Goal: Transaction & Acquisition: Purchase product/service

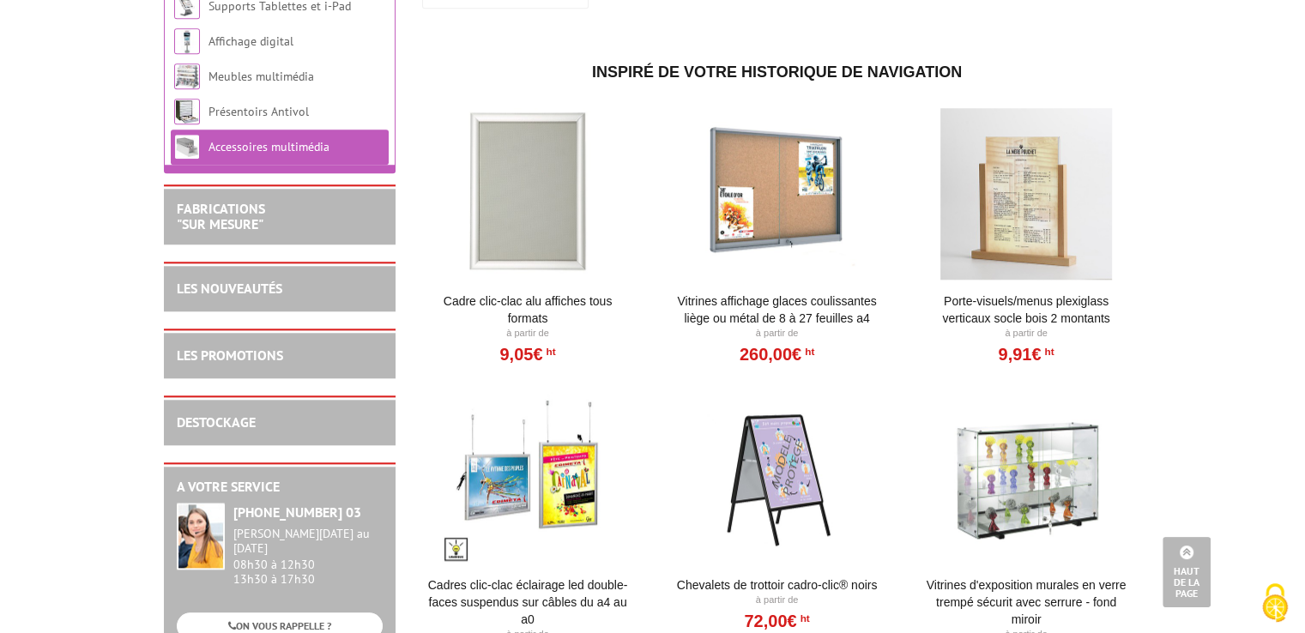
scroll to position [1716, 0]
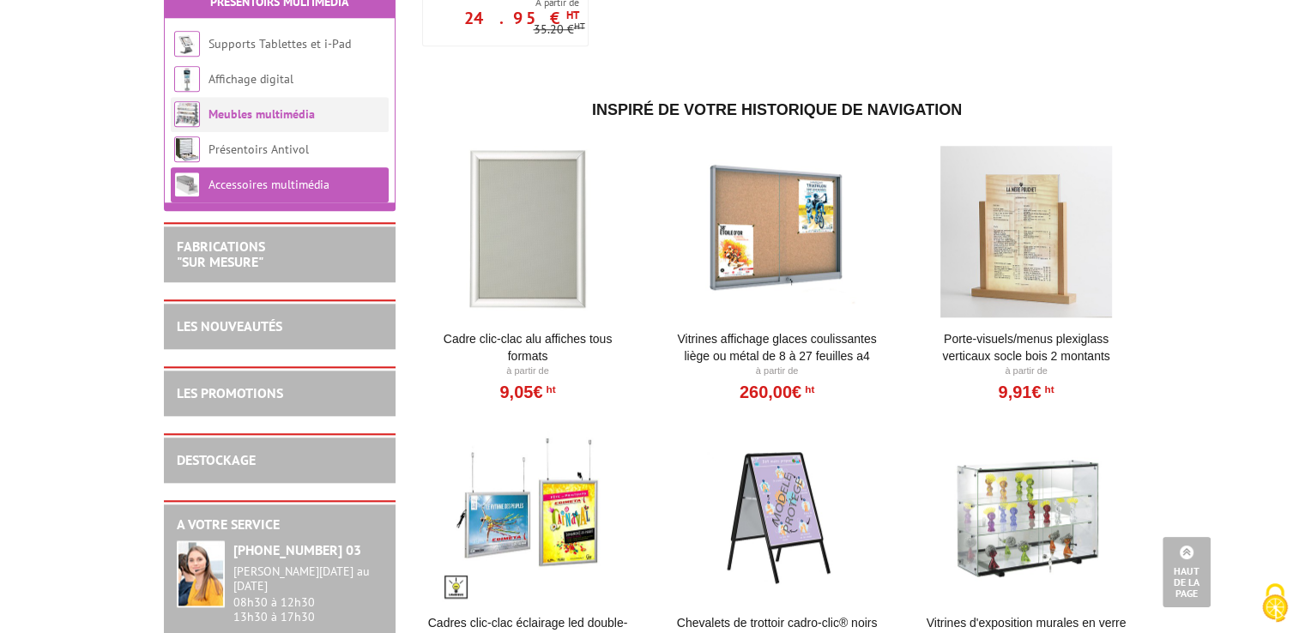
click at [285, 122] on link "Meubles multimédia" at bounding box center [262, 113] width 106 height 15
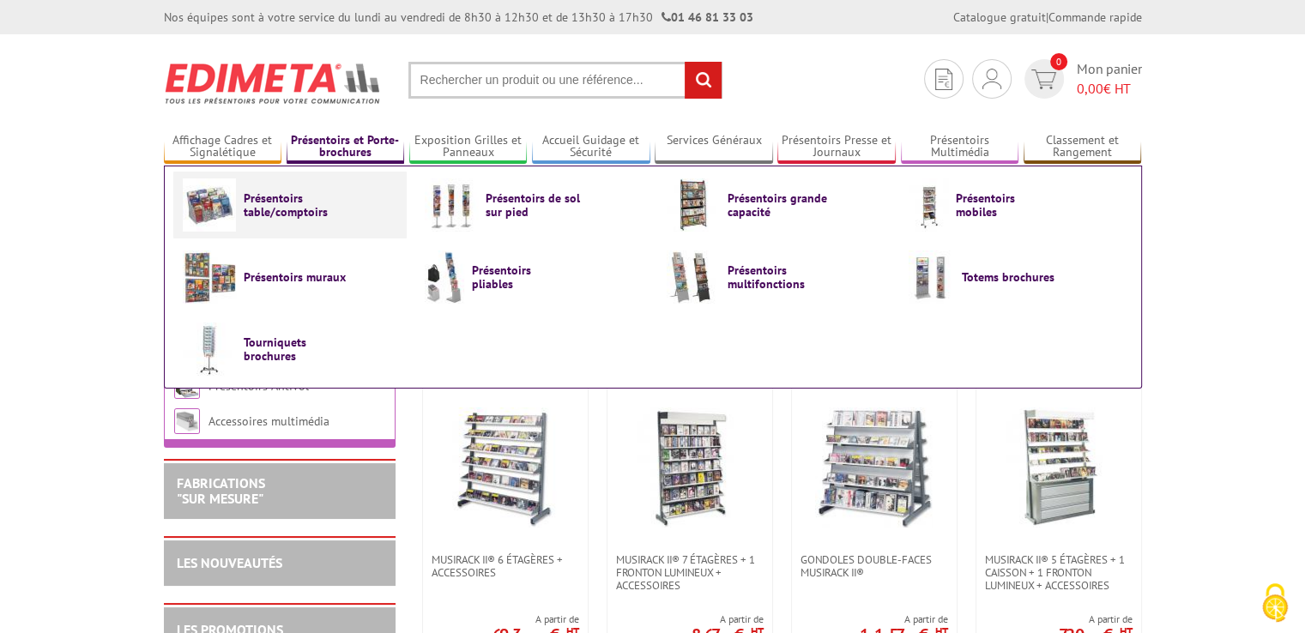
click at [288, 218] on span "Présentoirs table/comptoirs" at bounding box center [295, 204] width 103 height 27
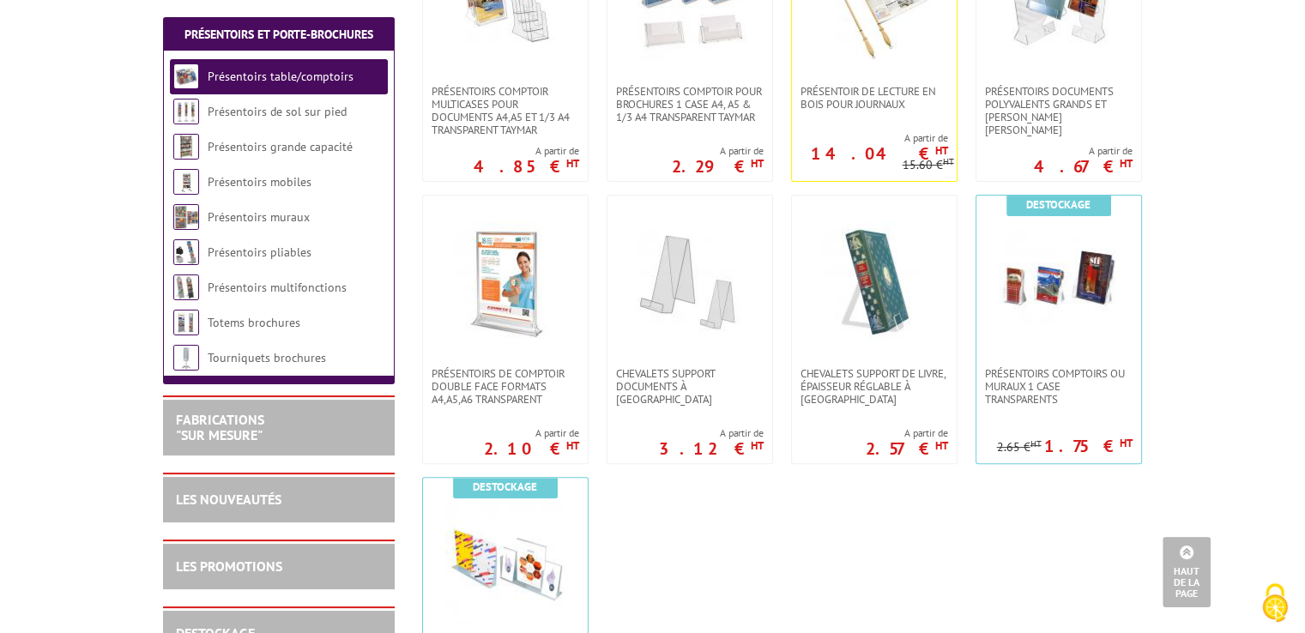
scroll to position [48, 0]
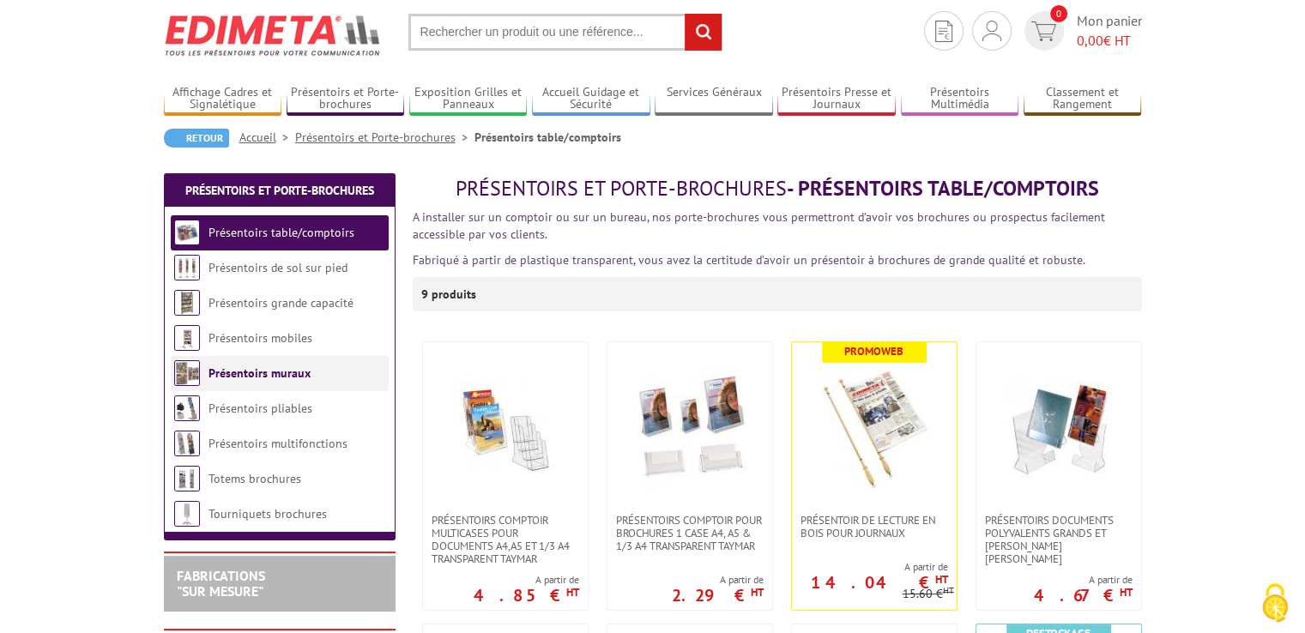
click at [275, 375] on link "Présentoirs muraux" at bounding box center [260, 373] width 102 height 15
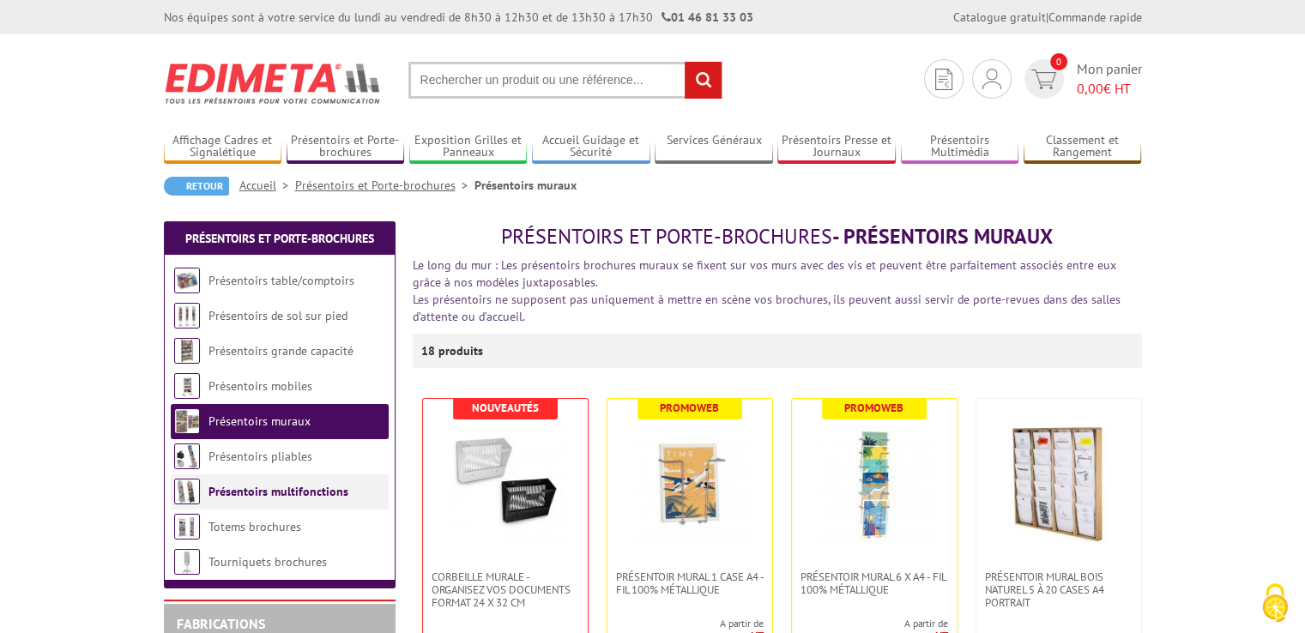
click at [251, 491] on link "Présentoirs multifonctions" at bounding box center [279, 491] width 140 height 15
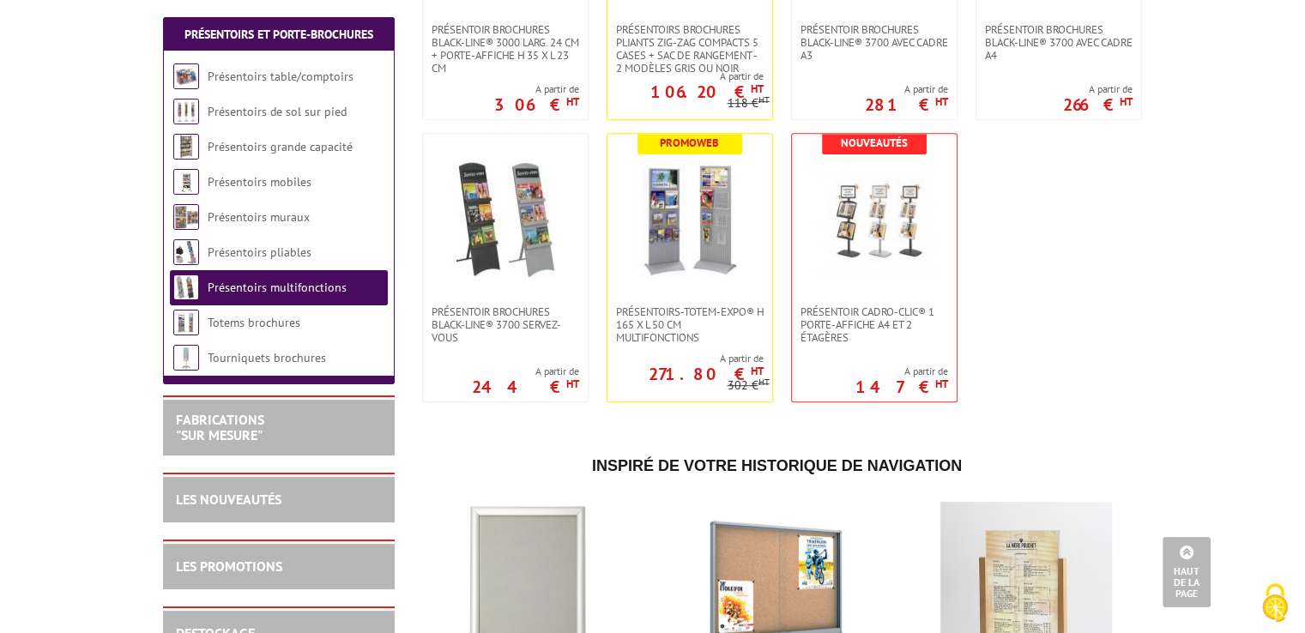
scroll to position [944, 0]
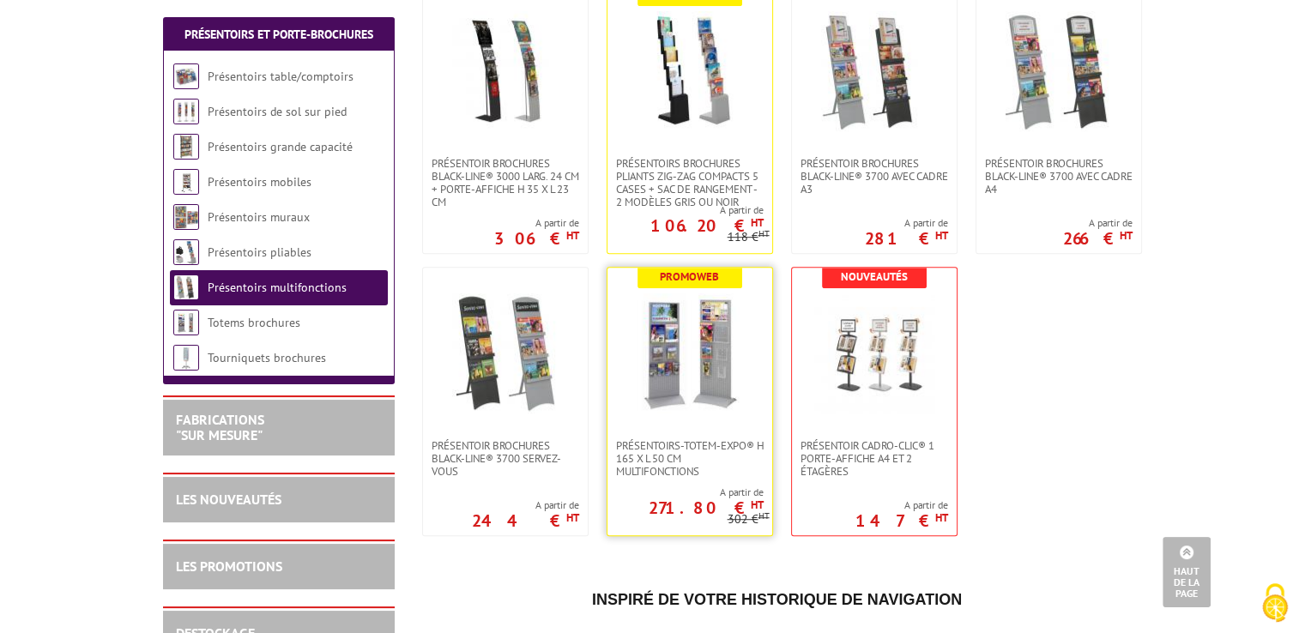
click at [689, 406] on img at bounding box center [690, 353] width 120 height 120
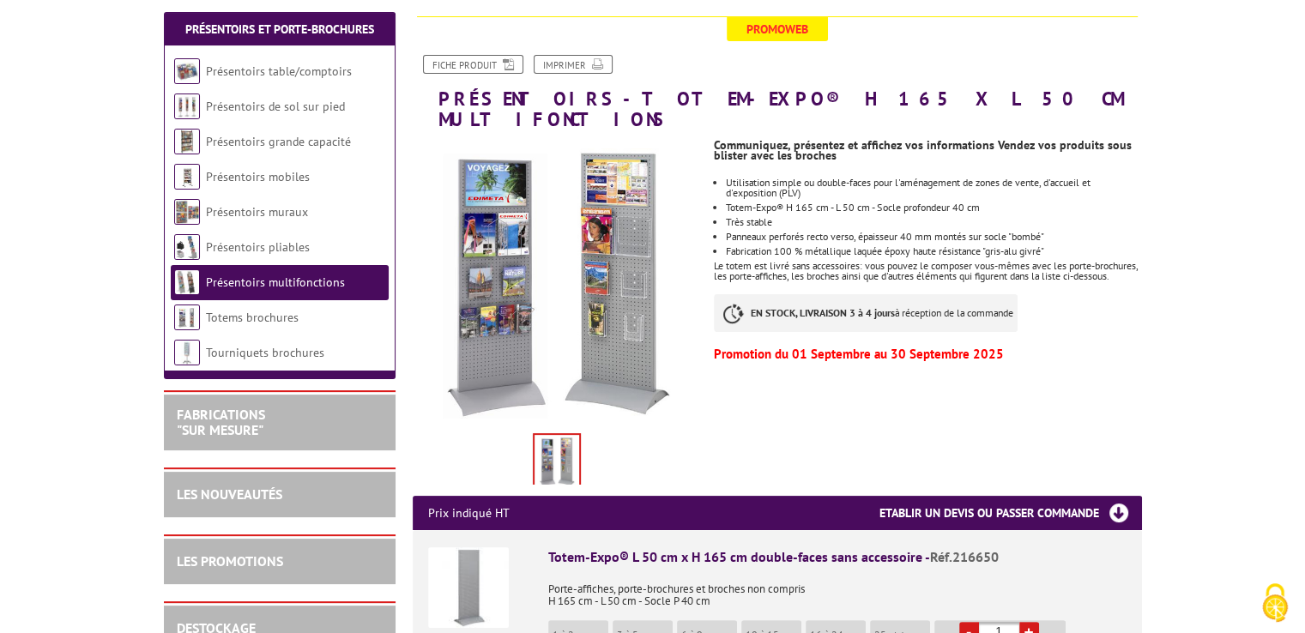
scroll to position [172, 0]
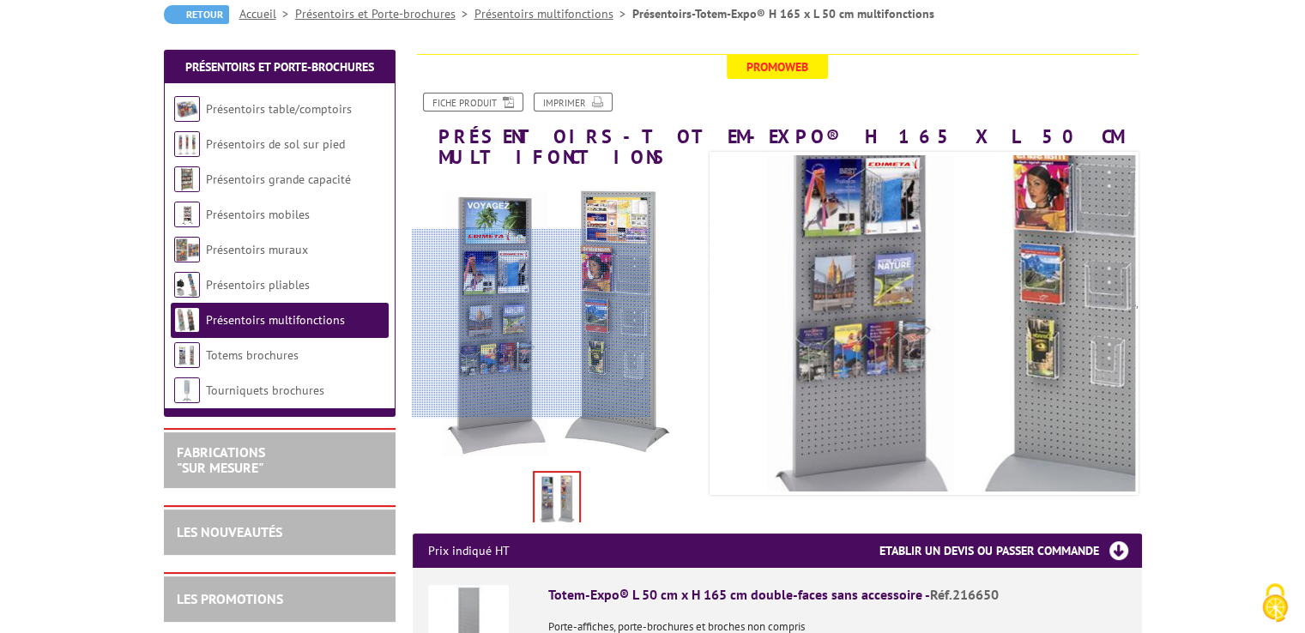
click at [522, 324] on div at bounding box center [530, 323] width 237 height 189
click at [520, 324] on div at bounding box center [530, 321] width 237 height 189
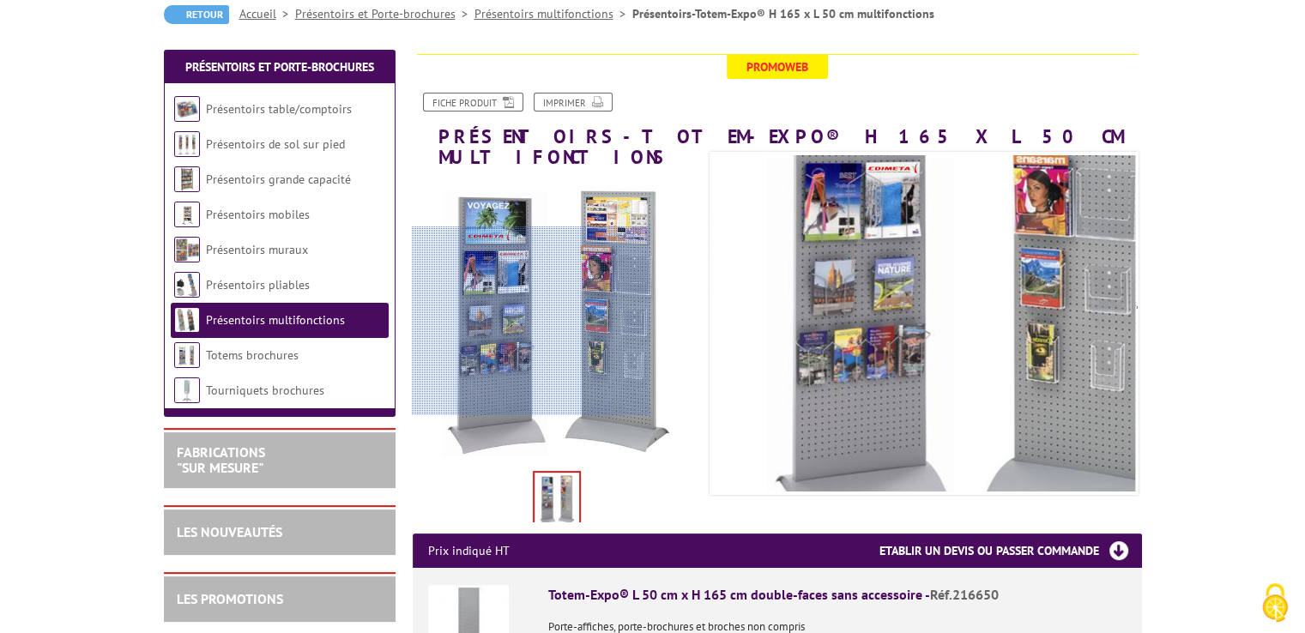
click at [519, 321] on div at bounding box center [530, 321] width 237 height 189
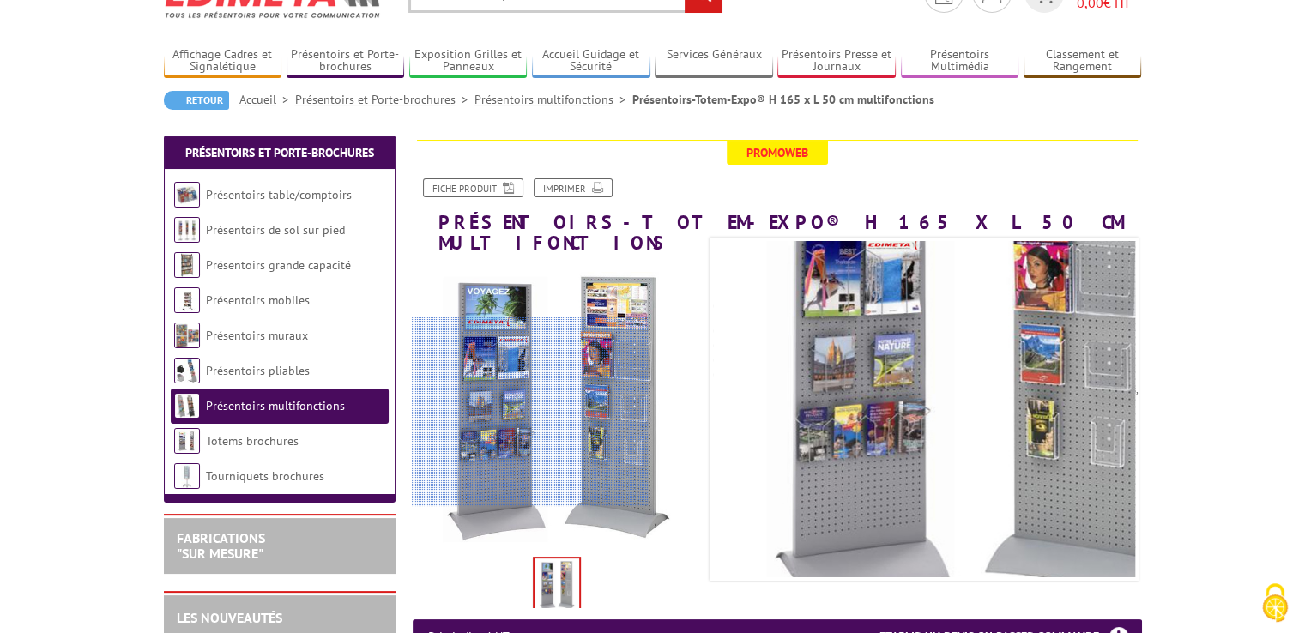
scroll to position [0, 0]
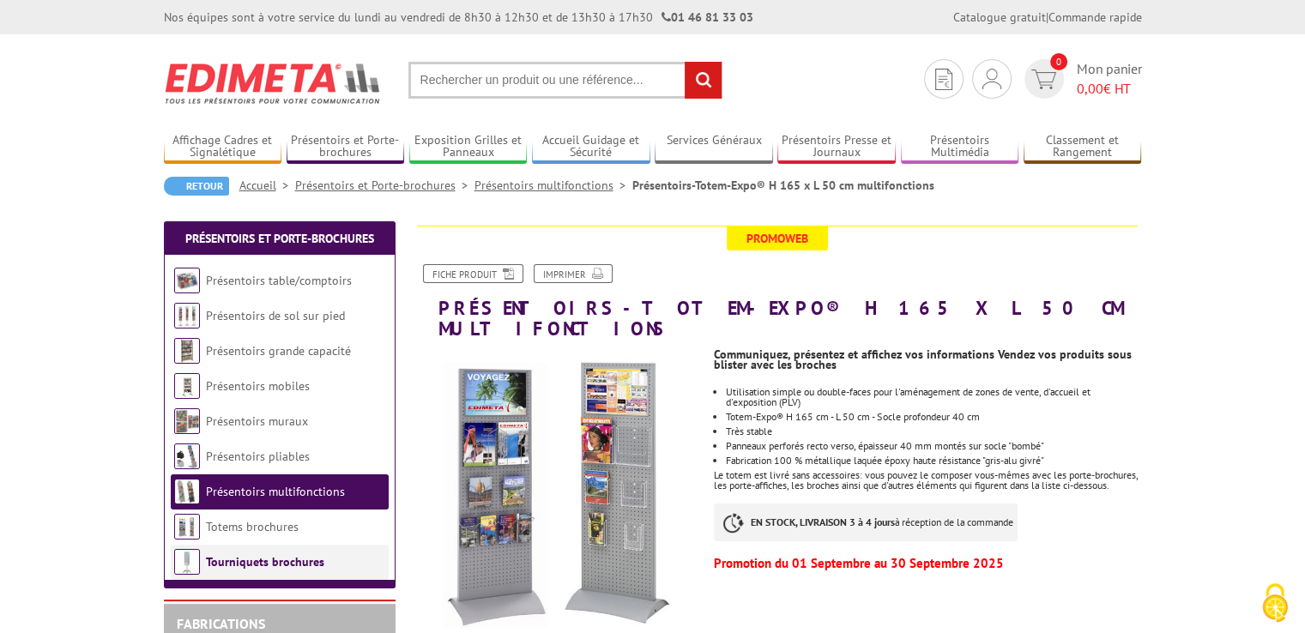
click at [278, 562] on link "Tourniquets brochures" at bounding box center [265, 561] width 118 height 15
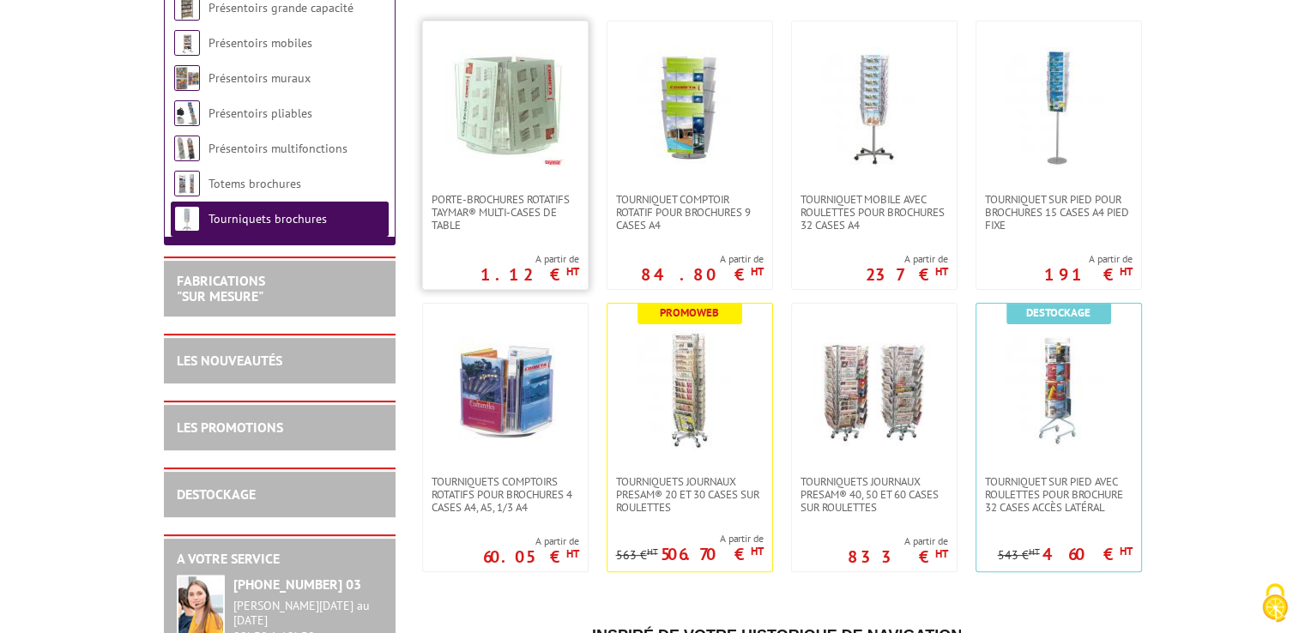
scroll to position [172, 0]
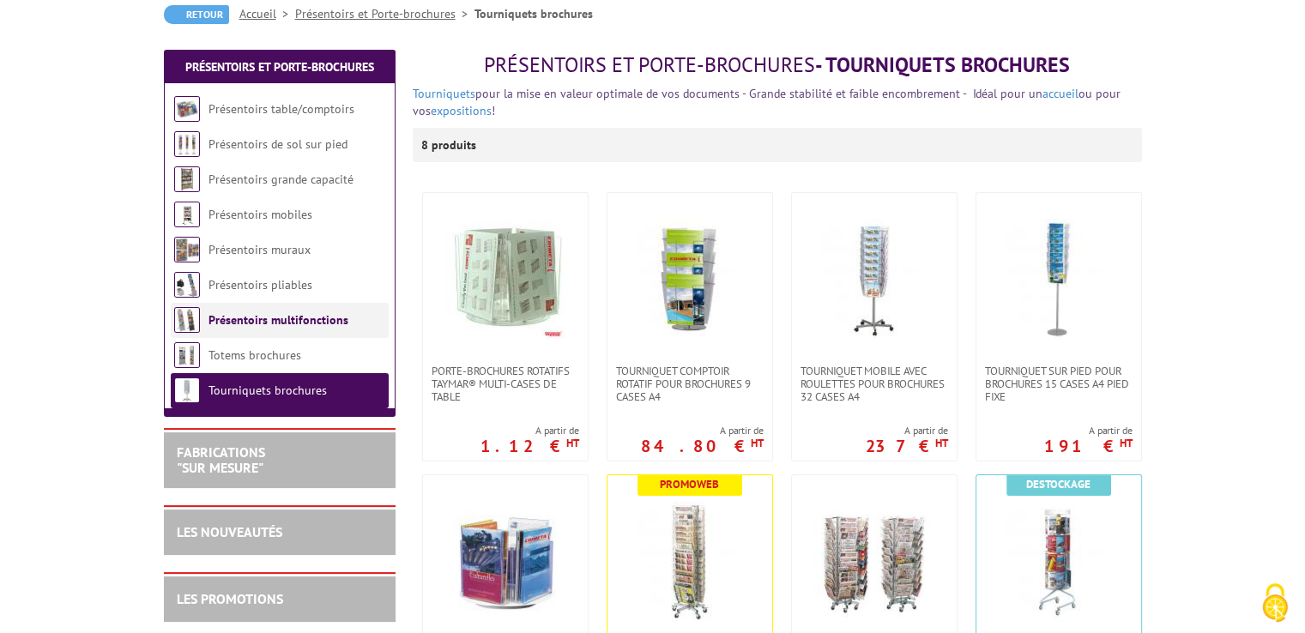
click at [272, 303] on li "Présentoirs multifonctions" at bounding box center [280, 320] width 218 height 35
click at [279, 319] on link "Présentoirs multifonctions" at bounding box center [279, 319] width 140 height 15
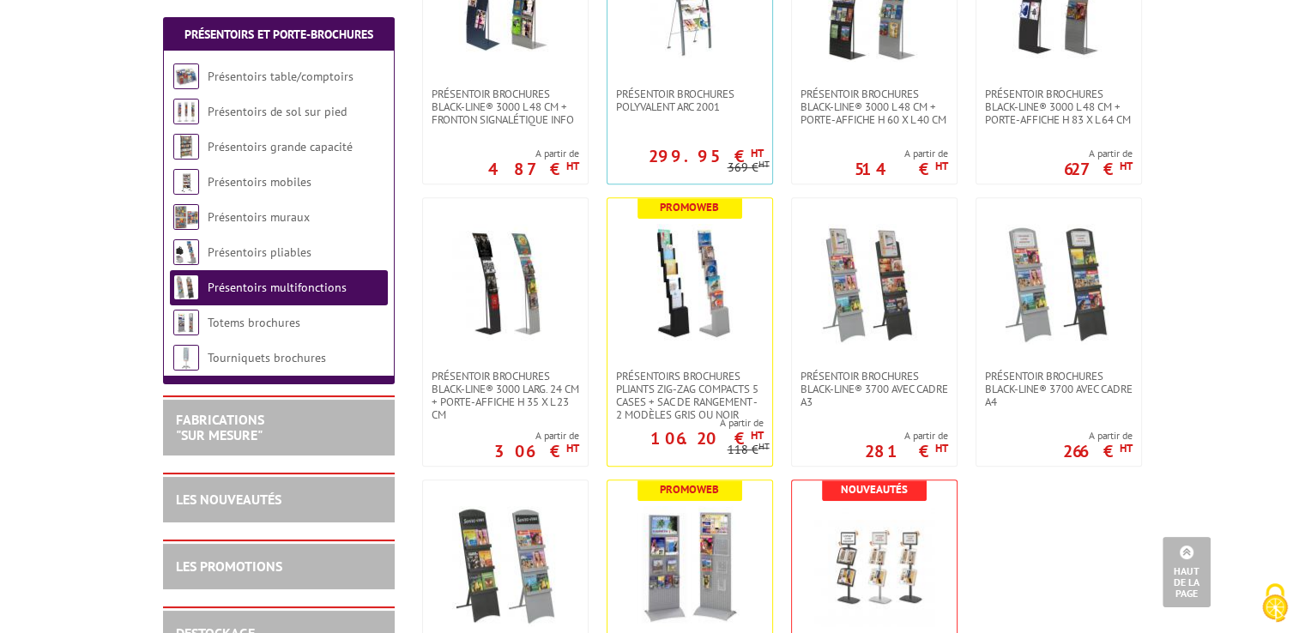
scroll to position [772, 0]
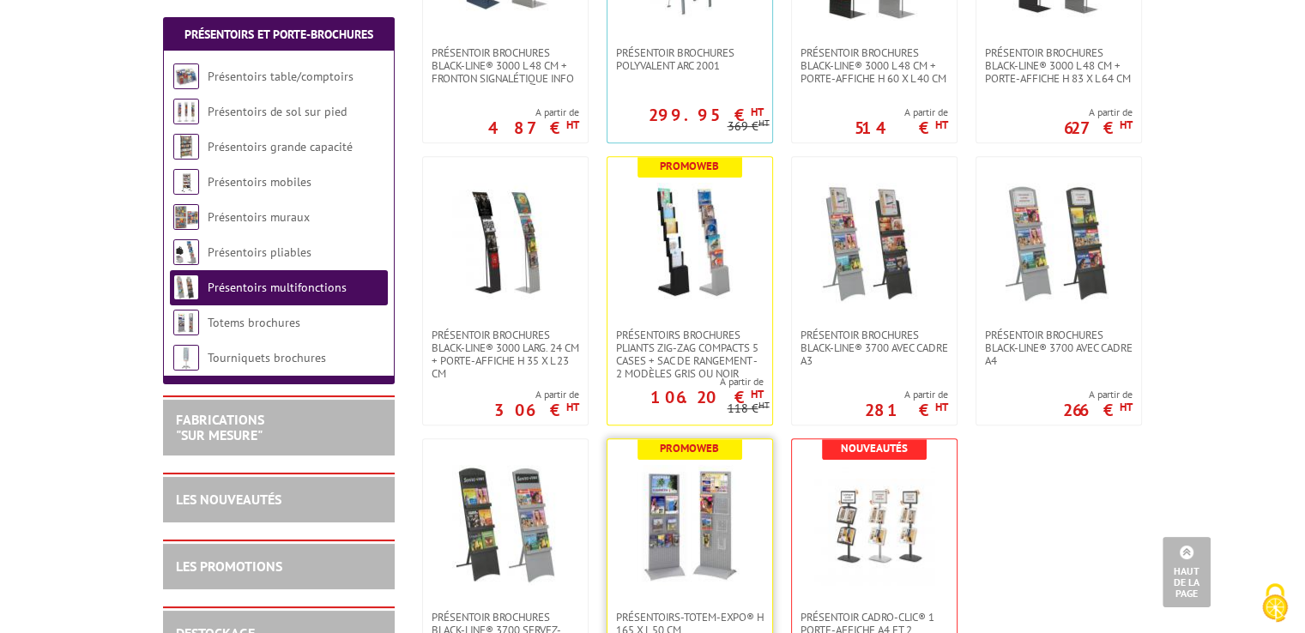
click at [691, 504] on img at bounding box center [690, 525] width 120 height 120
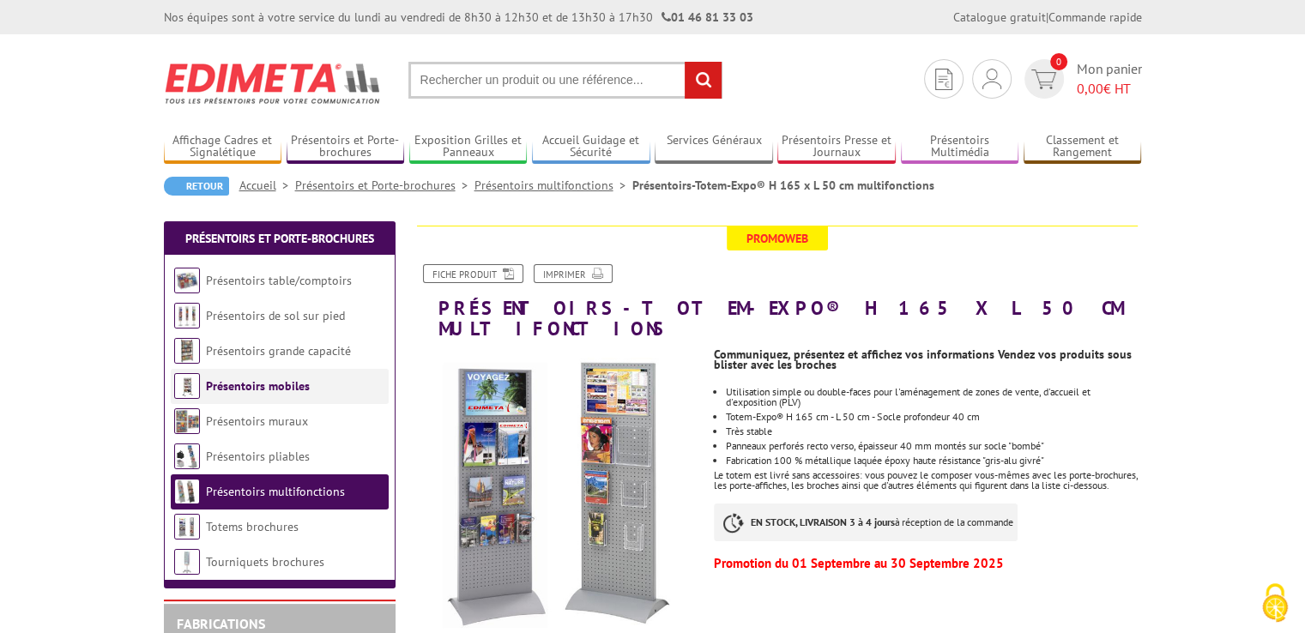
click at [278, 393] on link "Présentoirs mobiles" at bounding box center [258, 385] width 104 height 15
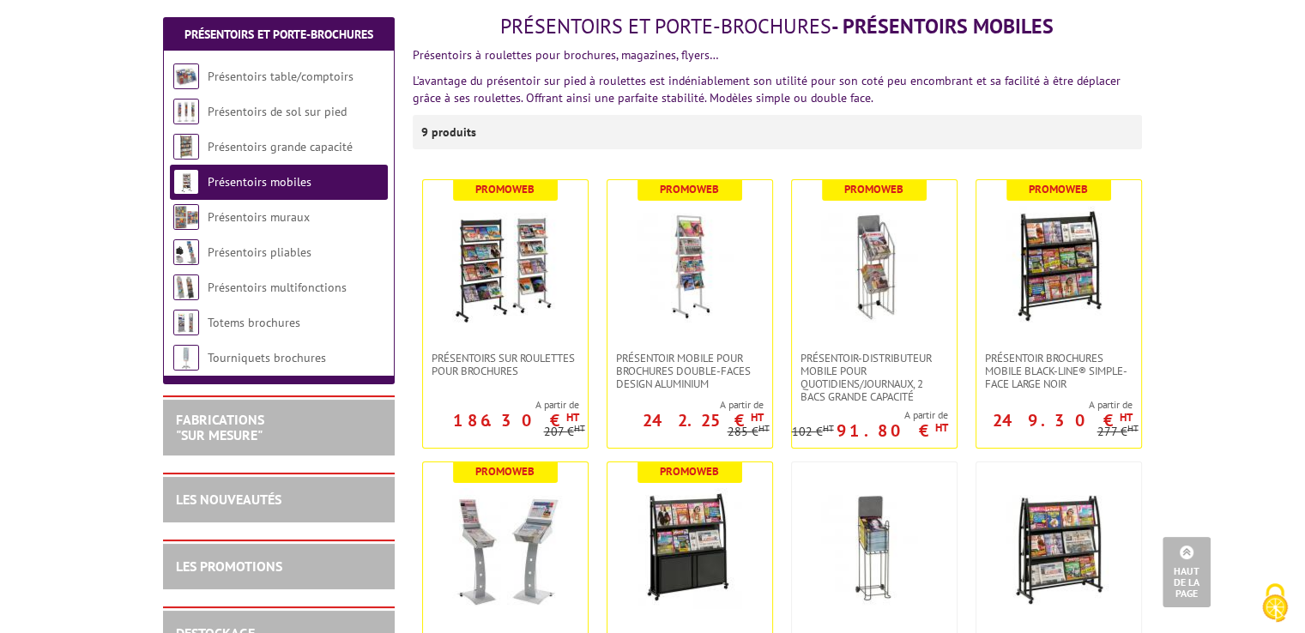
scroll to position [172, 0]
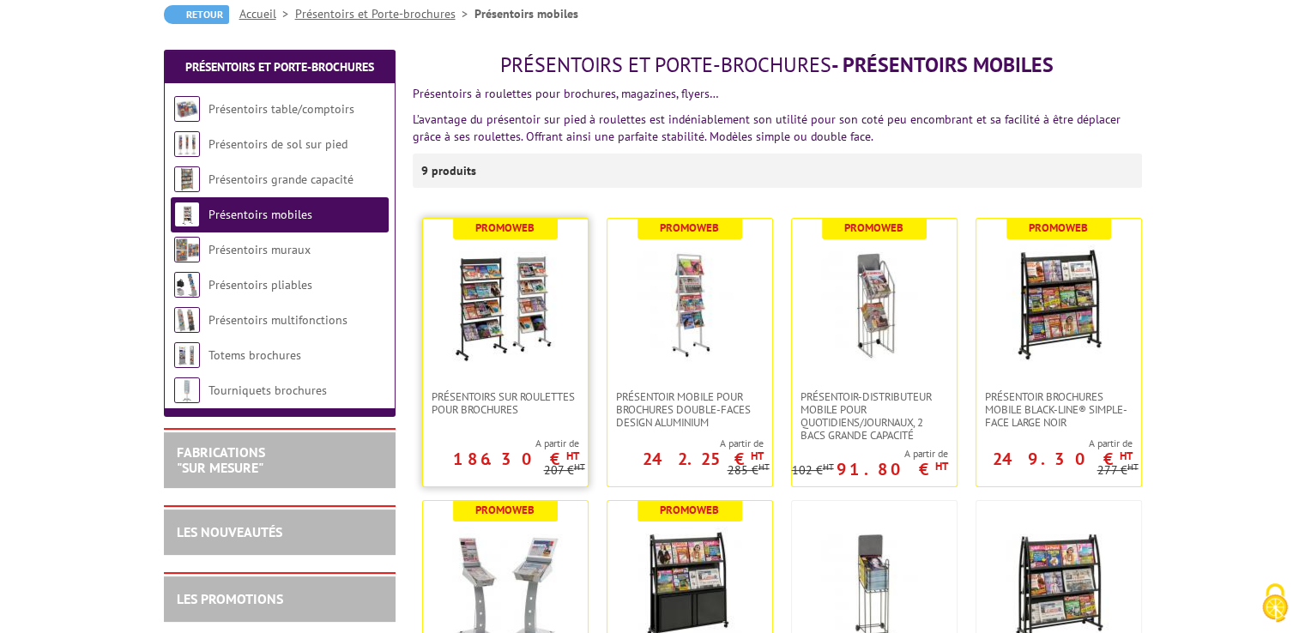
click at [527, 307] on img at bounding box center [505, 305] width 120 height 120
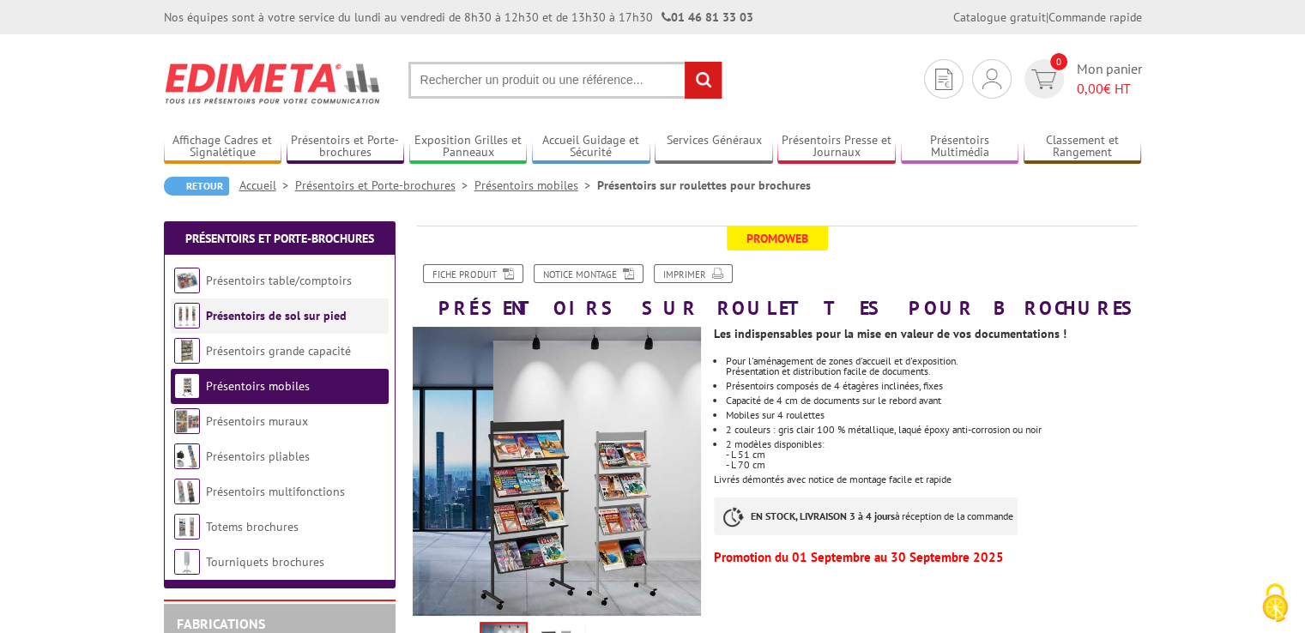
click at [313, 321] on link "Présentoirs de sol sur pied" at bounding box center [276, 315] width 141 height 15
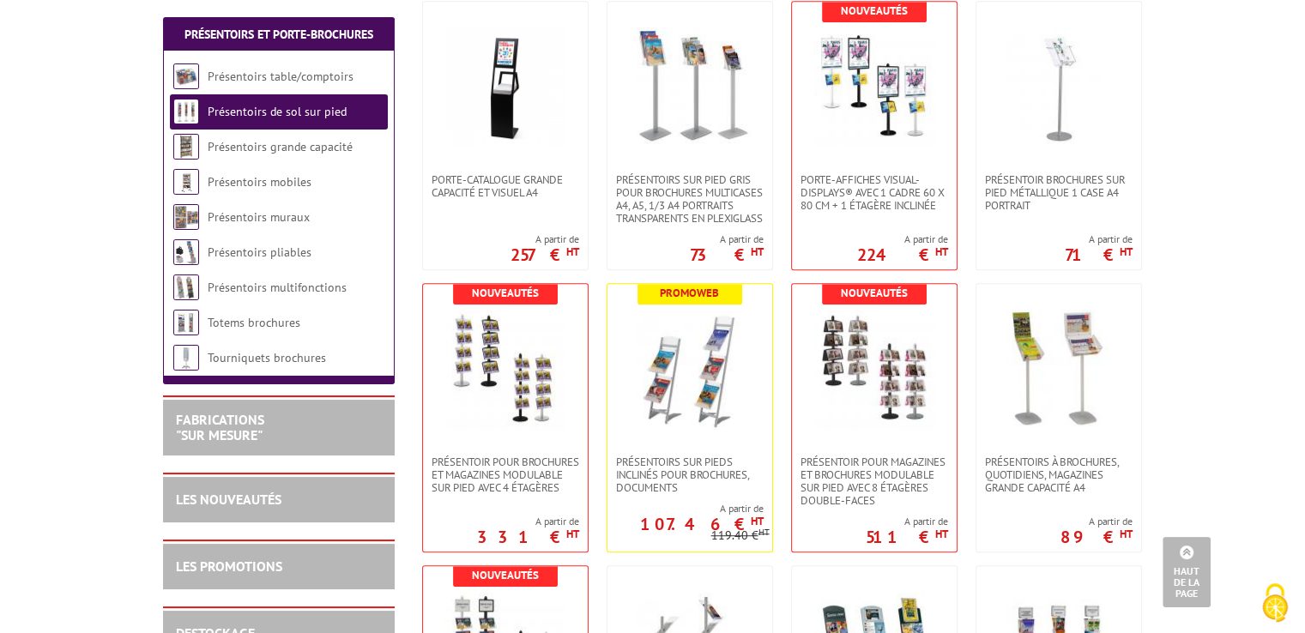
scroll to position [1030, 0]
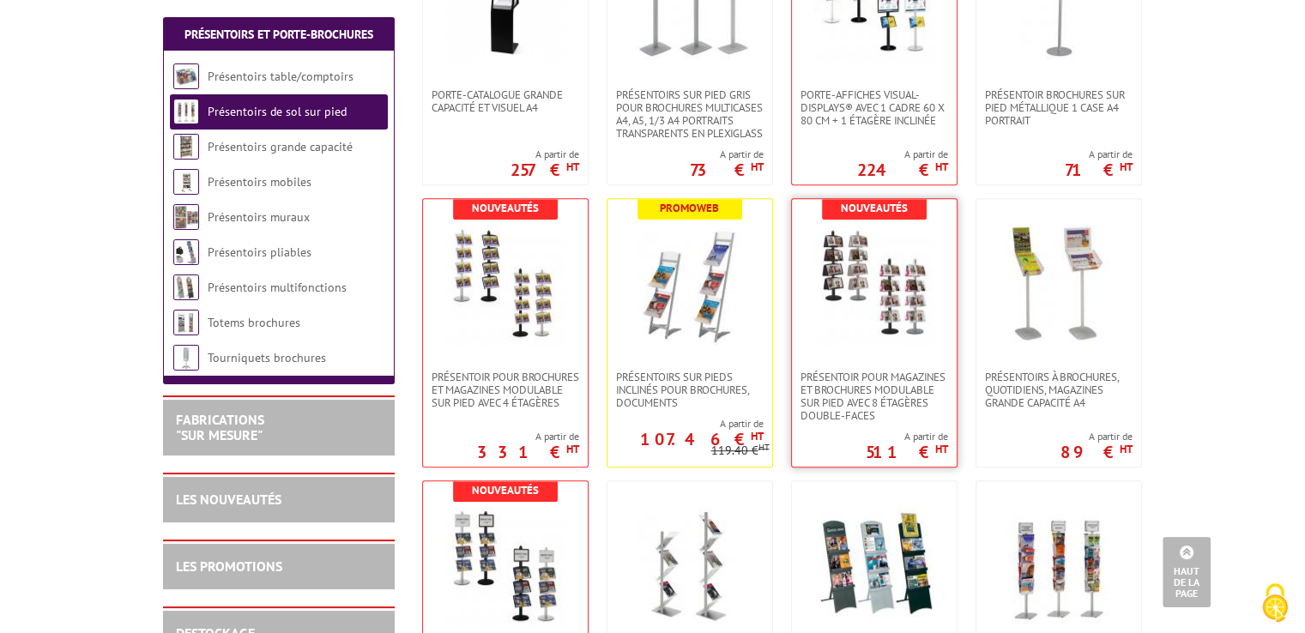
click at [902, 297] on img at bounding box center [874, 285] width 120 height 120
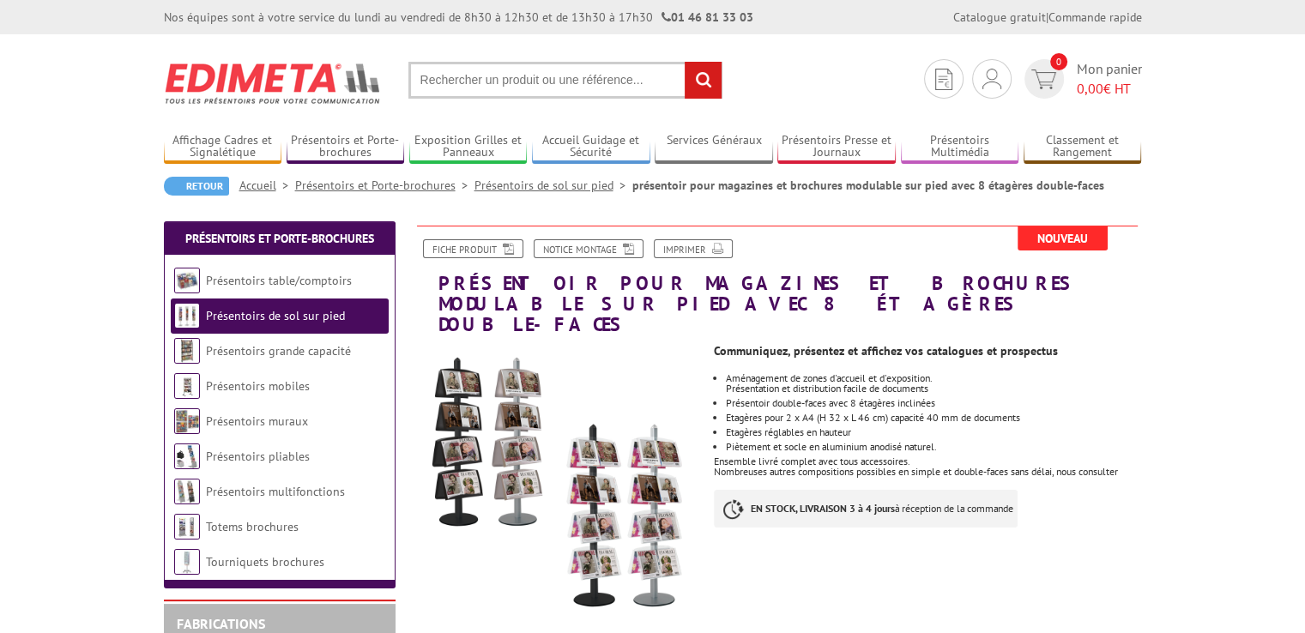
click at [625, 475] on img at bounding box center [557, 488] width 289 height 289
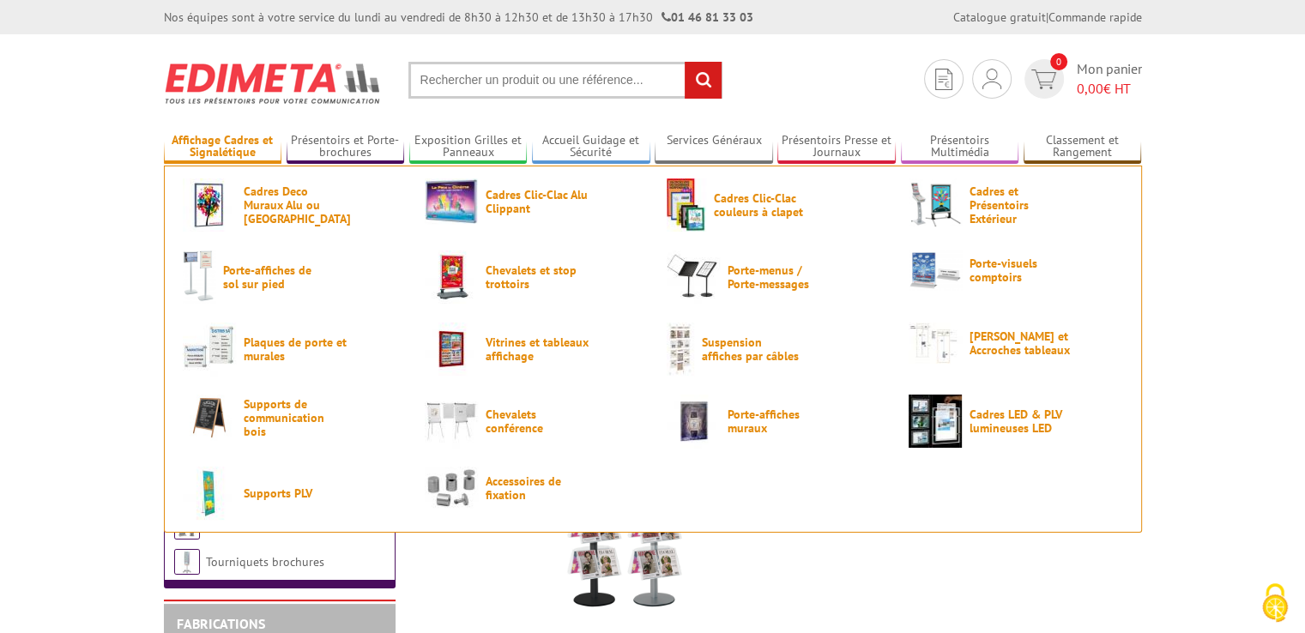
click at [253, 142] on link "Affichage Cadres et Signalétique" at bounding box center [223, 147] width 118 height 28
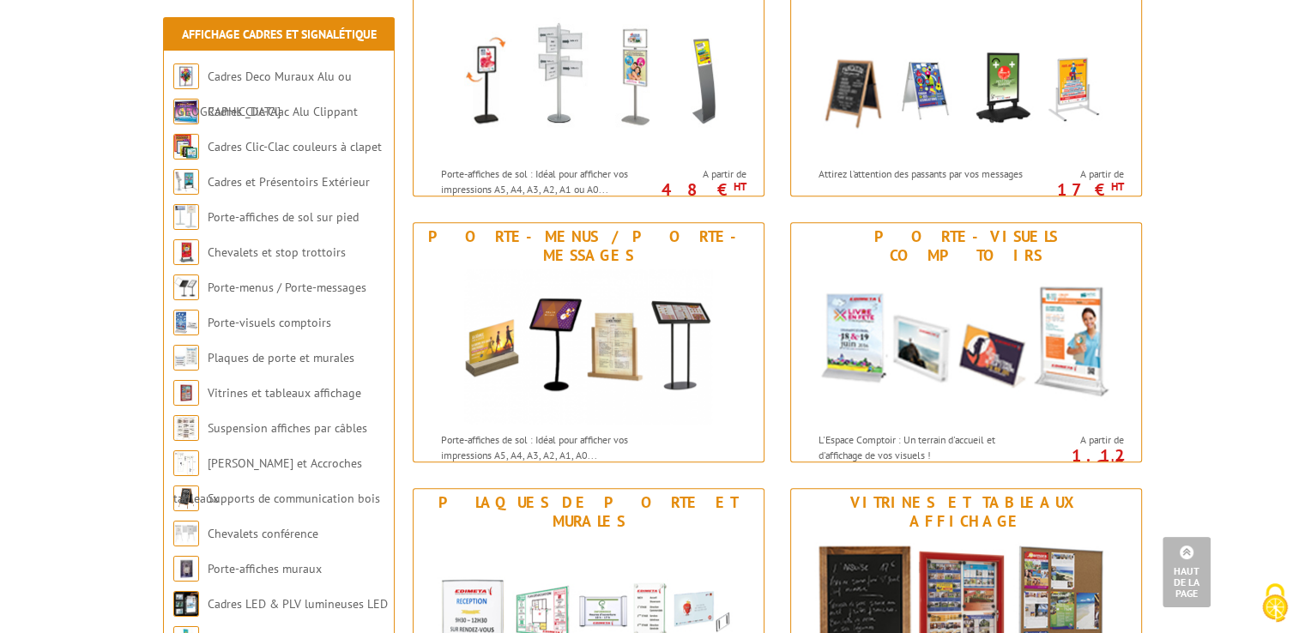
scroll to position [944, 0]
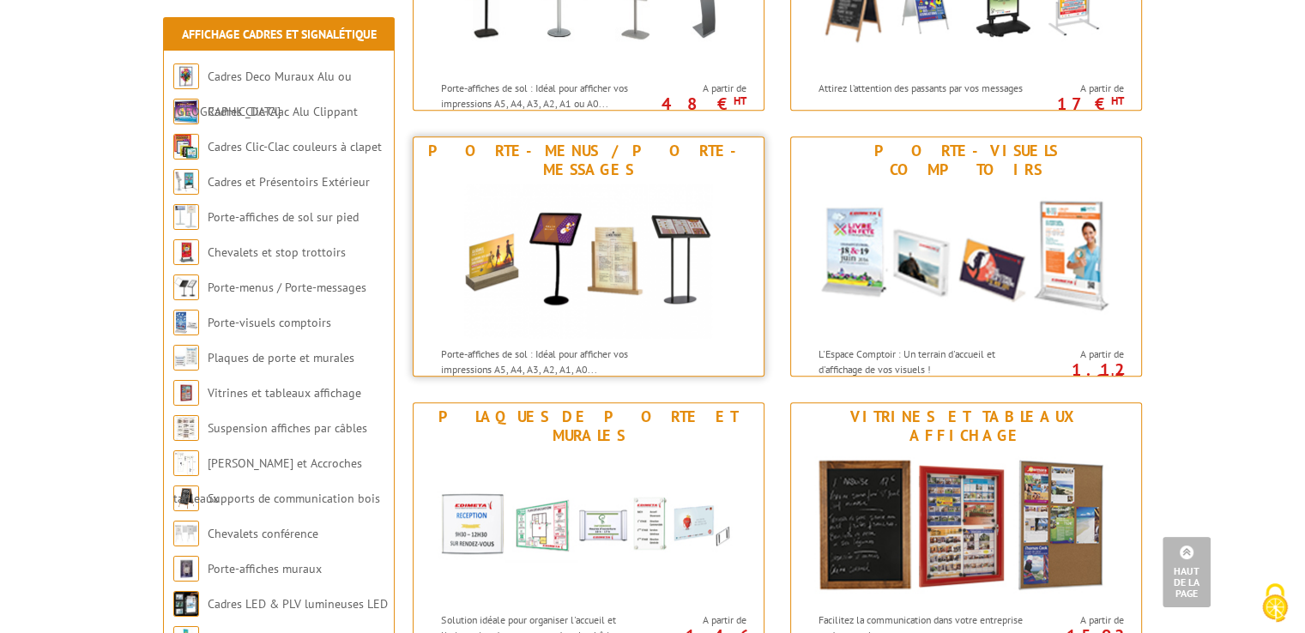
click at [493, 239] on img at bounding box center [588, 261] width 248 height 154
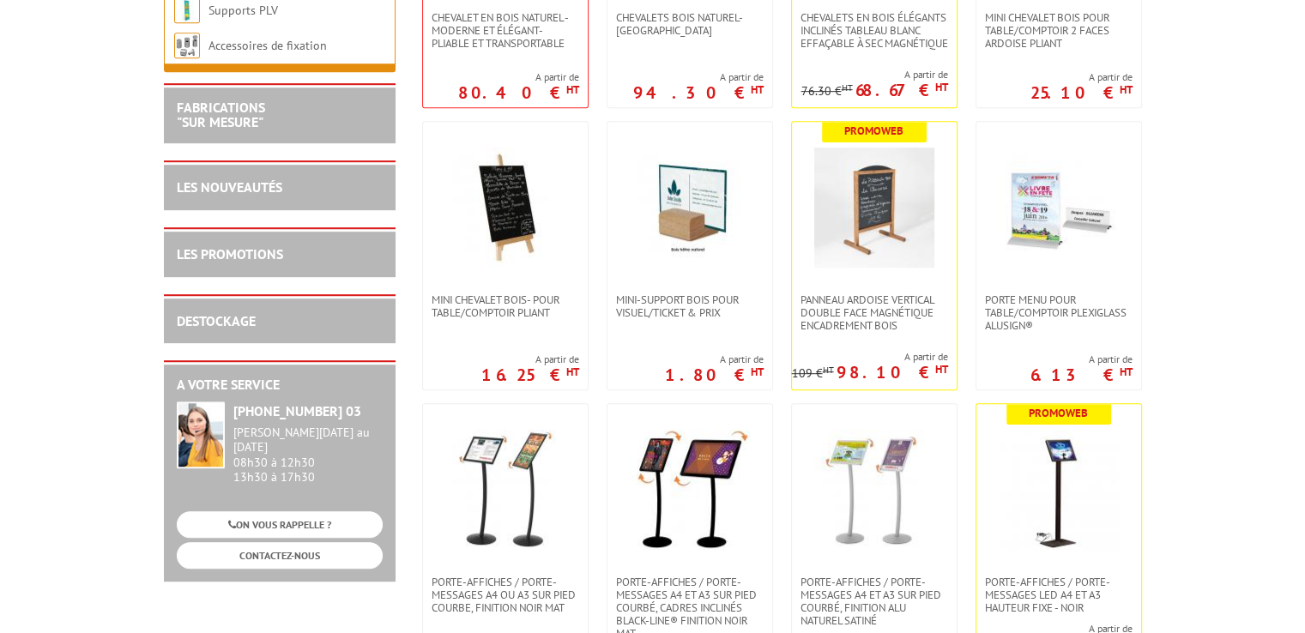
scroll to position [858, 0]
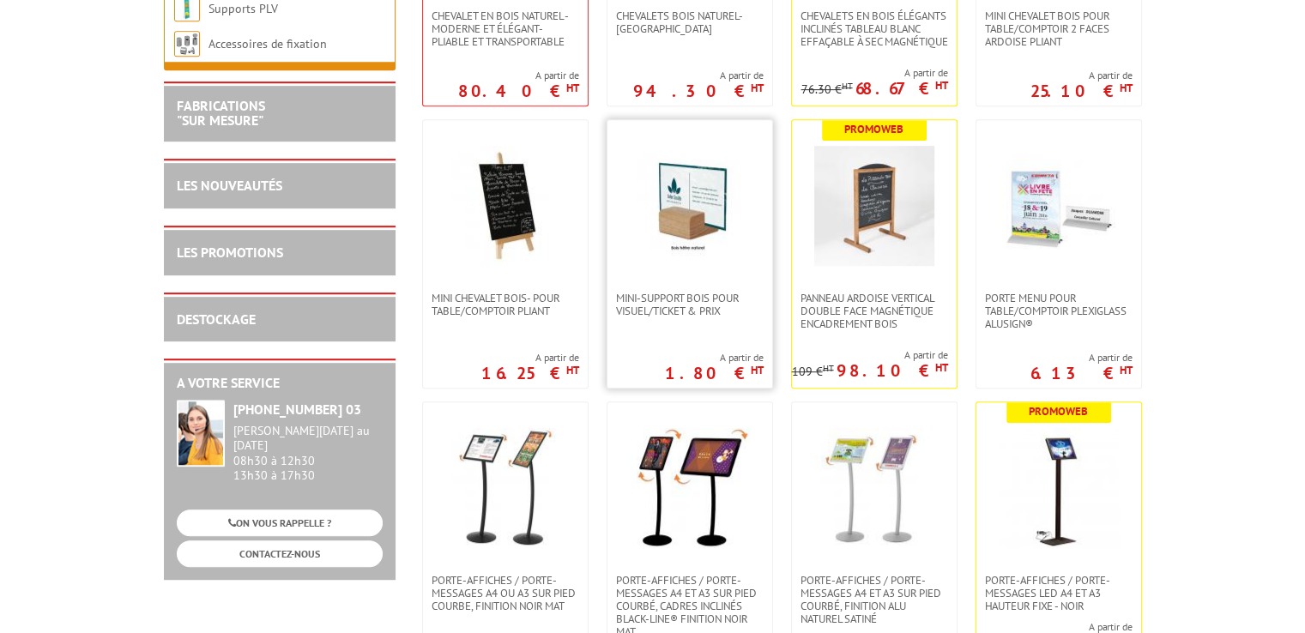
click at [704, 200] on img at bounding box center [690, 206] width 120 height 120
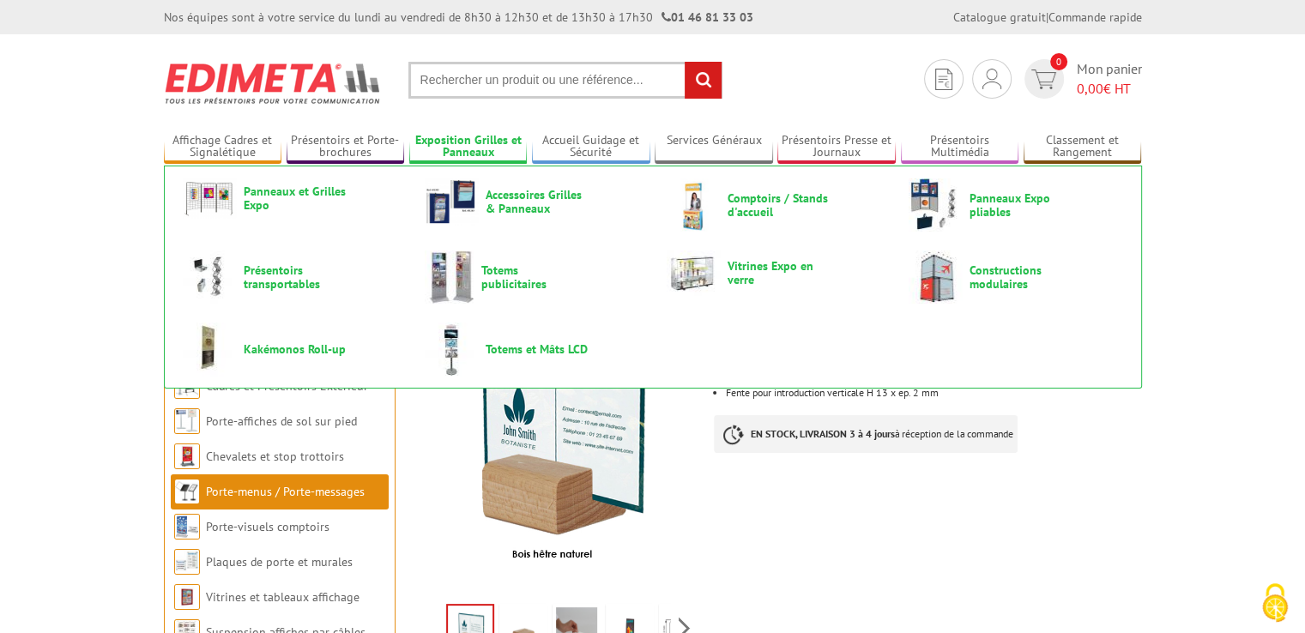
click at [446, 137] on link "Exposition Grilles et Panneaux" at bounding box center [468, 147] width 118 height 28
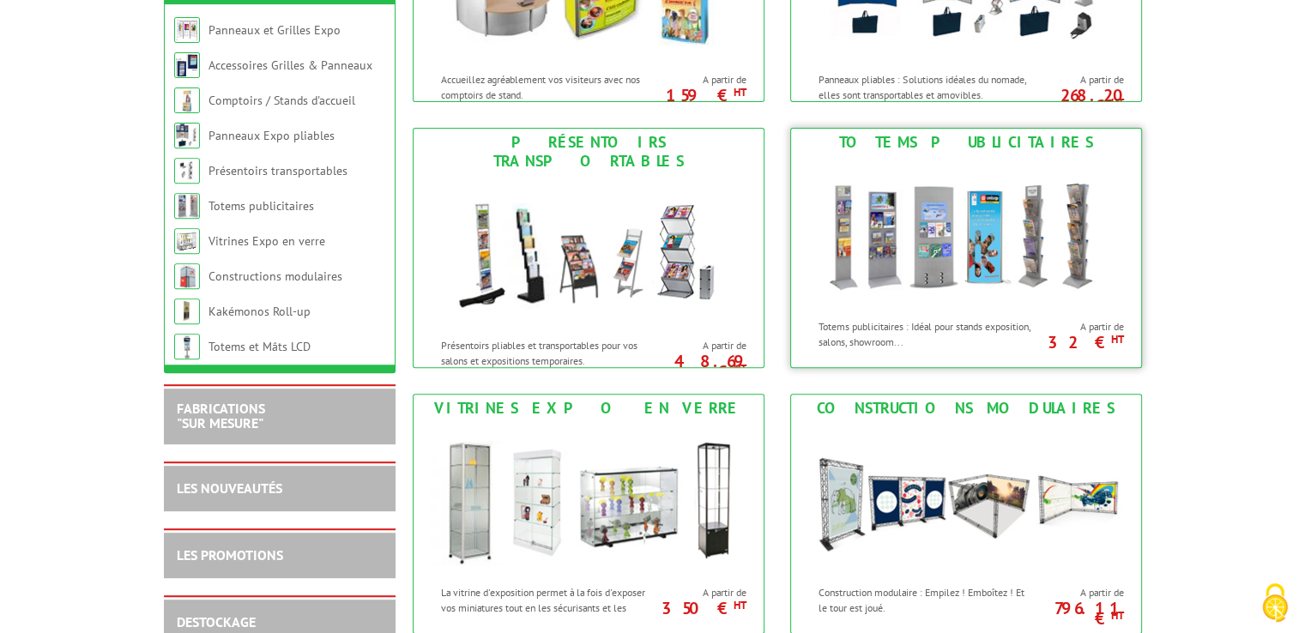
click at [901, 306] on img at bounding box center [967, 233] width 318 height 154
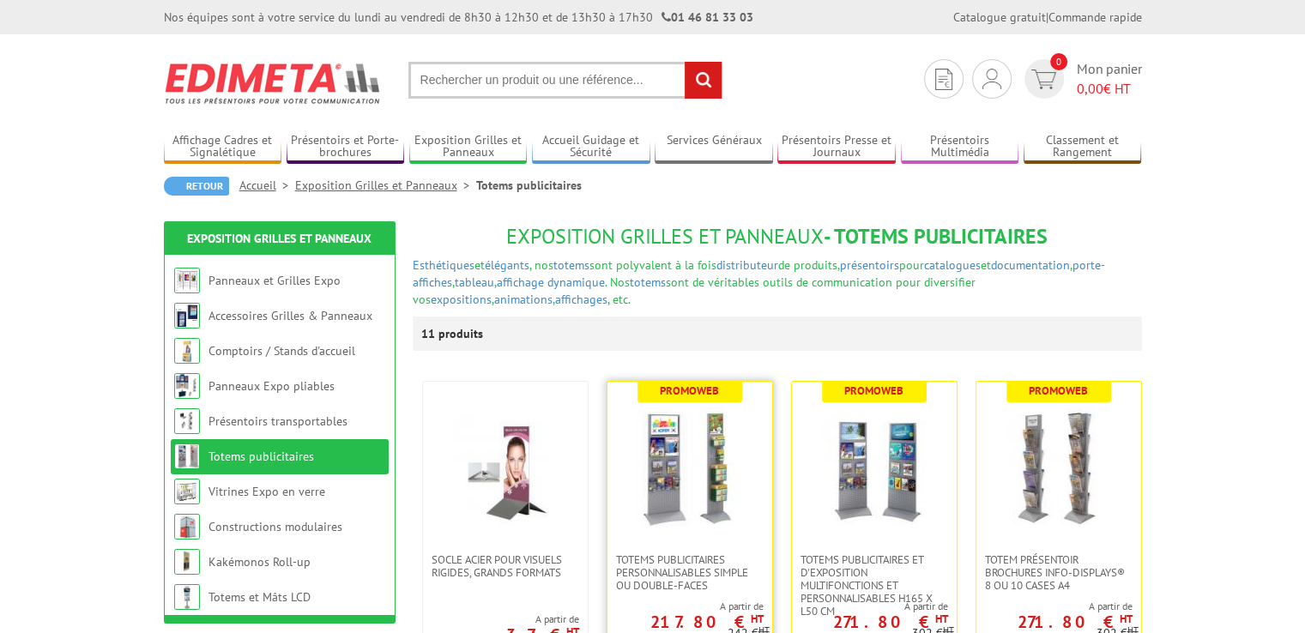
click at [691, 483] on img at bounding box center [690, 468] width 120 height 120
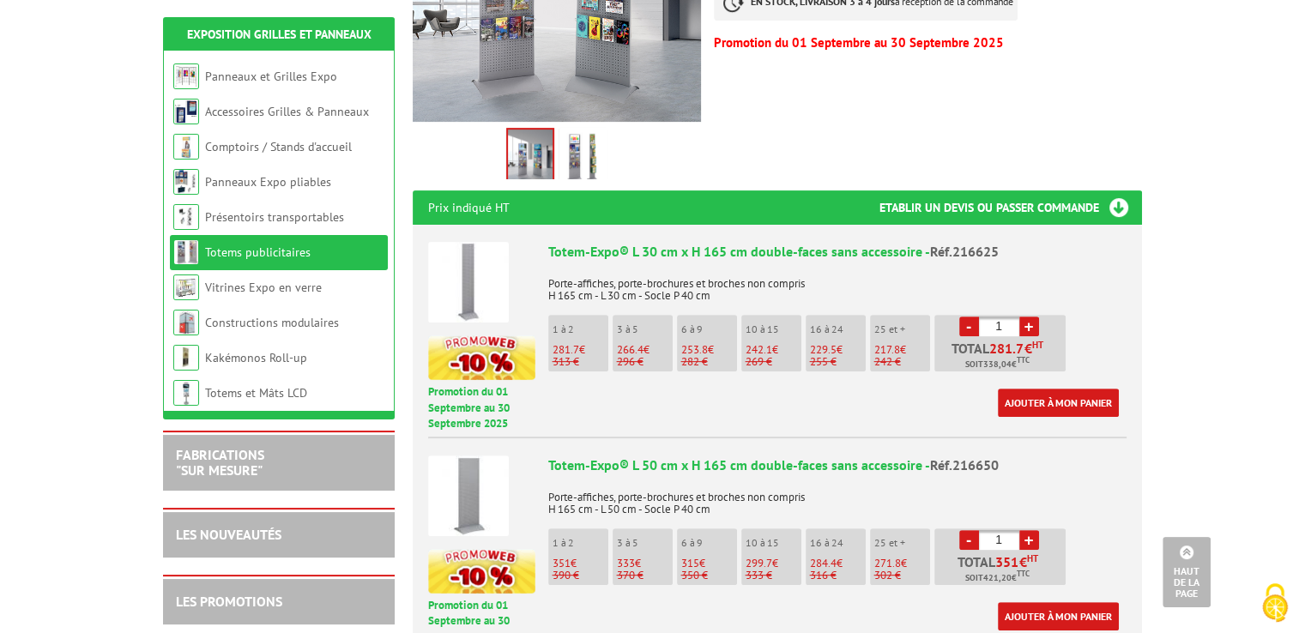
scroll to position [429, 0]
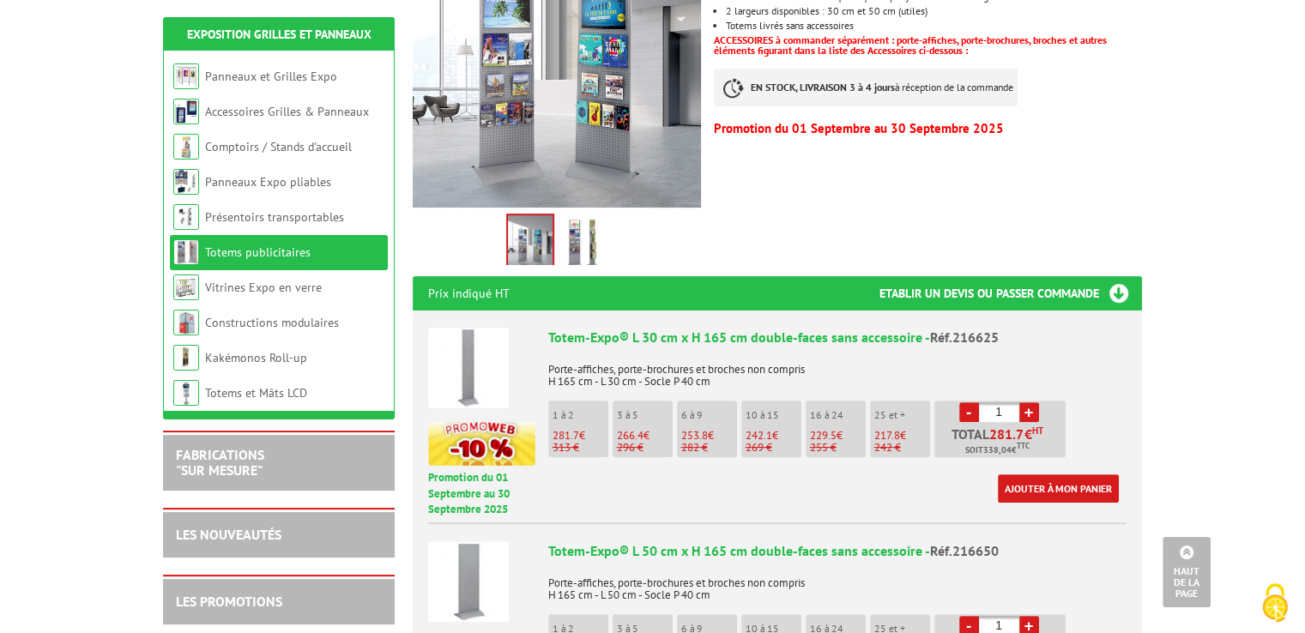
click at [480, 358] on img at bounding box center [468, 368] width 81 height 81
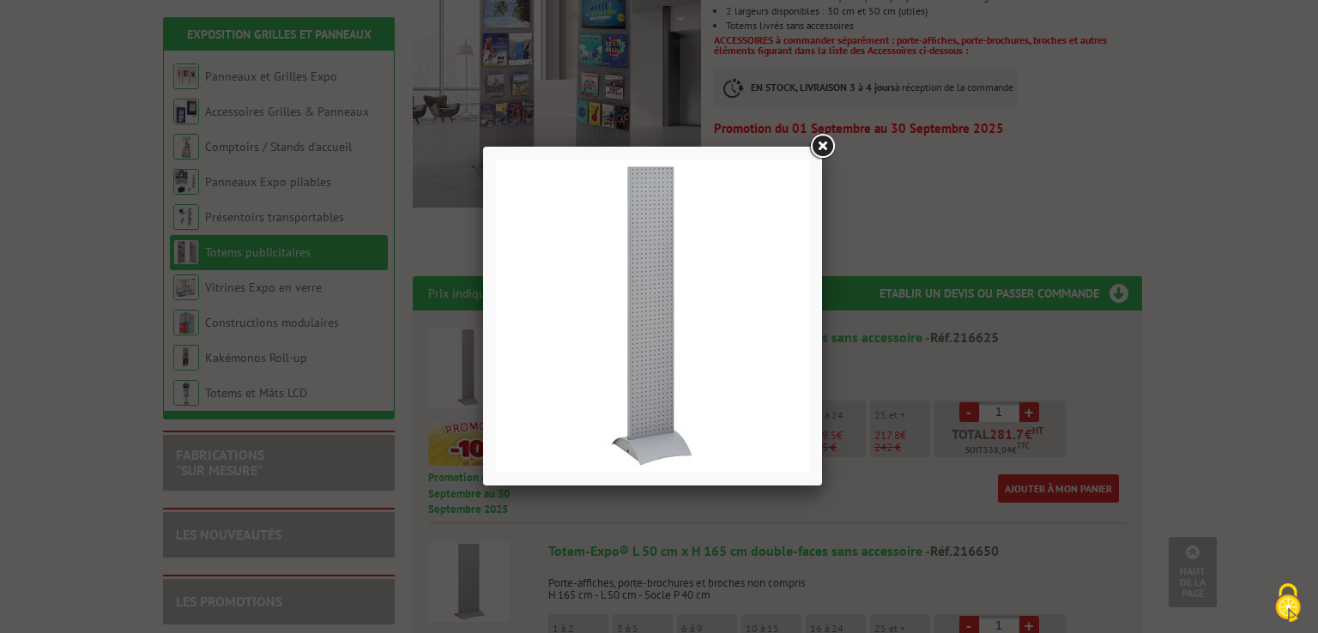
click at [661, 318] on img at bounding box center [652, 316] width 313 height 313
click at [822, 141] on link at bounding box center [822, 146] width 31 height 31
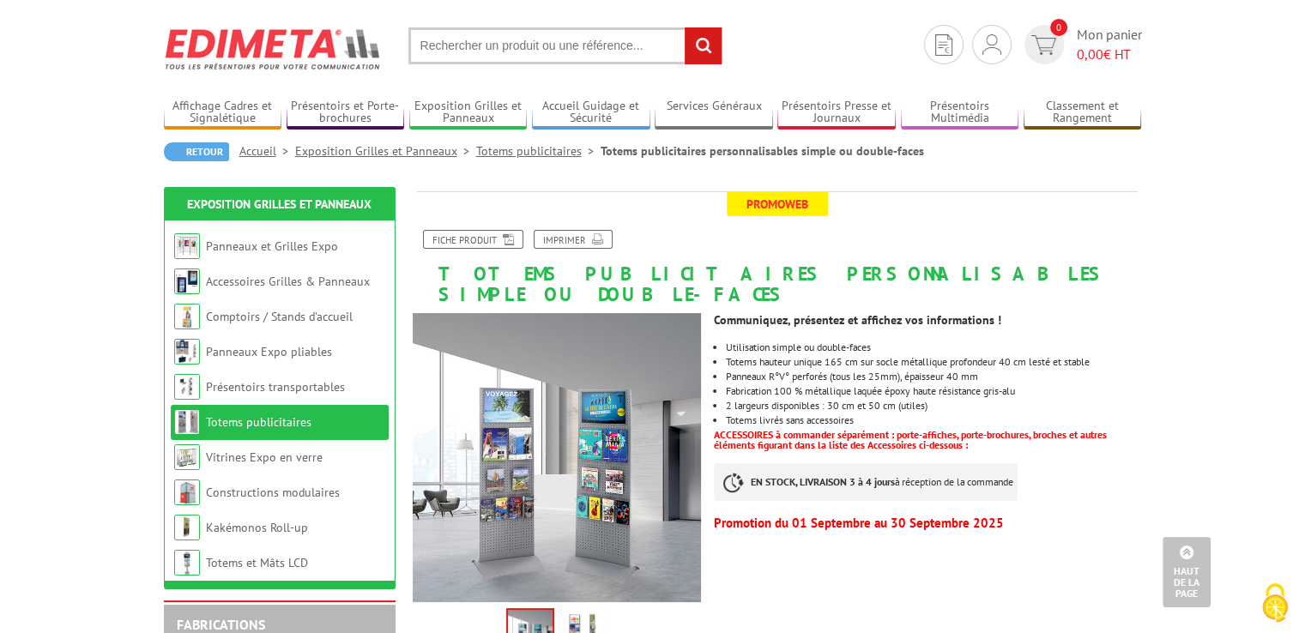
scroll to position [0, 0]
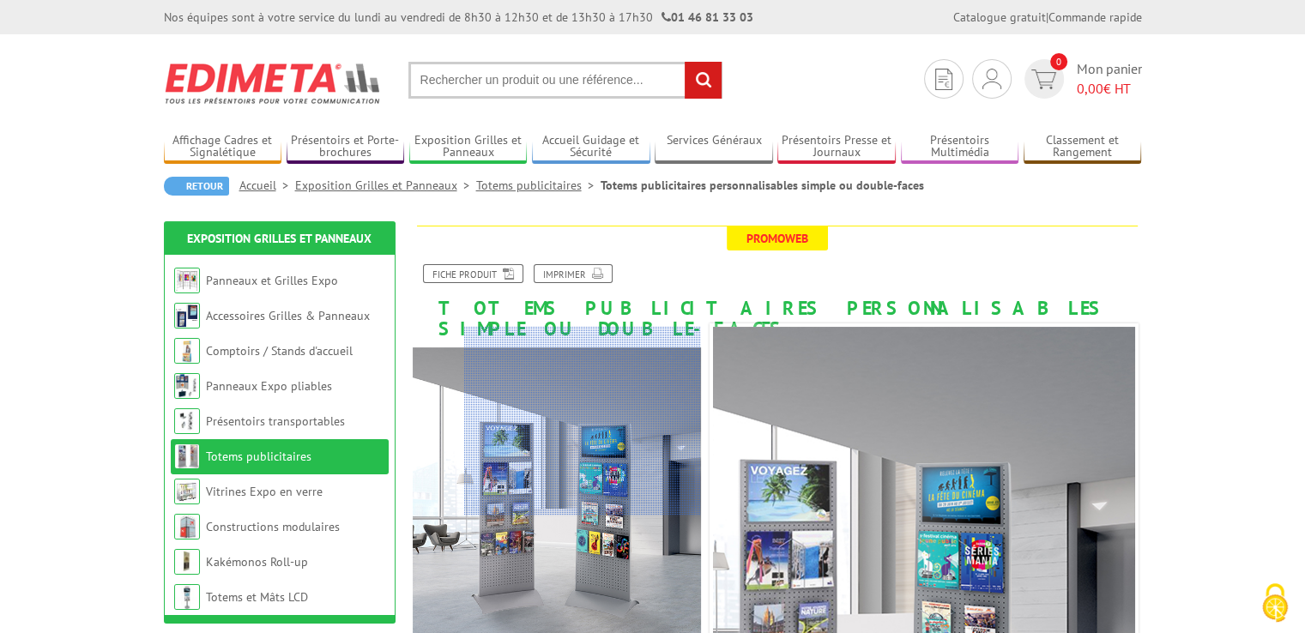
click at [604, 389] on div at bounding box center [582, 421] width 237 height 189
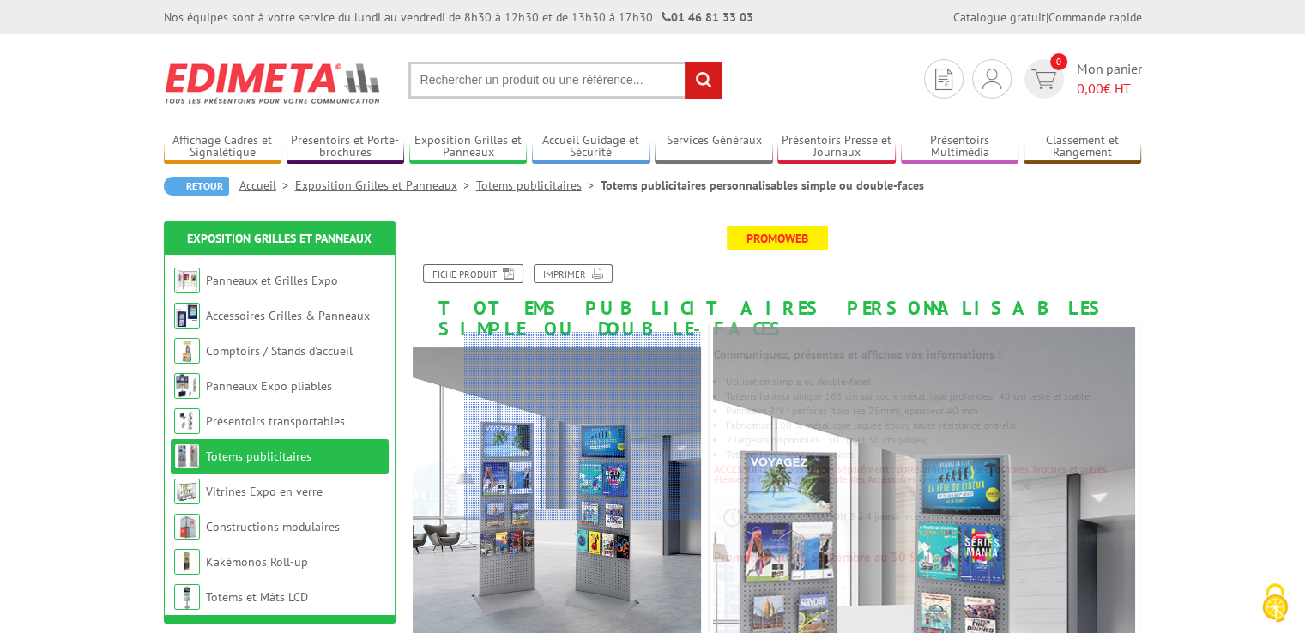
click at [609, 421] on div at bounding box center [582, 426] width 237 height 189
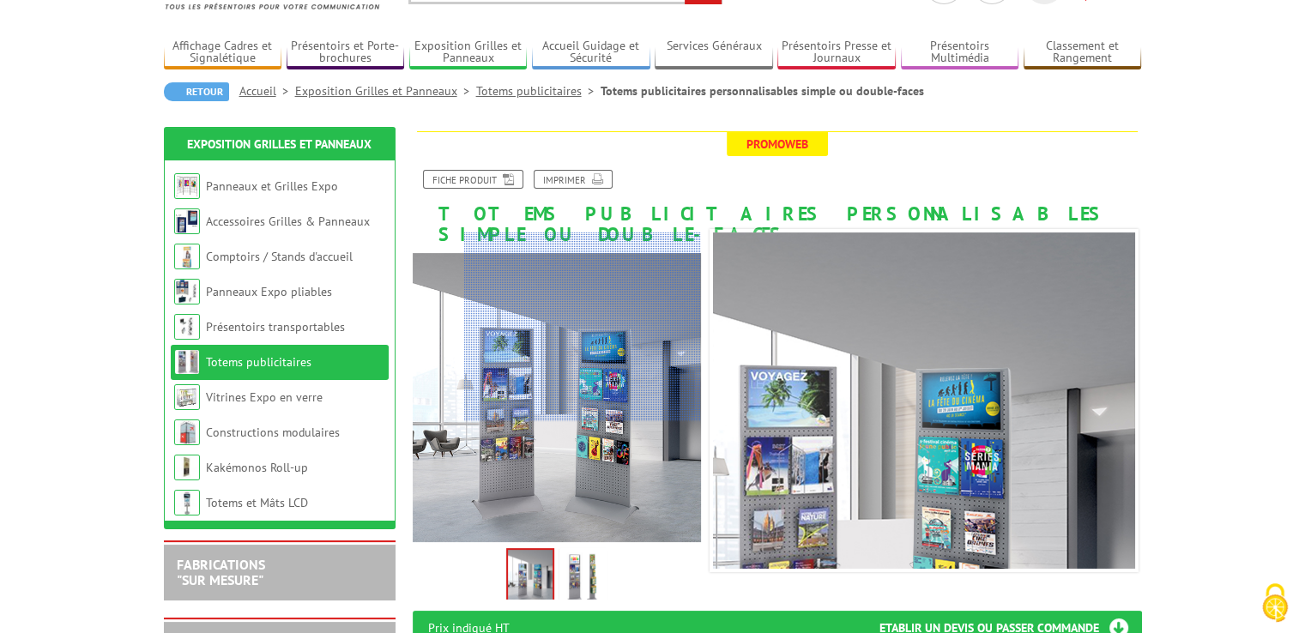
scroll to position [172, 0]
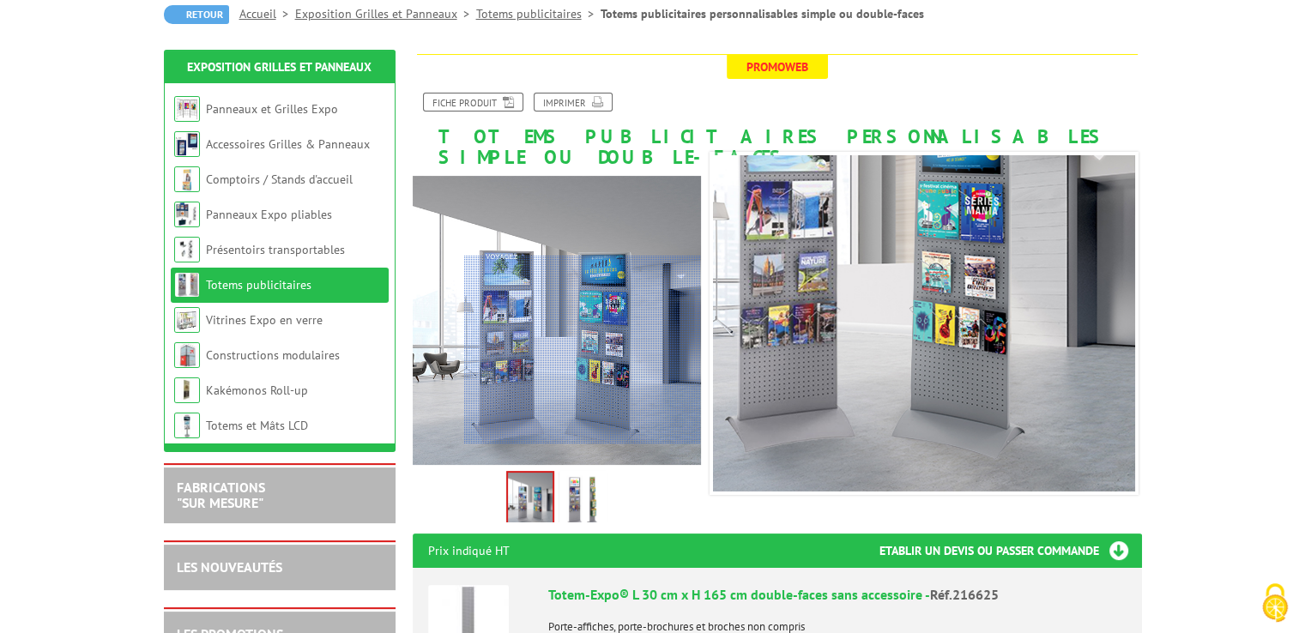
click at [604, 386] on div at bounding box center [582, 350] width 237 height 189
click at [604, 392] on div at bounding box center [582, 350] width 237 height 189
drag, startPoint x: 604, startPoint y: 387, endPoint x: 593, endPoint y: 378, distance: 14.1
click at [597, 381] on div at bounding box center [582, 350] width 237 height 189
click at [592, 378] on div at bounding box center [582, 350] width 237 height 189
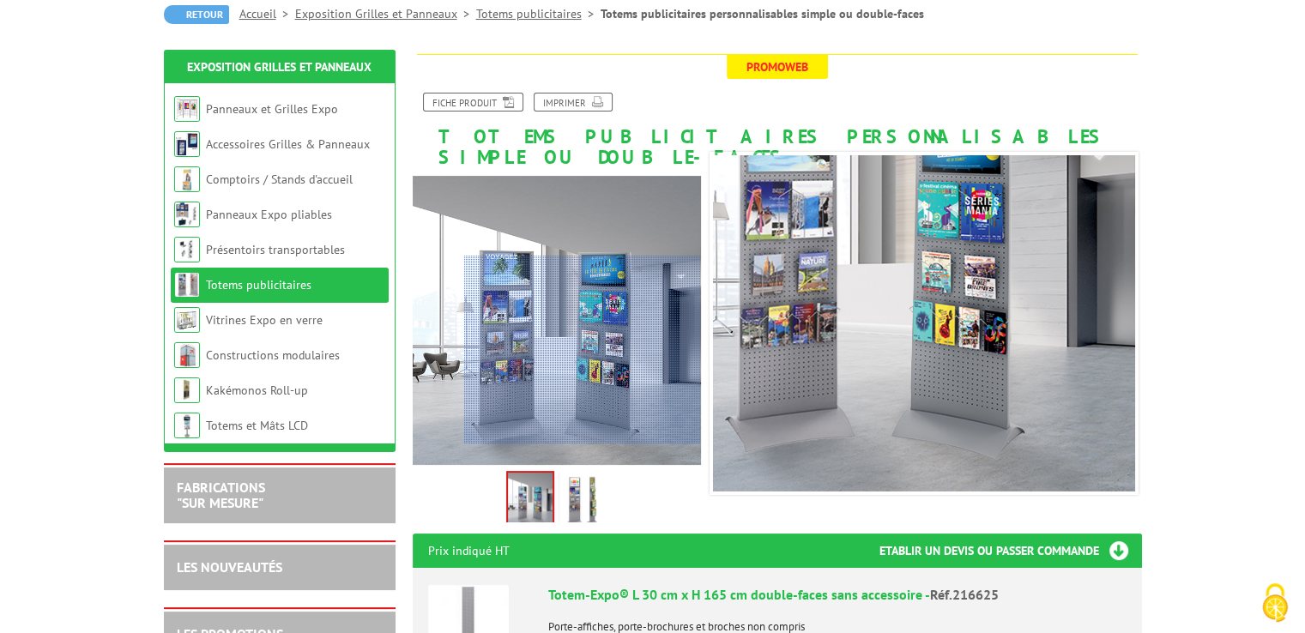
drag, startPoint x: 591, startPoint y: 375, endPoint x: 590, endPoint y: 362, distance: 12.9
click at [591, 373] on div at bounding box center [582, 350] width 237 height 189
click at [590, 360] on div at bounding box center [582, 350] width 237 height 189
click at [590, 355] on div at bounding box center [582, 350] width 237 height 189
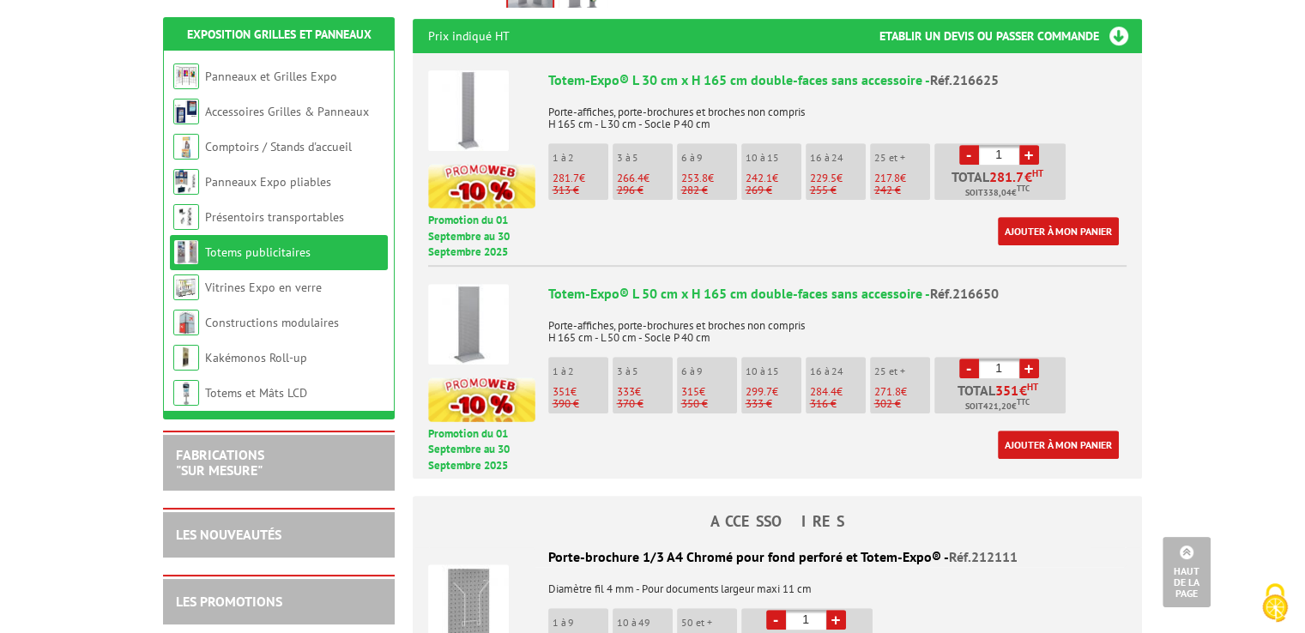
scroll to position [601, 0]
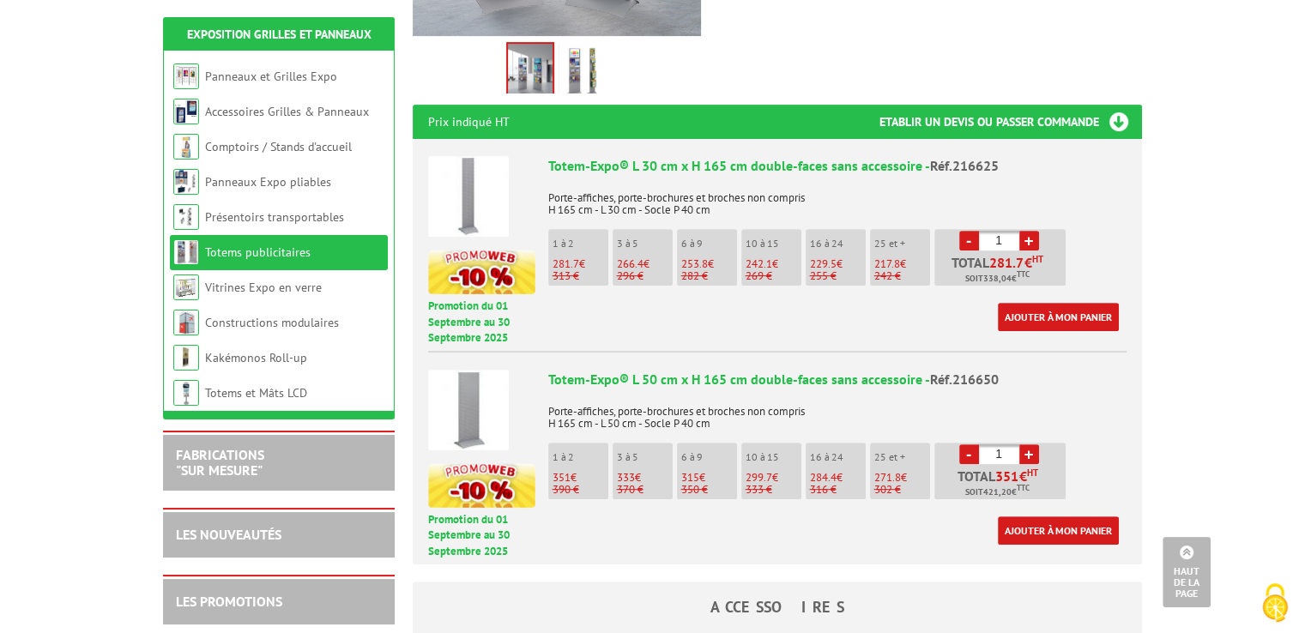
click at [1032, 445] on link "+" at bounding box center [1030, 455] width 20 height 20
click at [971, 445] on link "-" at bounding box center [969, 455] width 20 height 20
type input "1"
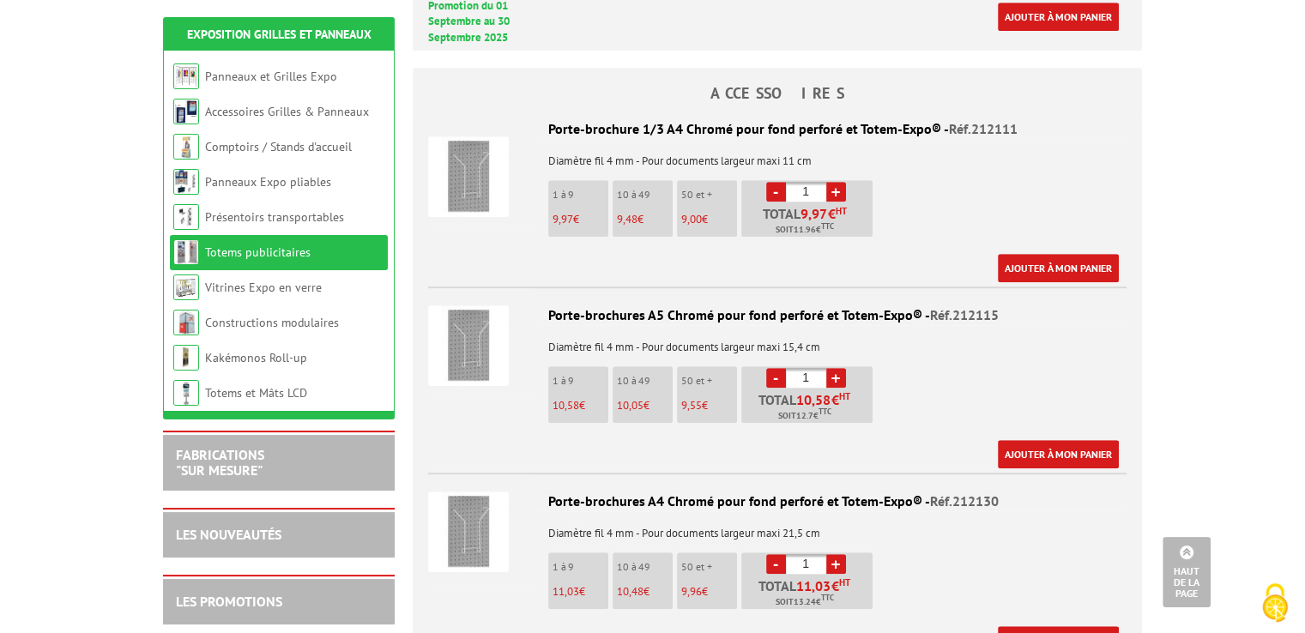
scroll to position [1116, 0]
drag, startPoint x: 642, startPoint y: 107, endPoint x: 639, endPoint y: 97, distance: 10.6
click at [640, 118] on div "Porte-brochure 1/3 A4 Chromé pour fond perforé et Totem-Expo® - Réf.212111" at bounding box center [777, 128] width 699 height 20
click at [470, 139] on img at bounding box center [468, 176] width 81 height 81
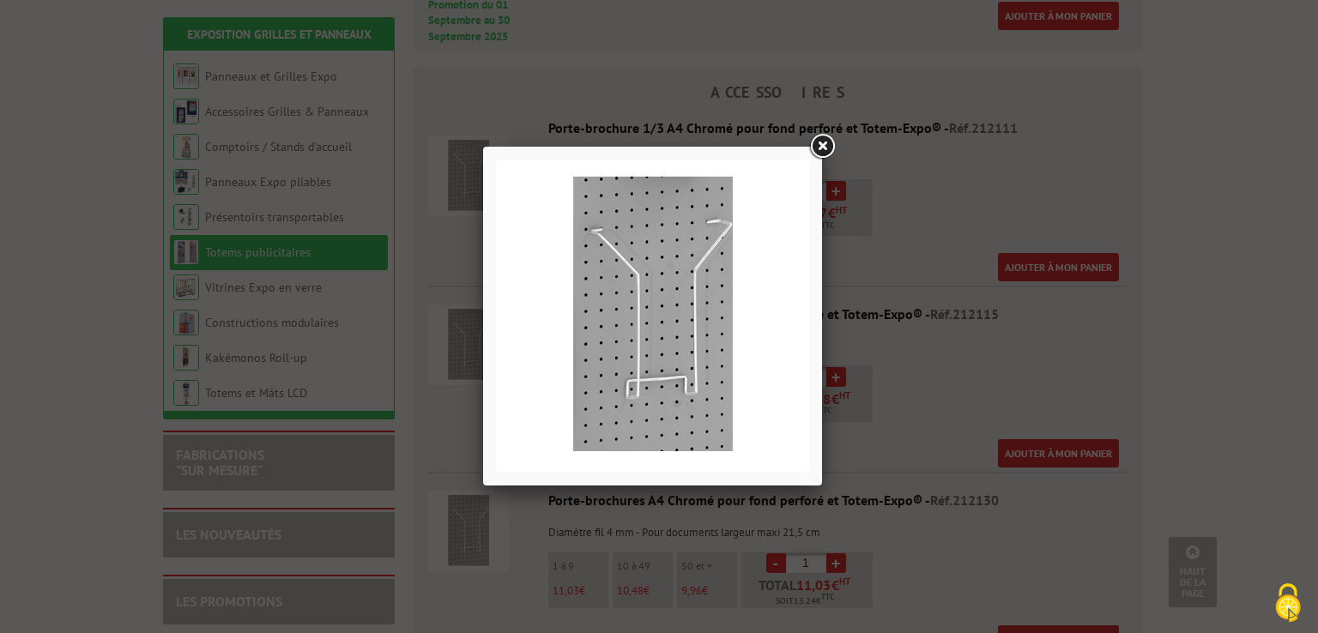
click at [824, 138] on link at bounding box center [822, 146] width 31 height 31
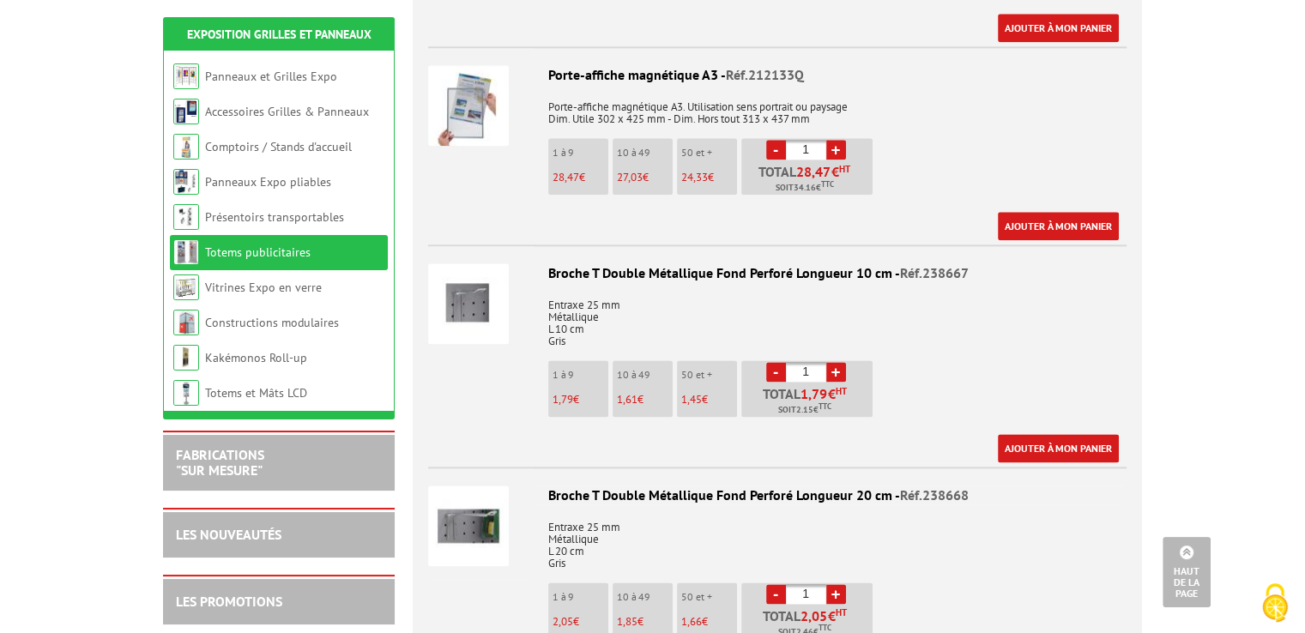
scroll to position [2145, 0]
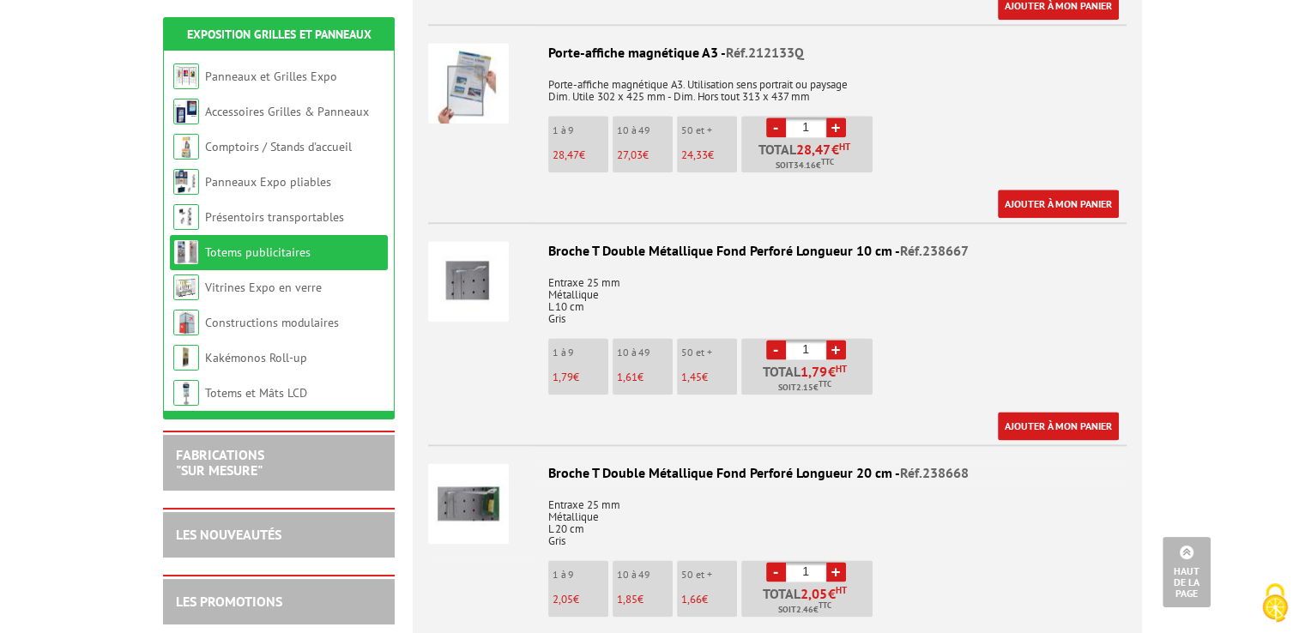
click at [457, 259] on img at bounding box center [468, 281] width 81 height 81
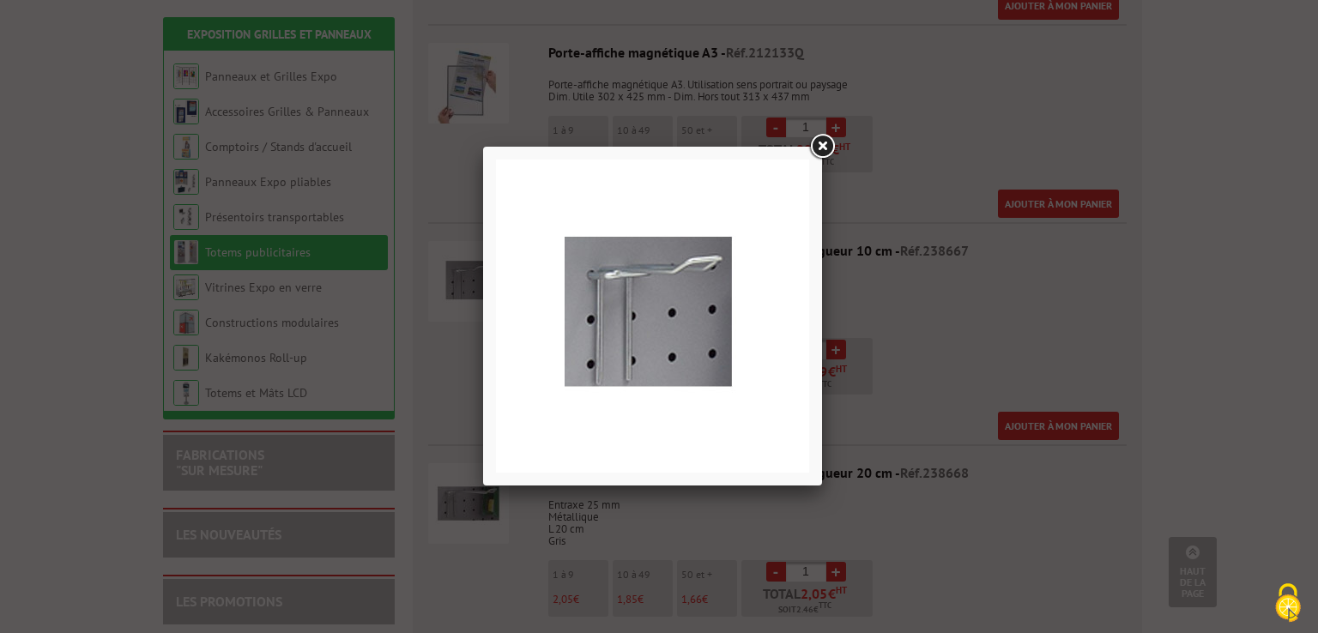
click at [820, 142] on link at bounding box center [822, 146] width 31 height 31
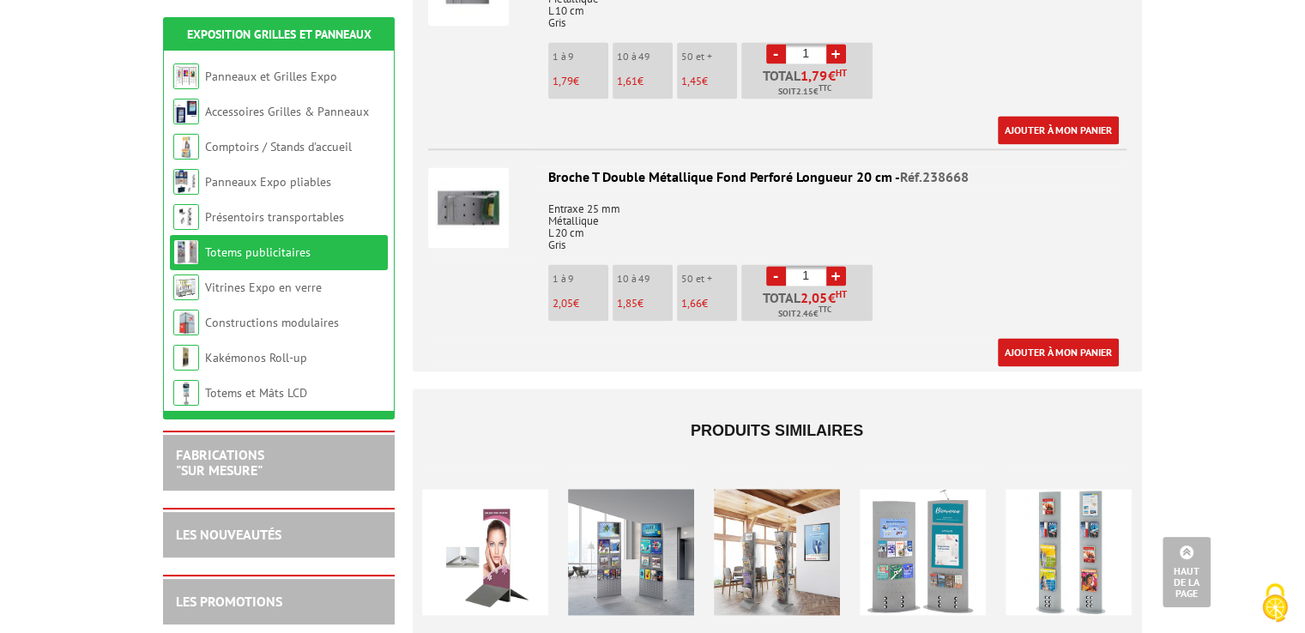
scroll to position [2403, 0]
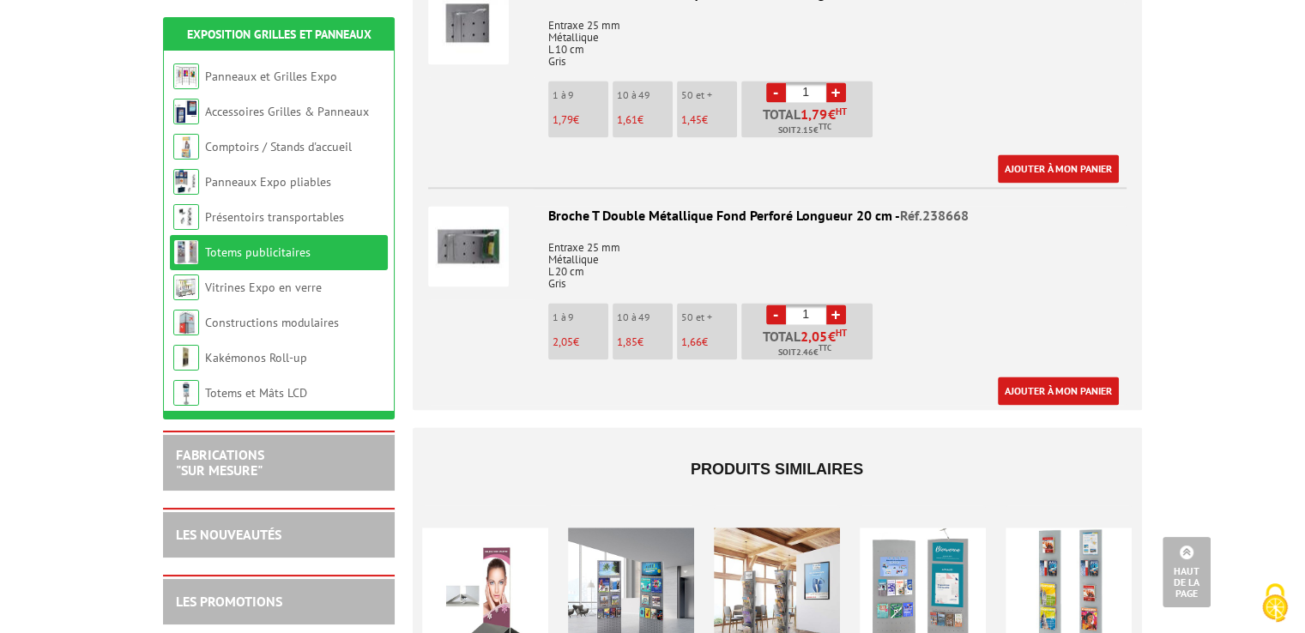
click at [473, 219] on img at bounding box center [468, 246] width 81 height 81
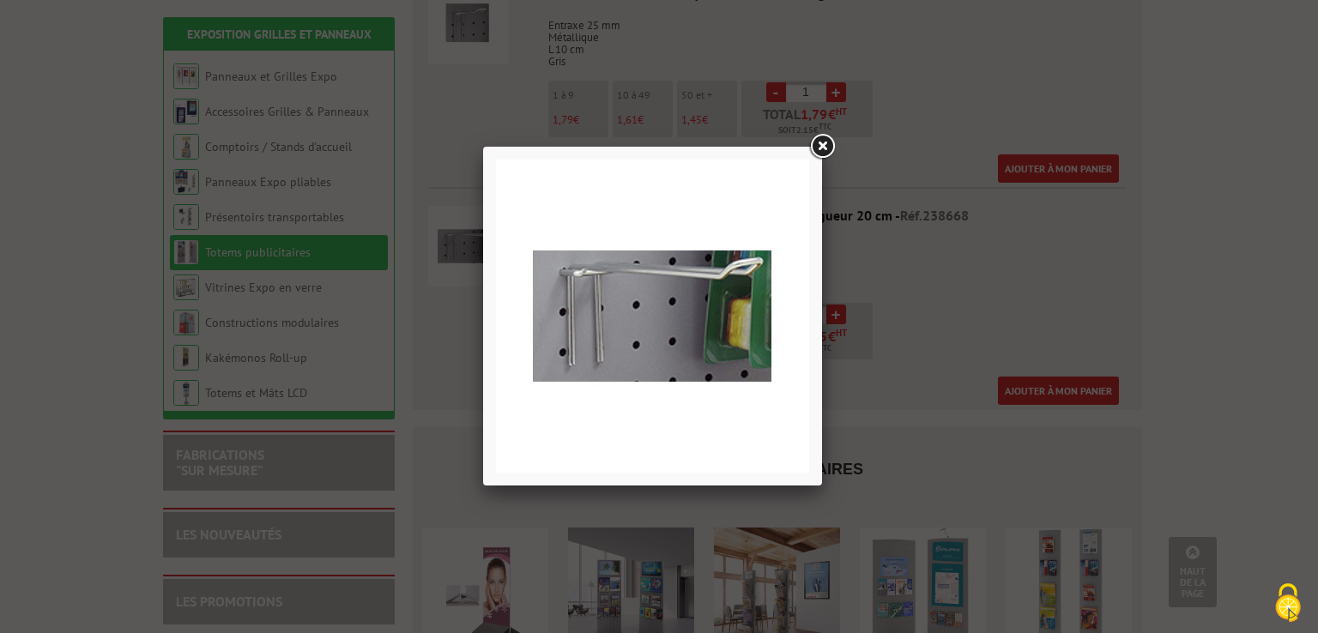
click at [820, 145] on link at bounding box center [822, 146] width 31 height 31
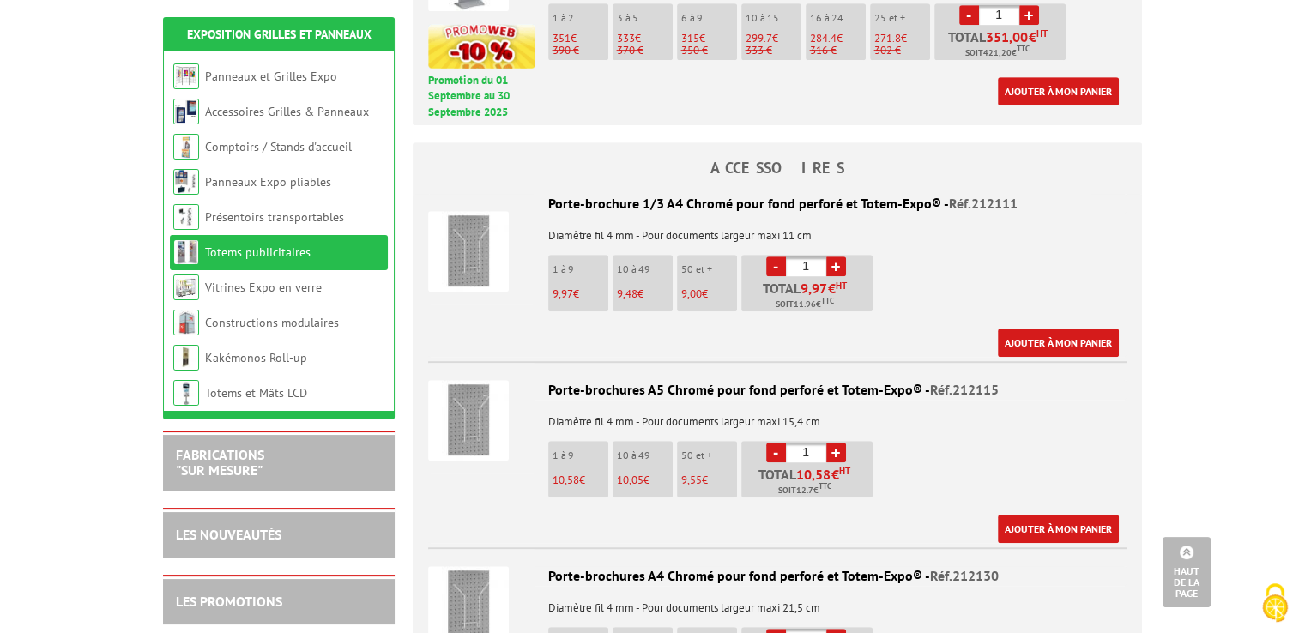
scroll to position [1030, 0]
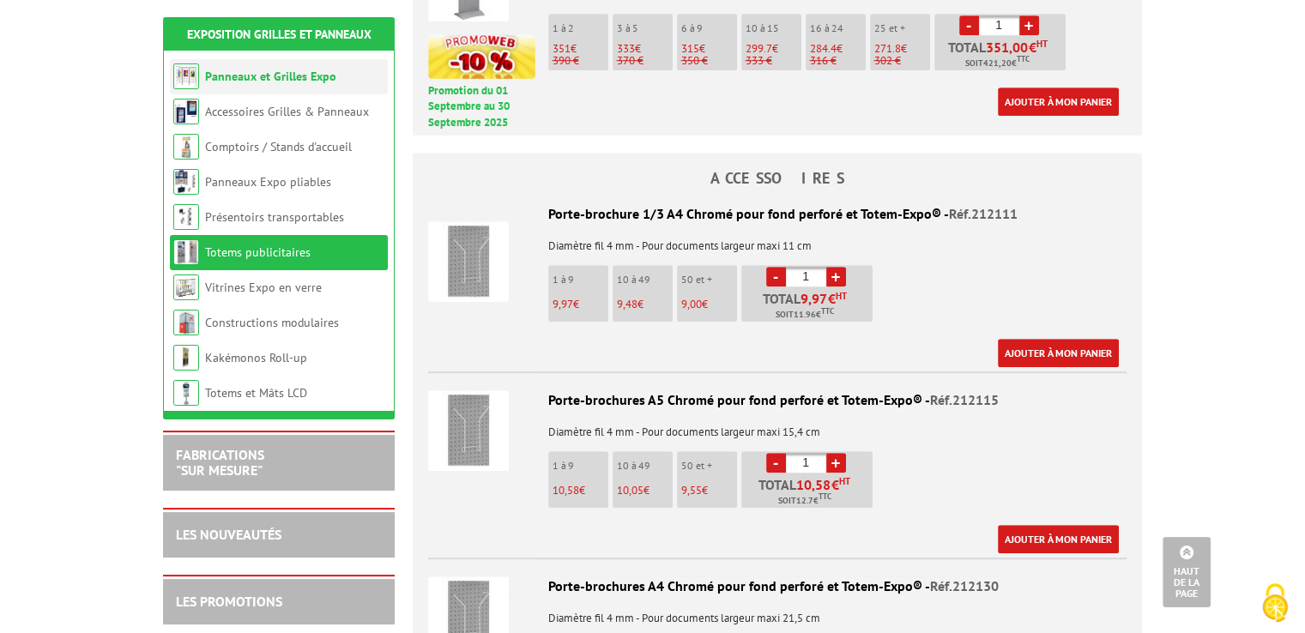
click at [297, 82] on link "Panneaux et Grilles Expo" at bounding box center [270, 76] width 131 height 15
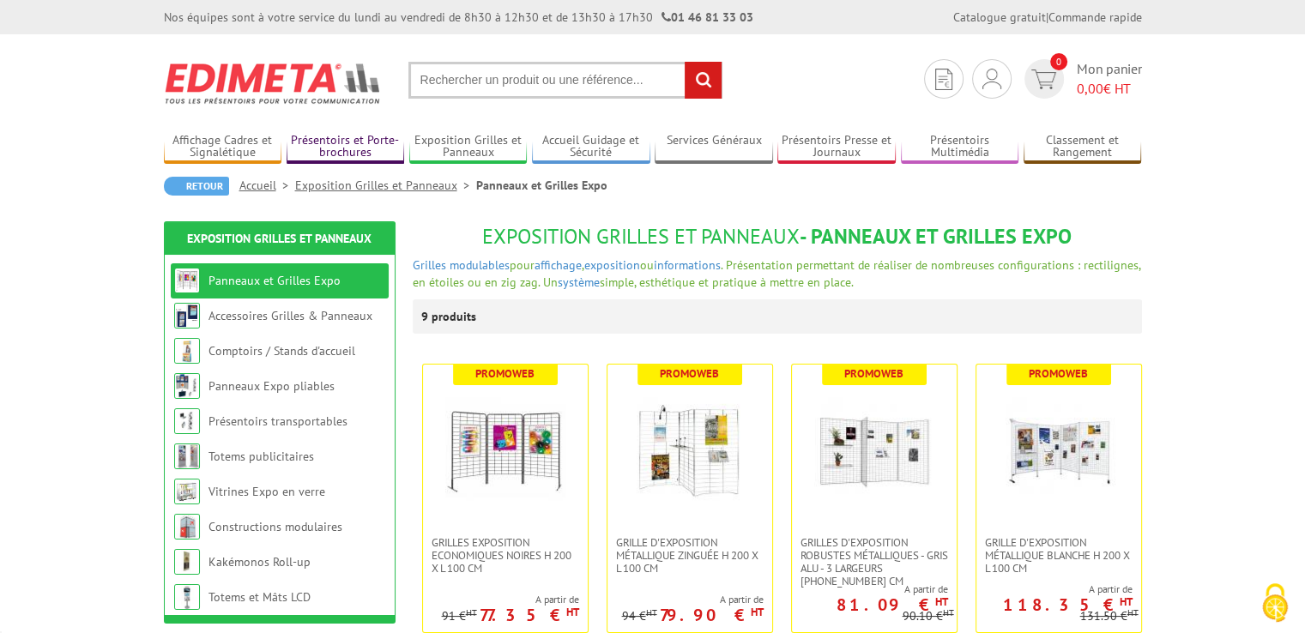
click at [352, 144] on link "Présentoirs et Porte-brochures" at bounding box center [346, 147] width 118 height 28
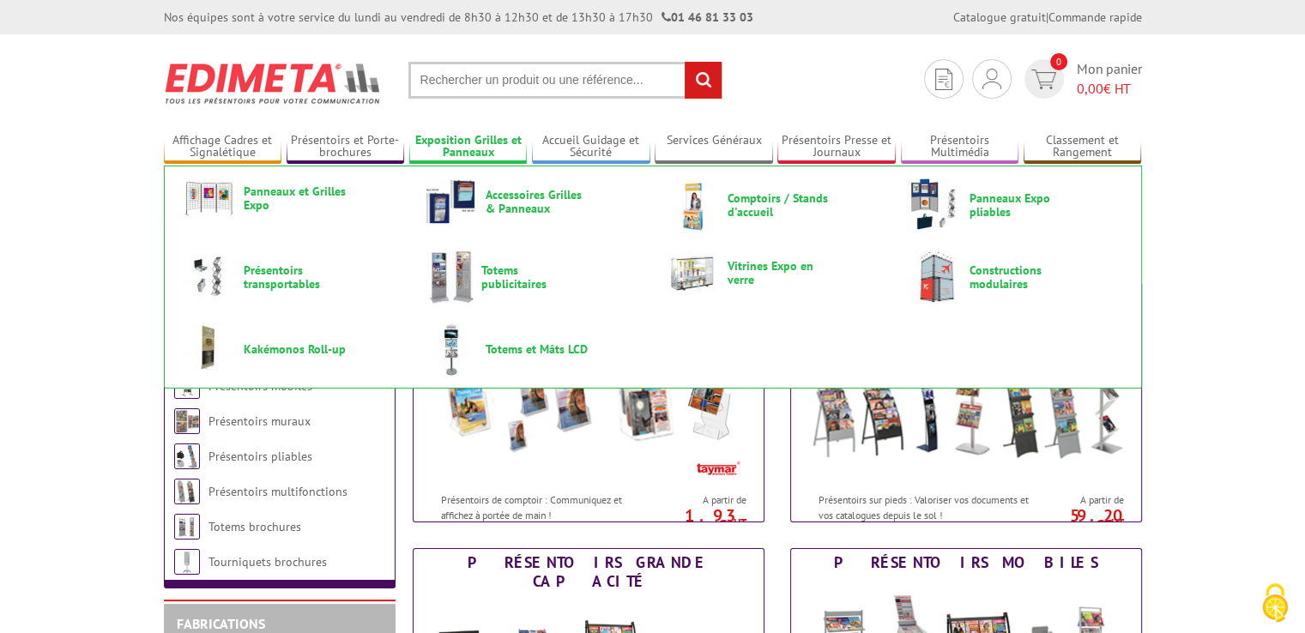
click at [462, 152] on link "Exposition Grilles et Panneaux" at bounding box center [468, 147] width 118 height 28
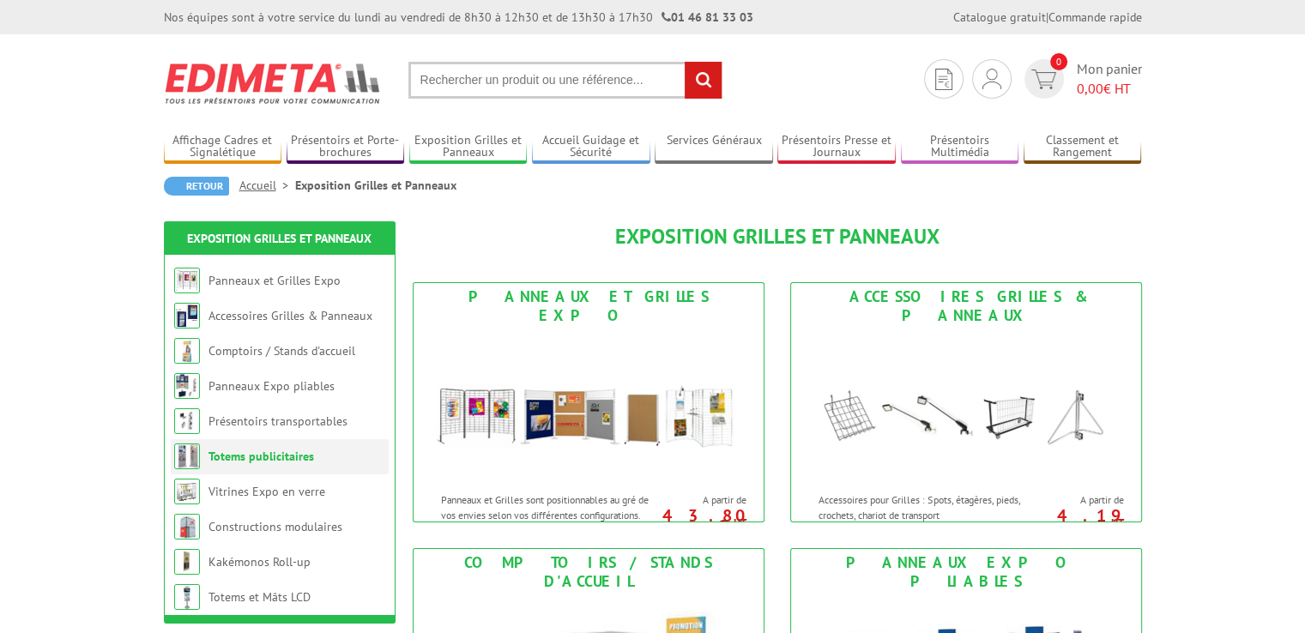
click at [275, 457] on link "Totems publicitaires" at bounding box center [262, 456] width 106 height 15
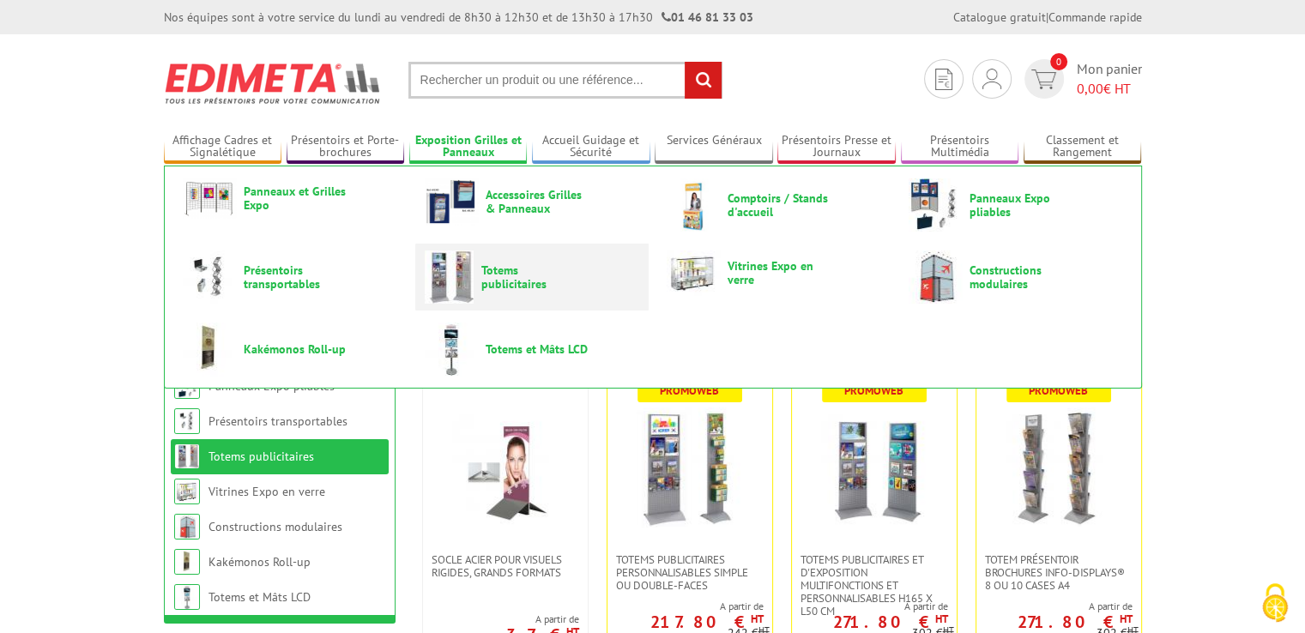
click at [505, 275] on span "Totems publicitaires" at bounding box center [532, 276] width 103 height 27
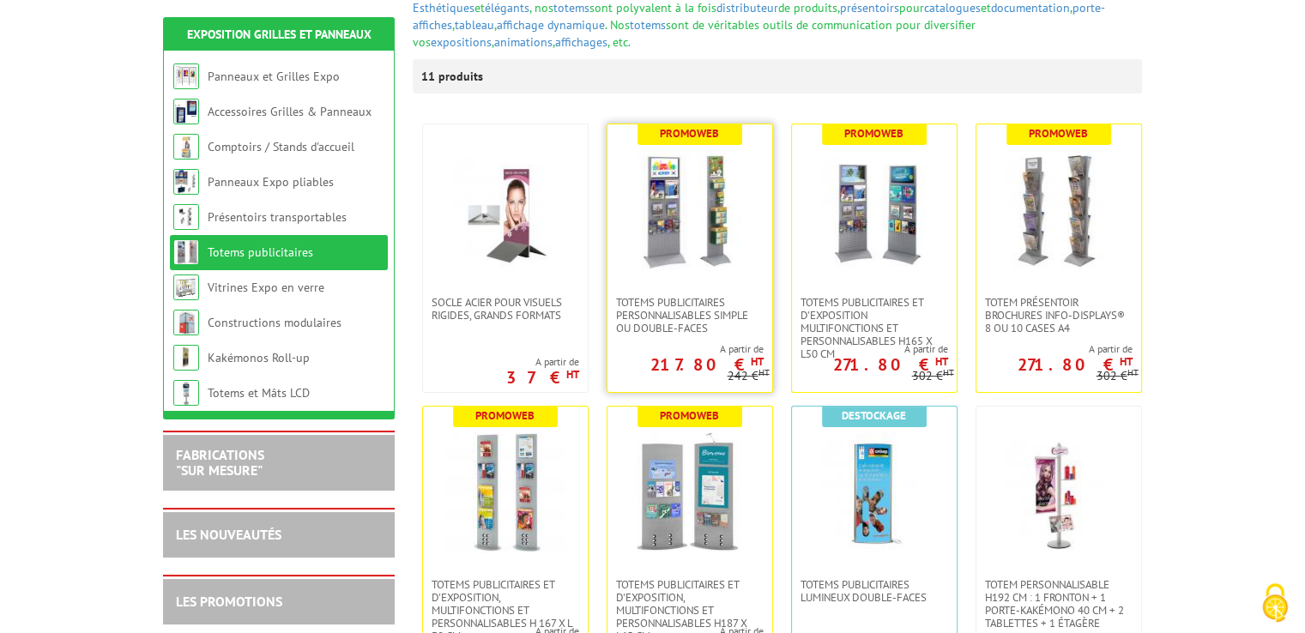
click at [659, 236] on img at bounding box center [690, 210] width 120 height 120
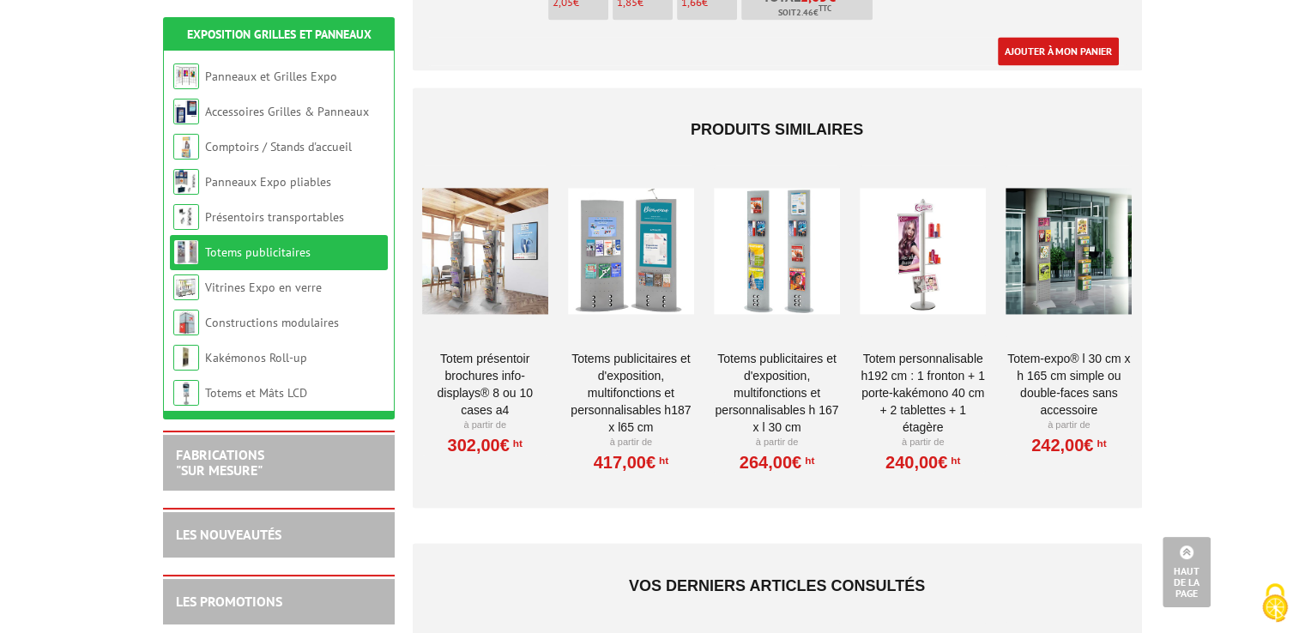
scroll to position [2746, 0]
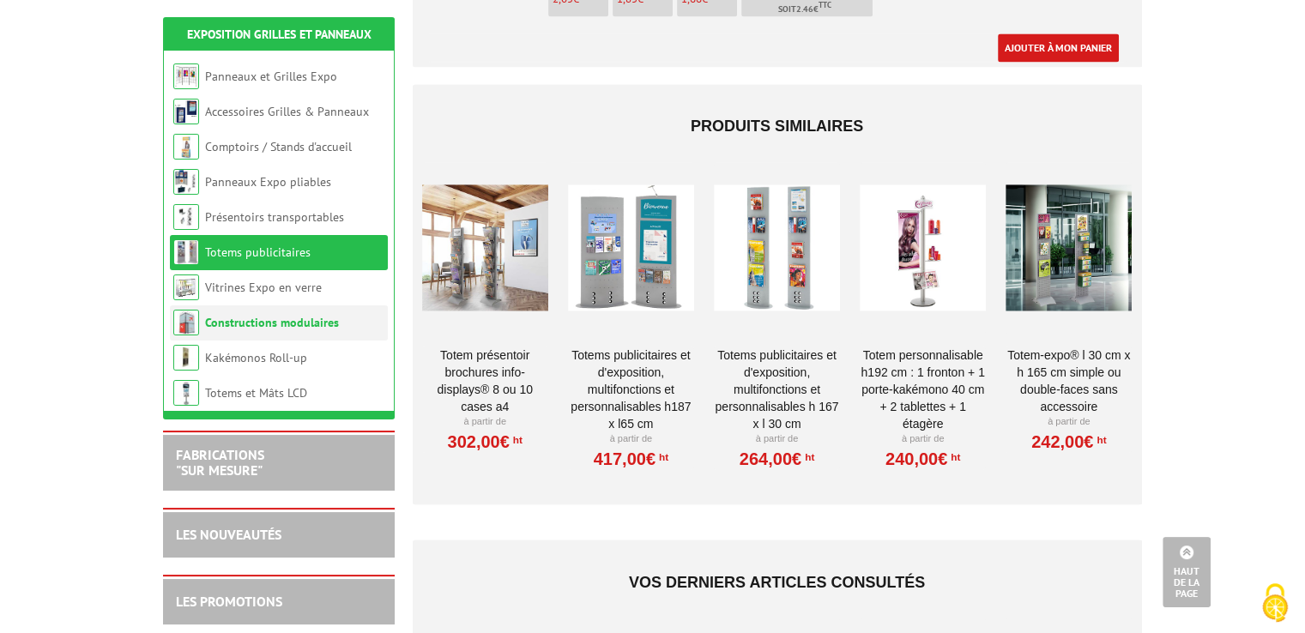
click at [275, 321] on link "Constructions modulaires" at bounding box center [272, 322] width 134 height 15
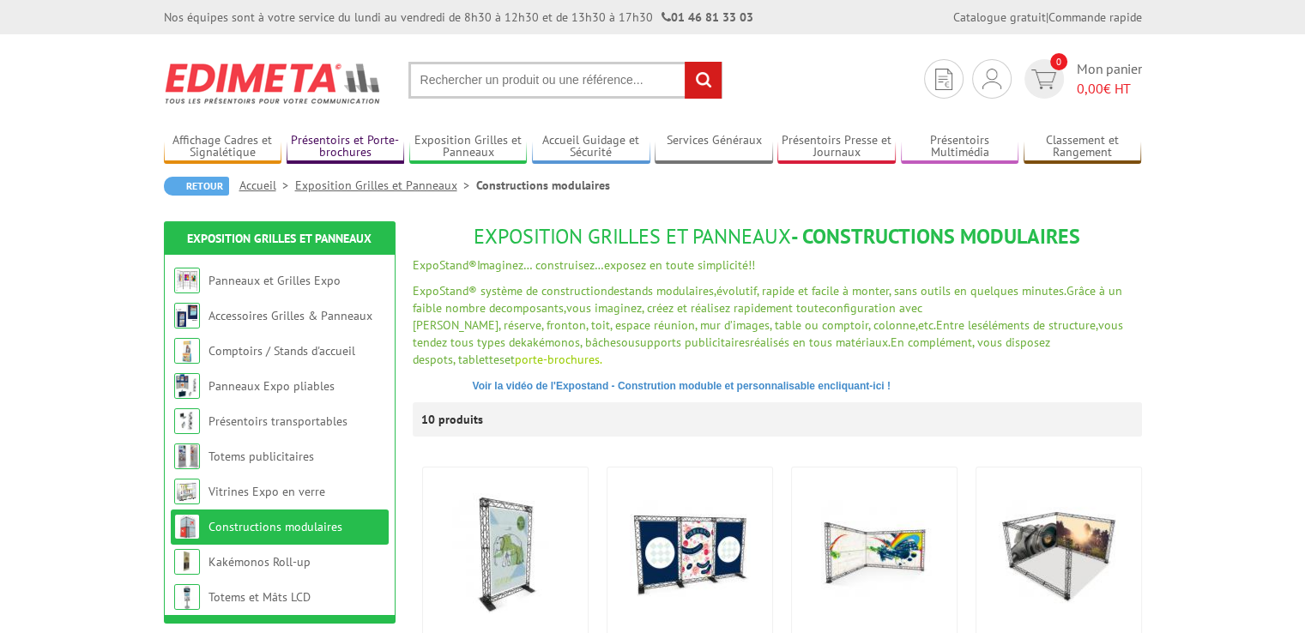
click at [336, 152] on link "Présentoirs et Porte-brochures" at bounding box center [346, 147] width 118 height 28
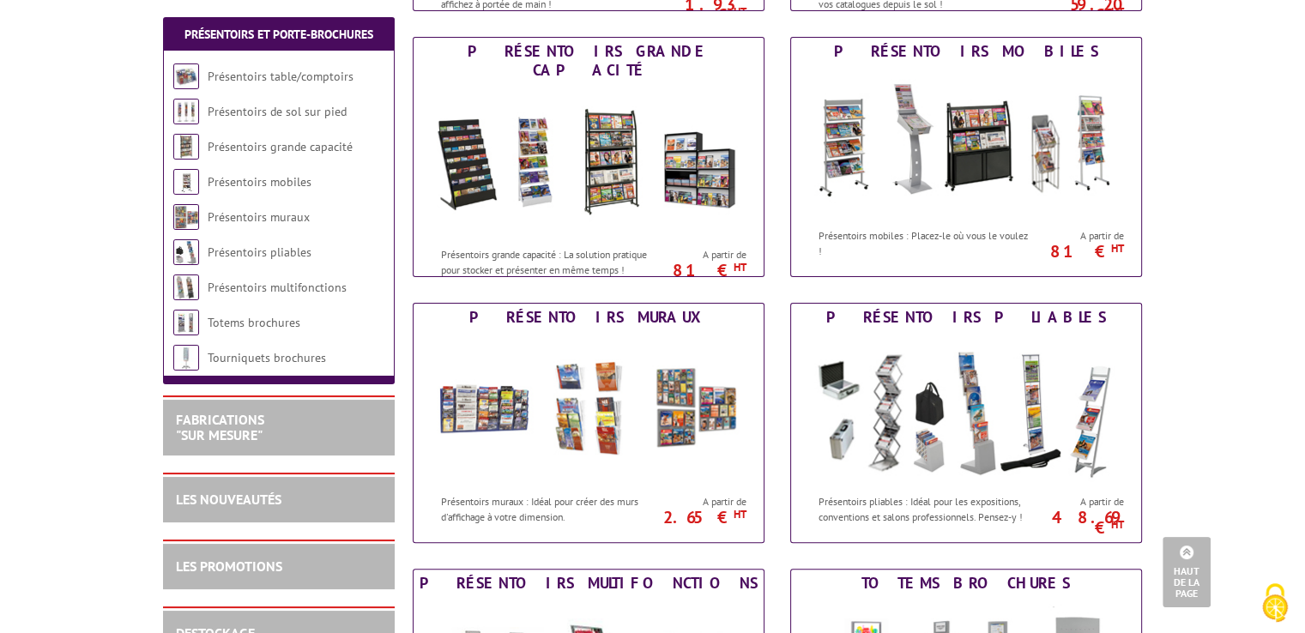
scroll to position [515, 0]
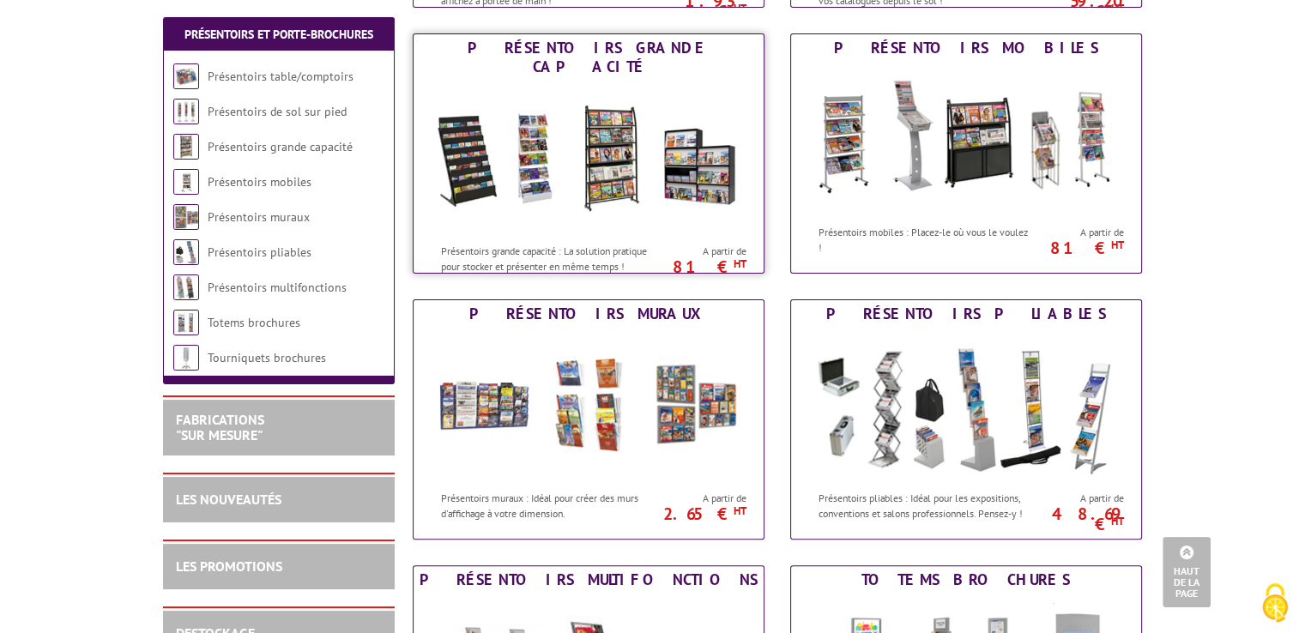
click at [604, 172] on img at bounding box center [589, 158] width 318 height 154
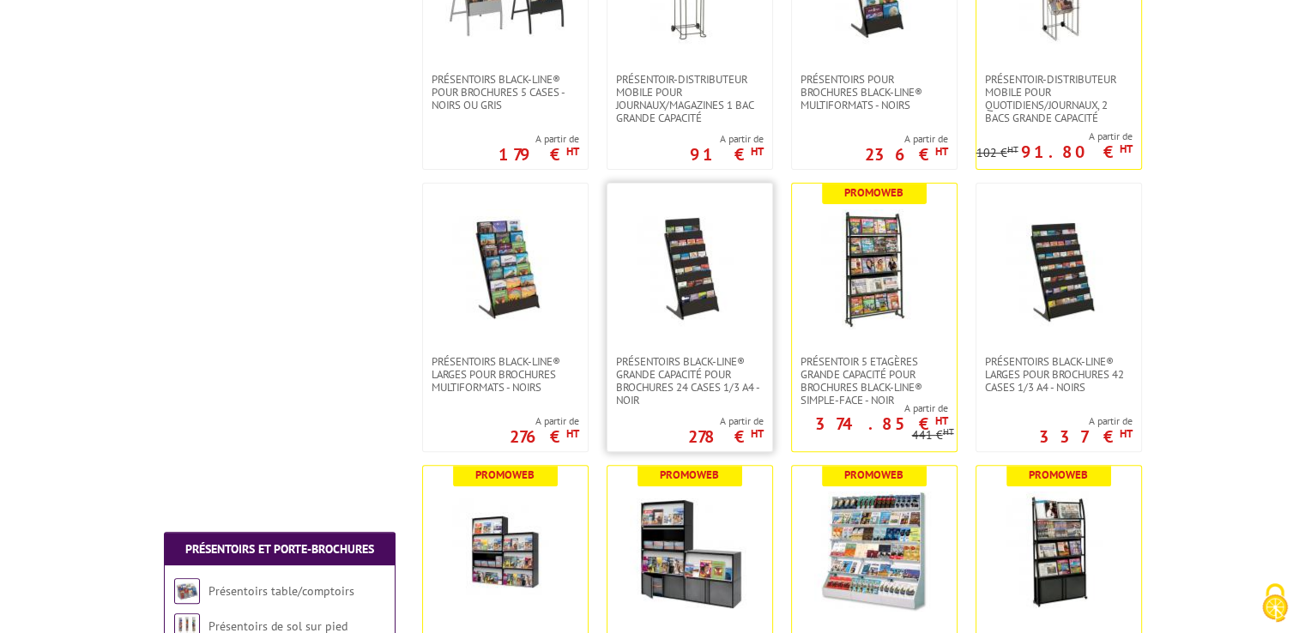
click at [707, 316] on img at bounding box center [690, 269] width 120 height 120
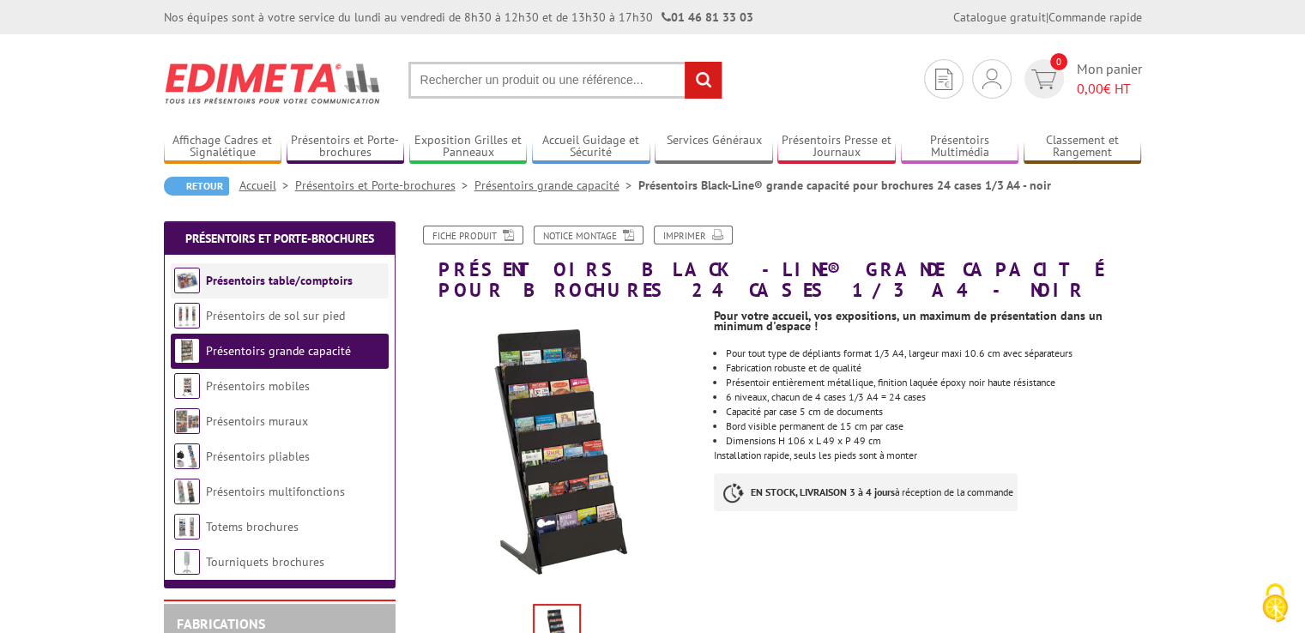
click at [300, 286] on link "Présentoirs table/comptoirs" at bounding box center [279, 280] width 147 height 15
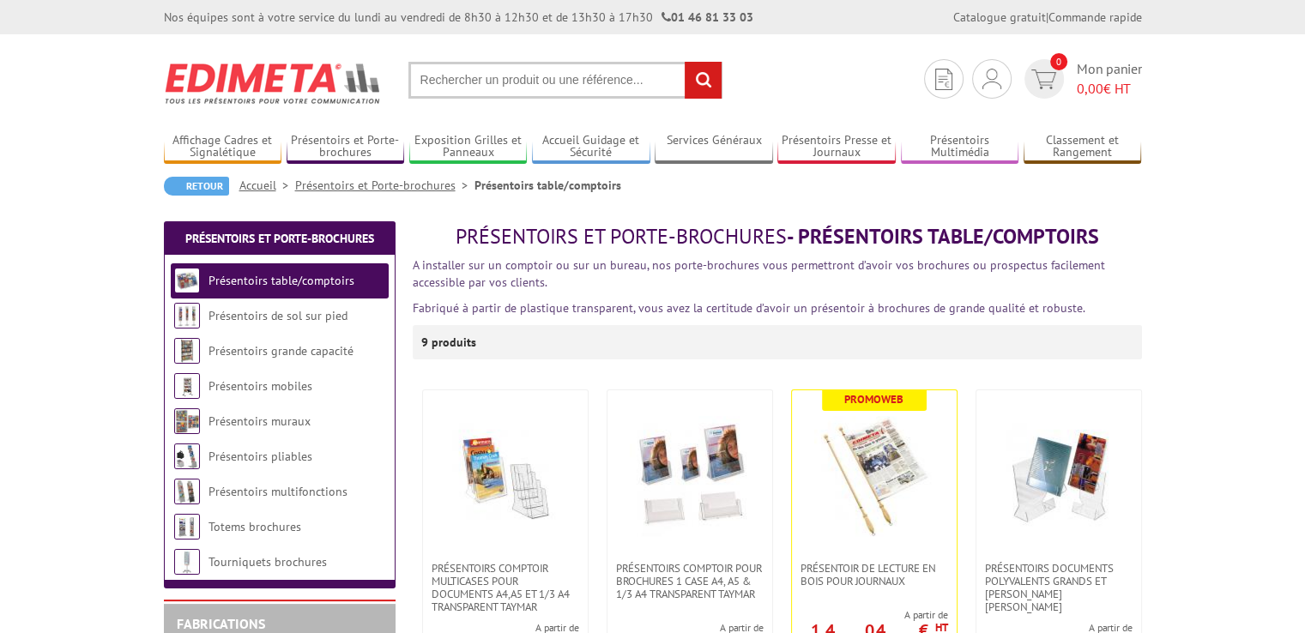
click at [296, 317] on link "Présentoirs de sol sur pied" at bounding box center [278, 315] width 139 height 15
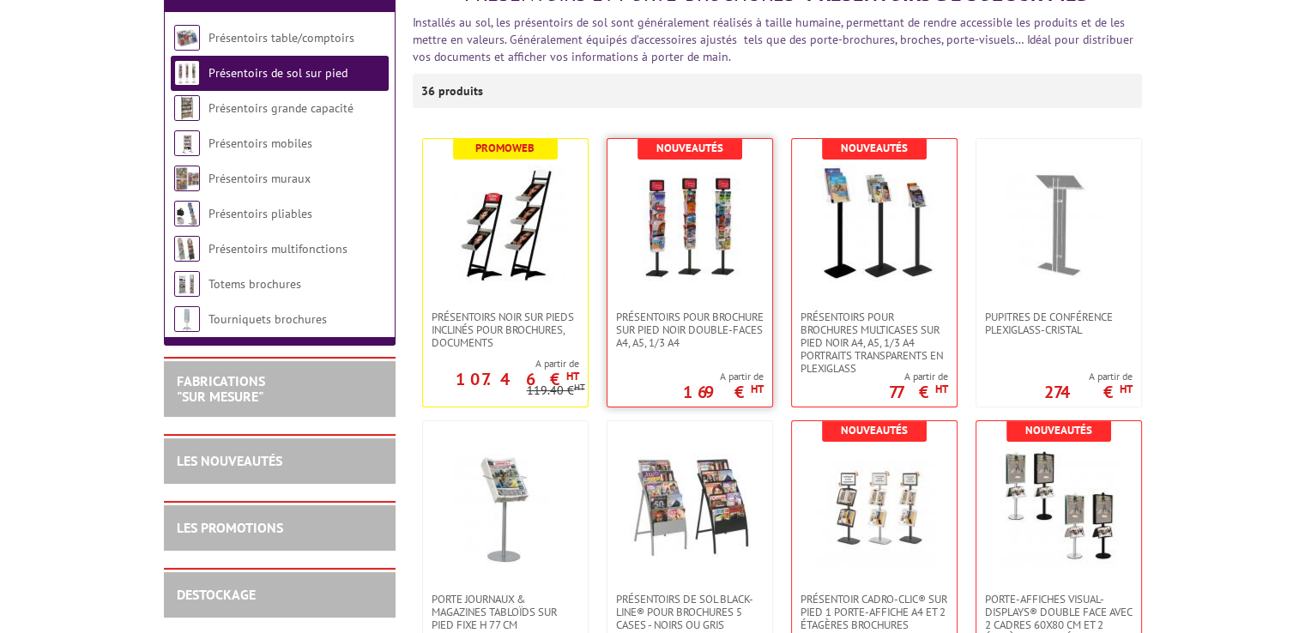
scroll to position [257, 0]
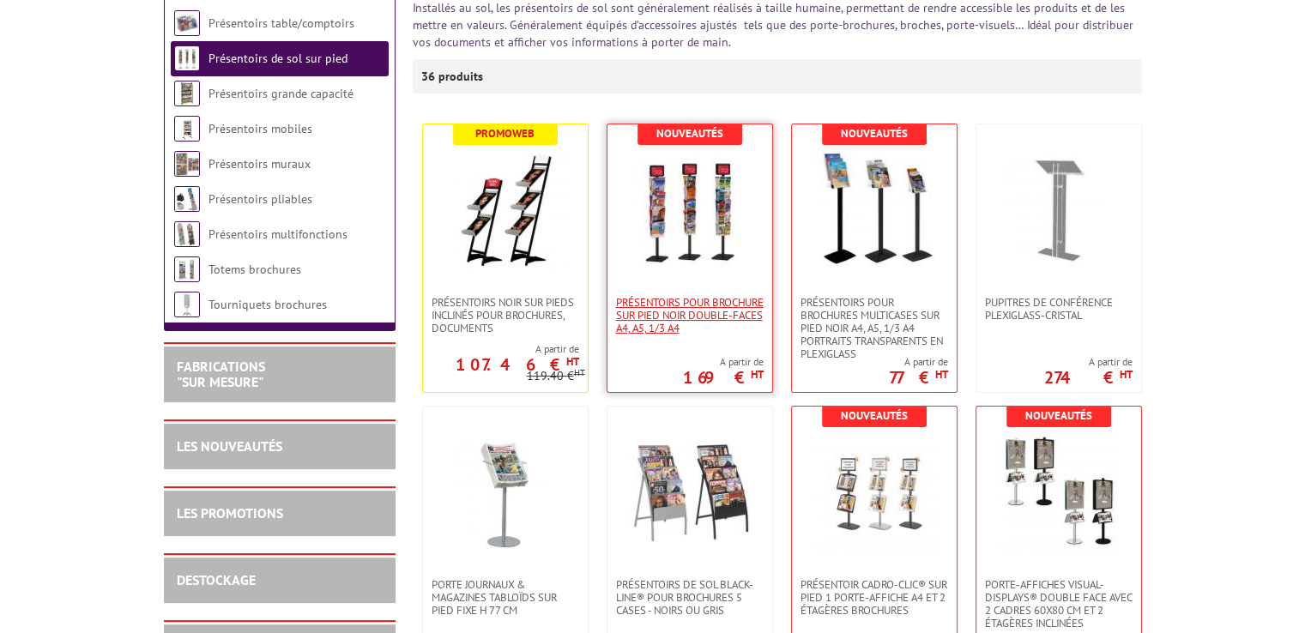
click at [693, 330] on span "Présentoirs pour brochure sur pied NOIR double-faces A4, A5, 1/3 A4" at bounding box center [690, 315] width 148 height 39
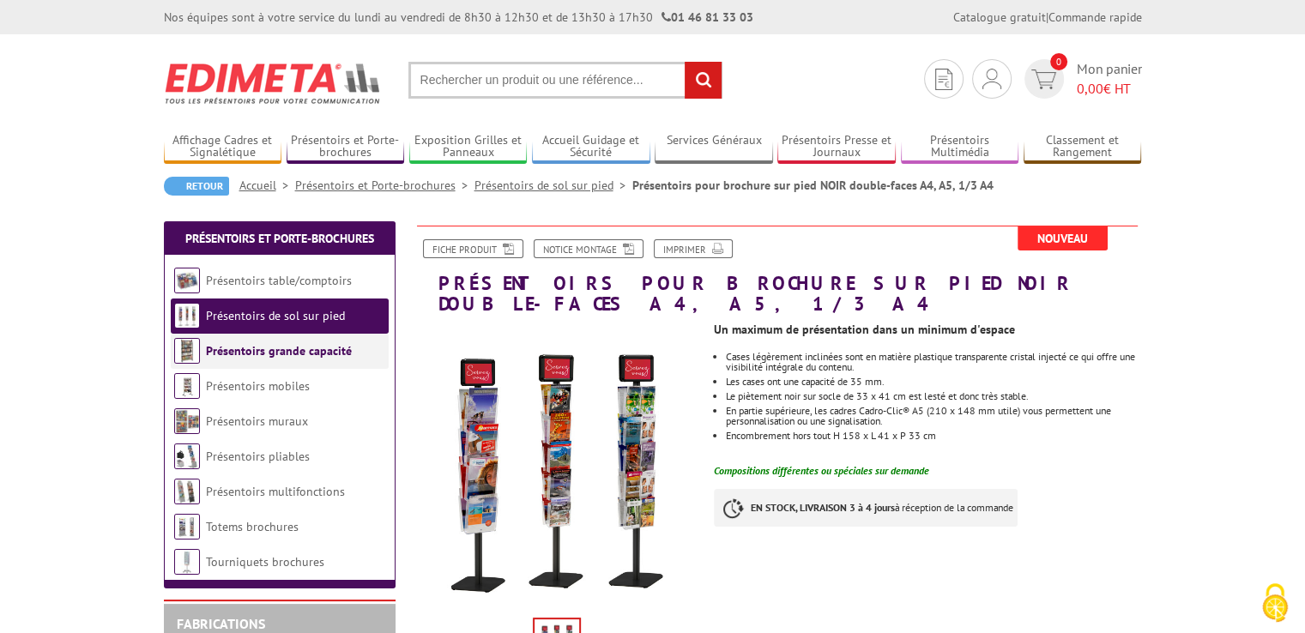
click at [281, 355] on link "Présentoirs grande capacité" at bounding box center [279, 350] width 146 height 15
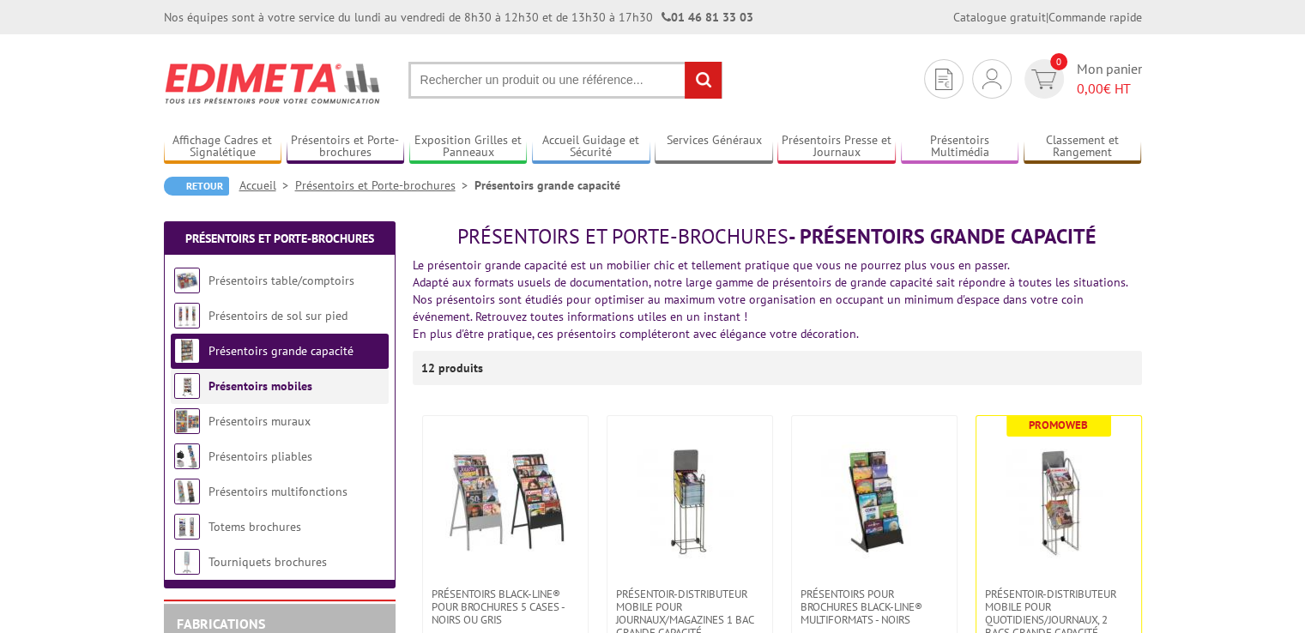
click at [279, 392] on link "Présentoirs mobiles" at bounding box center [261, 385] width 104 height 15
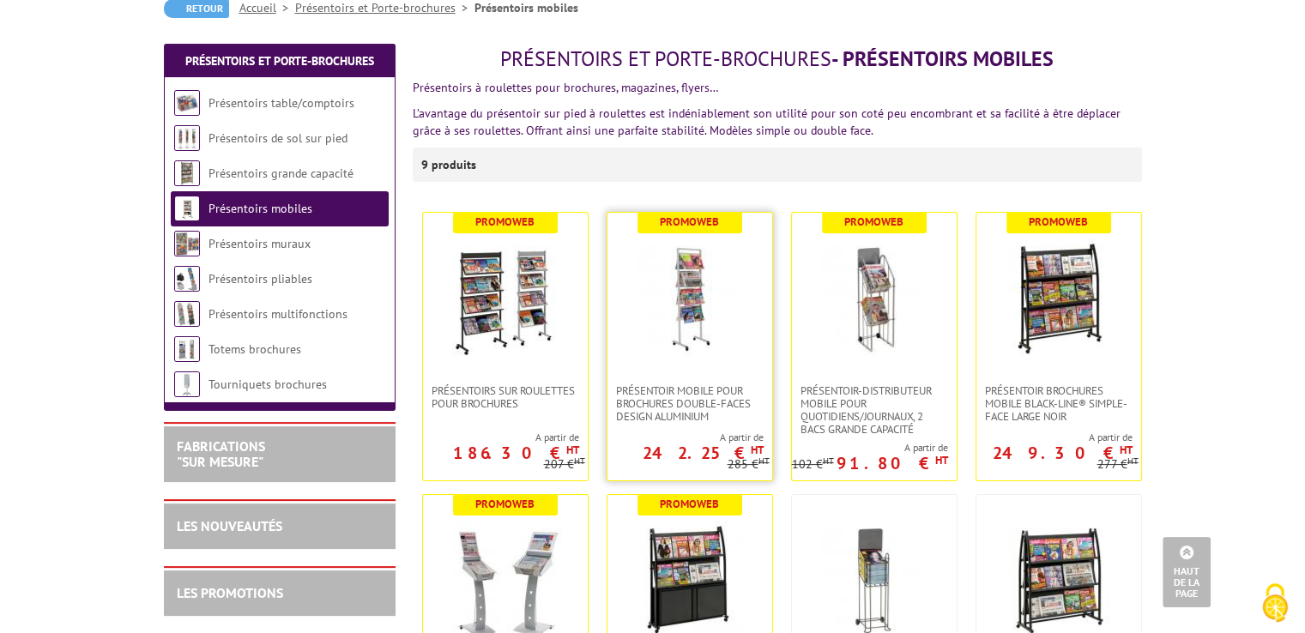
scroll to position [172, 0]
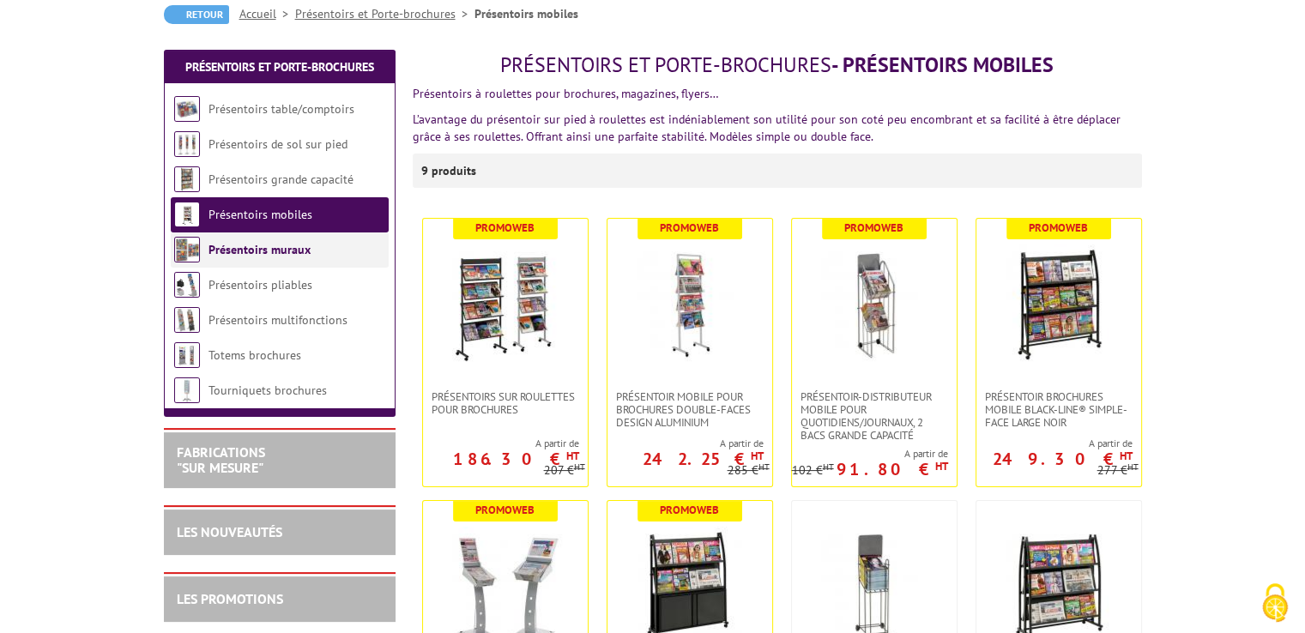
click at [281, 245] on li "Présentoirs muraux" at bounding box center [280, 250] width 218 height 35
click at [281, 247] on link "Présentoirs muraux" at bounding box center [260, 249] width 102 height 15
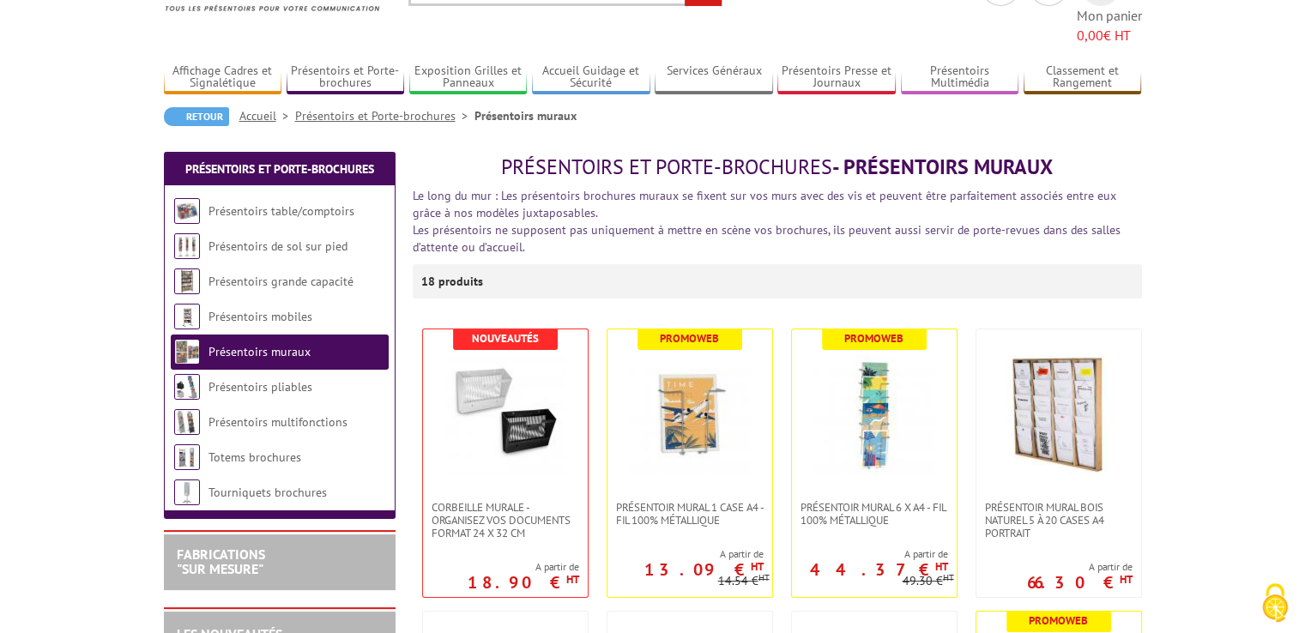
scroll to position [121, 0]
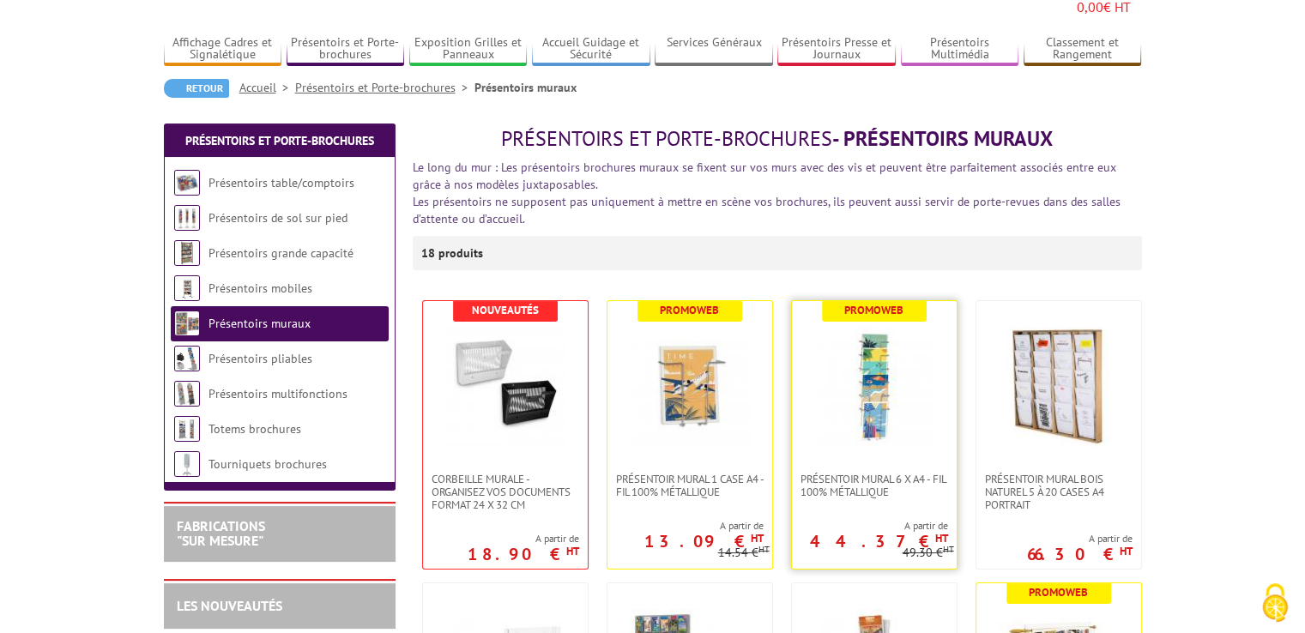
click at [872, 394] on img at bounding box center [874, 387] width 120 height 120
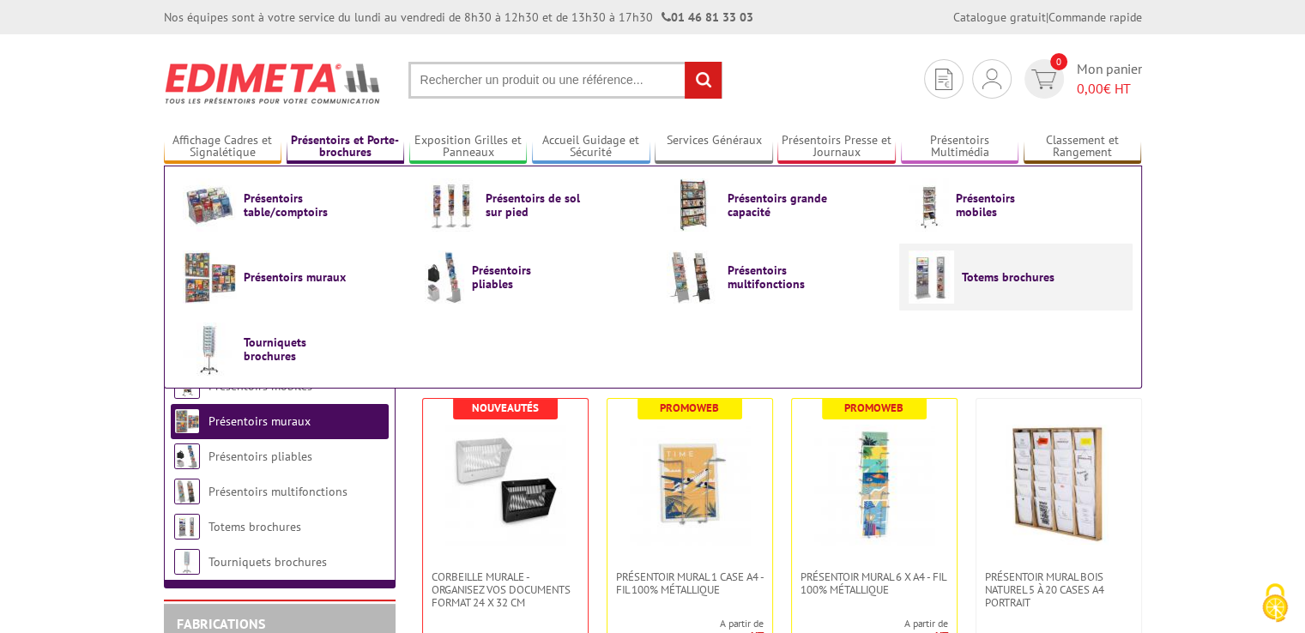
click at [962, 282] on span "Totems brochures" at bounding box center [1013, 277] width 103 height 14
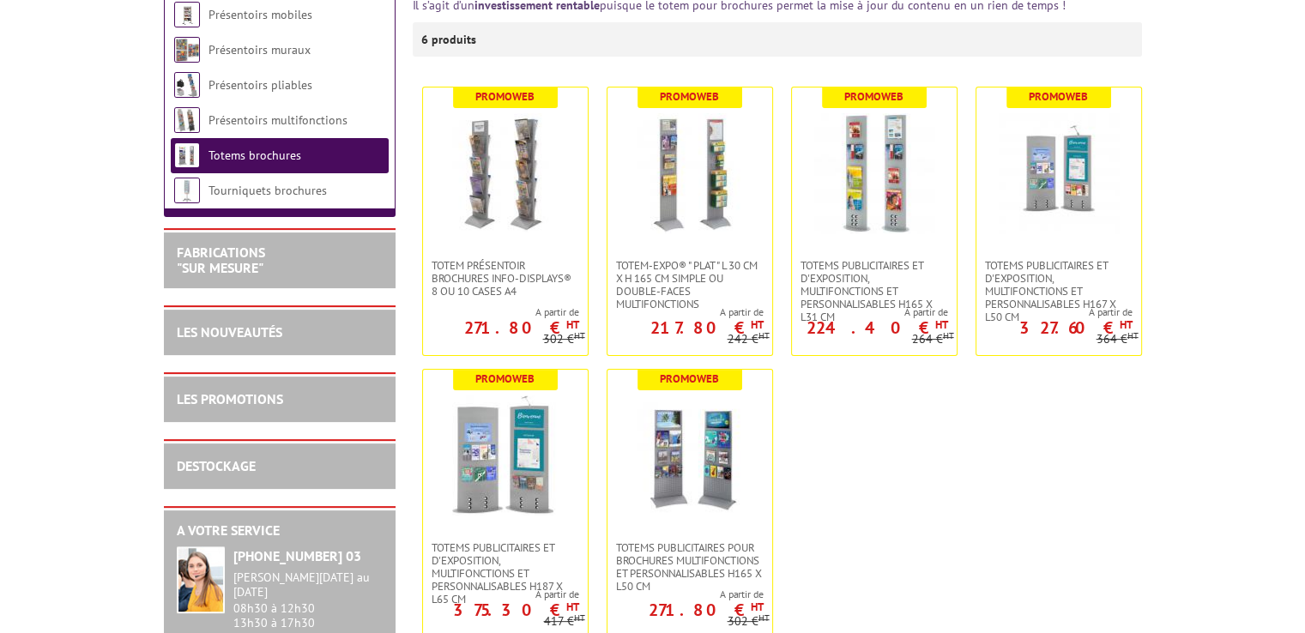
scroll to position [601, 0]
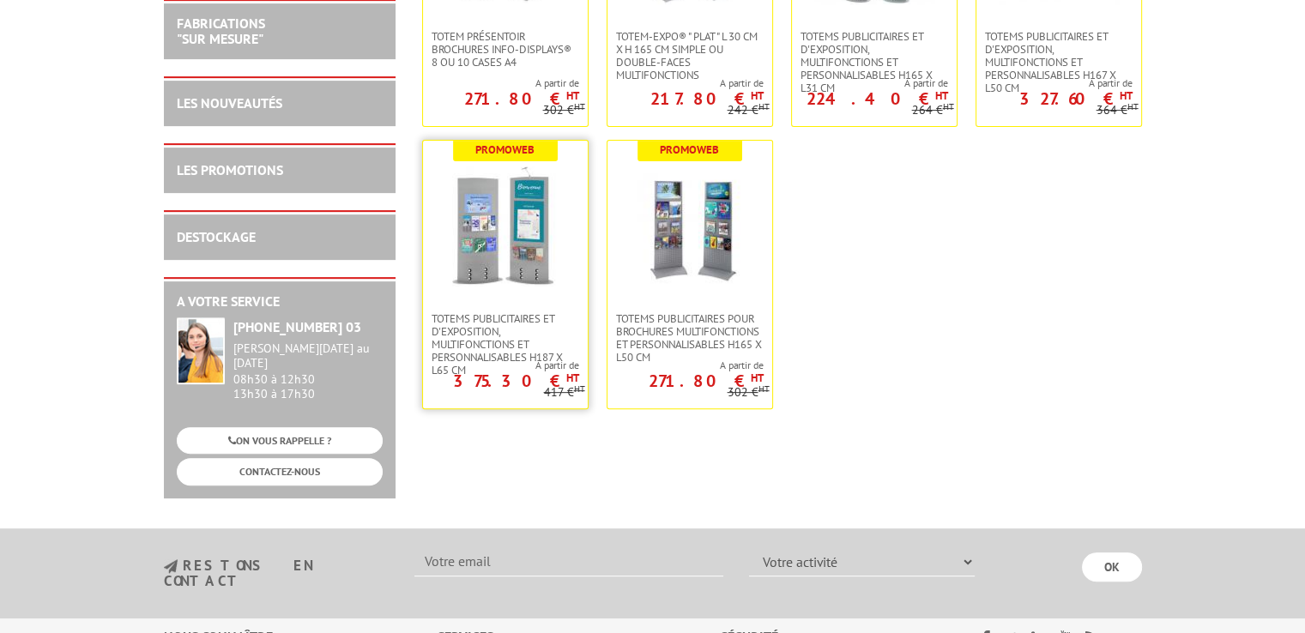
click at [508, 250] on img at bounding box center [505, 226] width 120 height 120
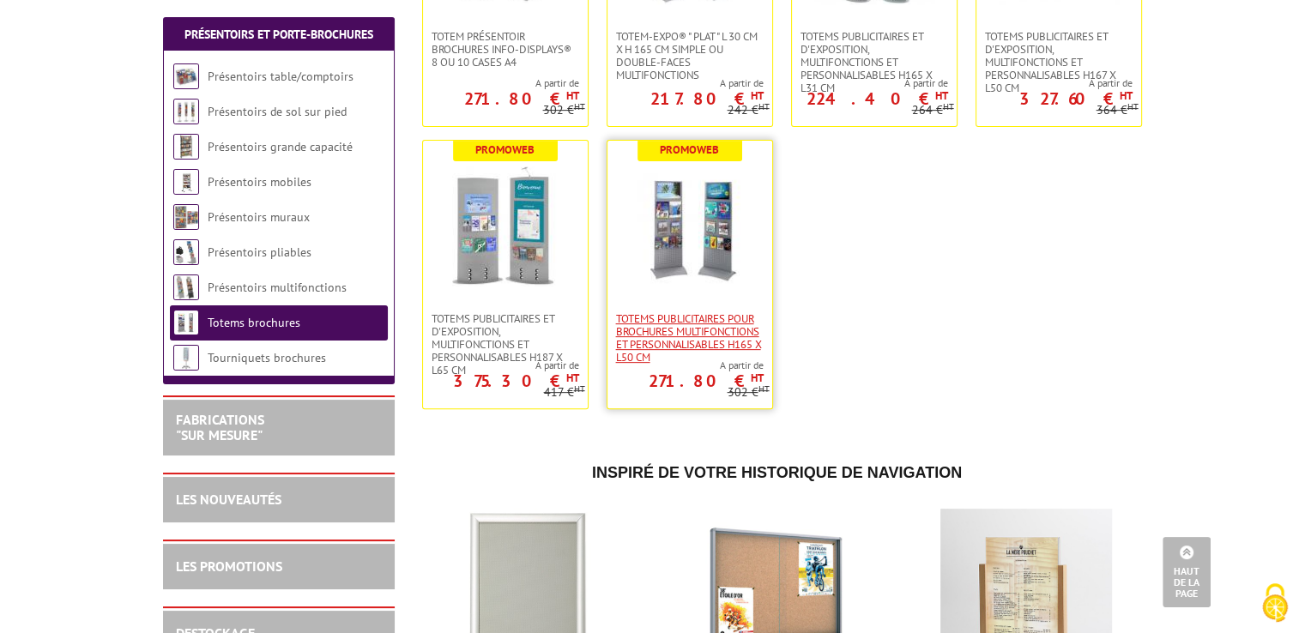
click at [686, 319] on span "Totems publicitaires pour brochures multifonctions et personnalisables H165 x L…" at bounding box center [690, 337] width 148 height 51
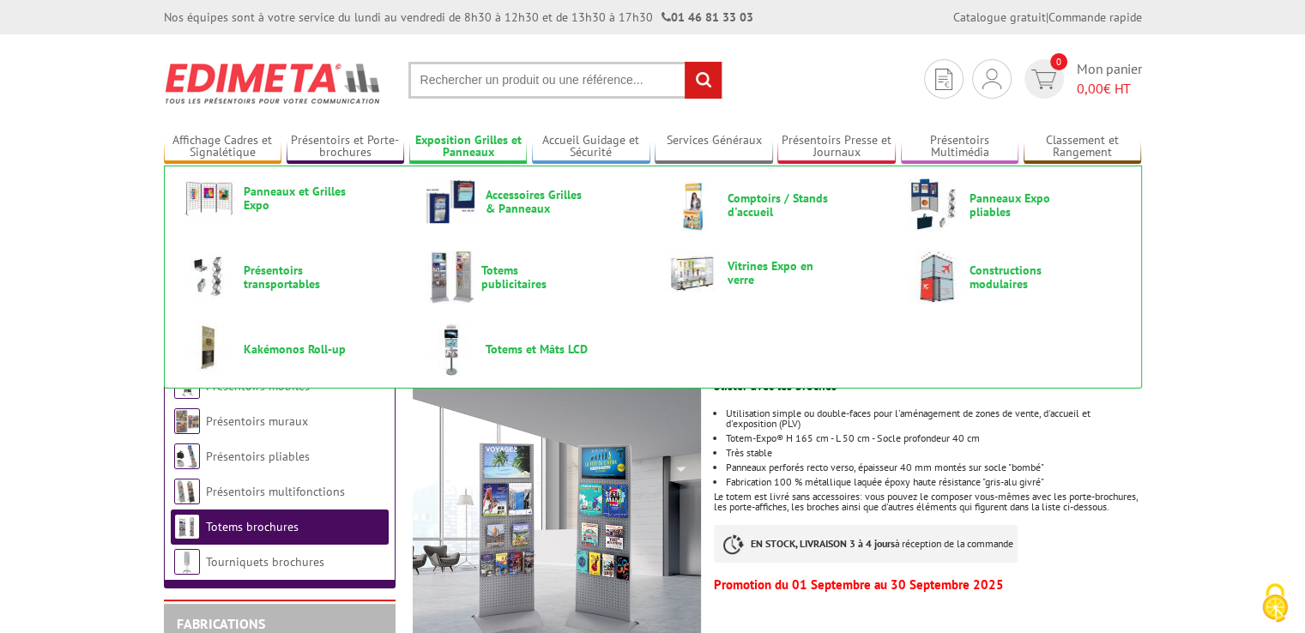
click at [490, 148] on link "Exposition Grilles et Panneaux" at bounding box center [468, 147] width 118 height 28
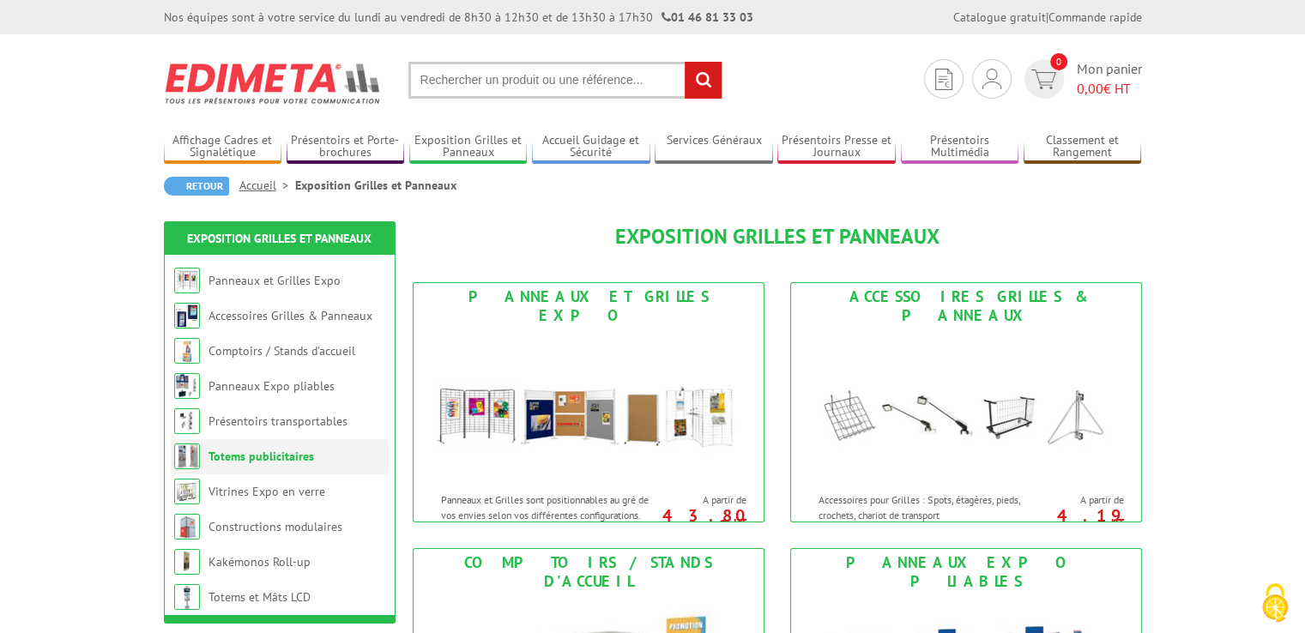
click at [300, 457] on link "Totems publicitaires" at bounding box center [262, 456] width 106 height 15
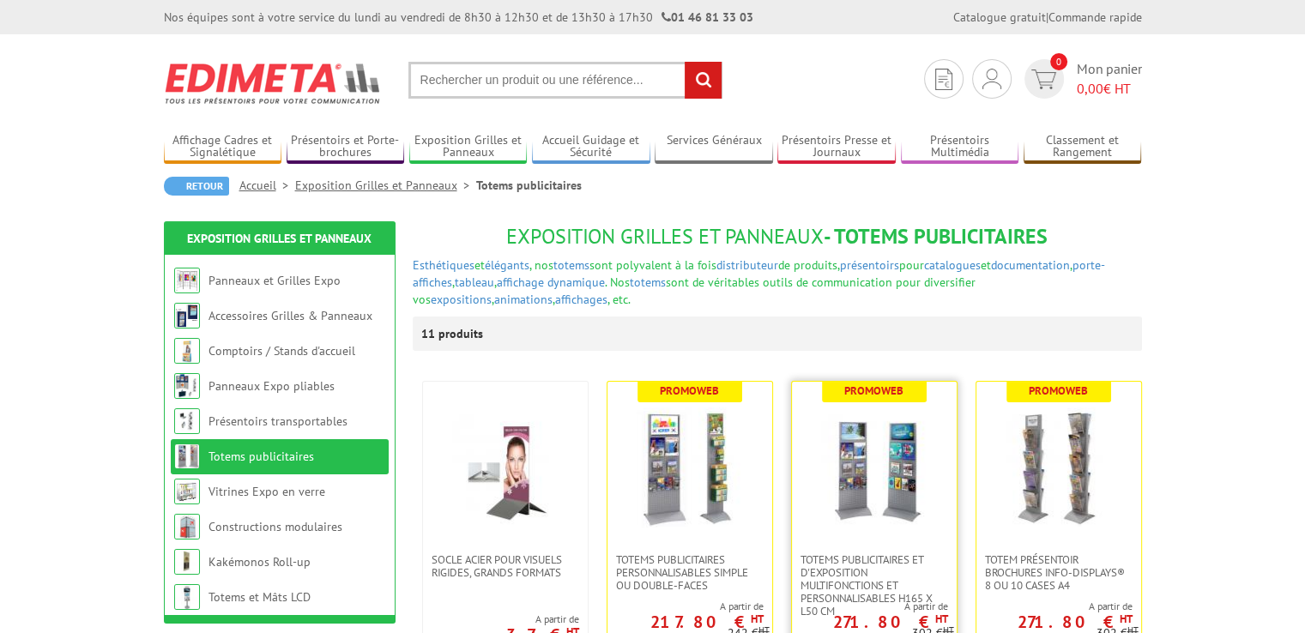
click at [858, 502] on img at bounding box center [874, 468] width 120 height 120
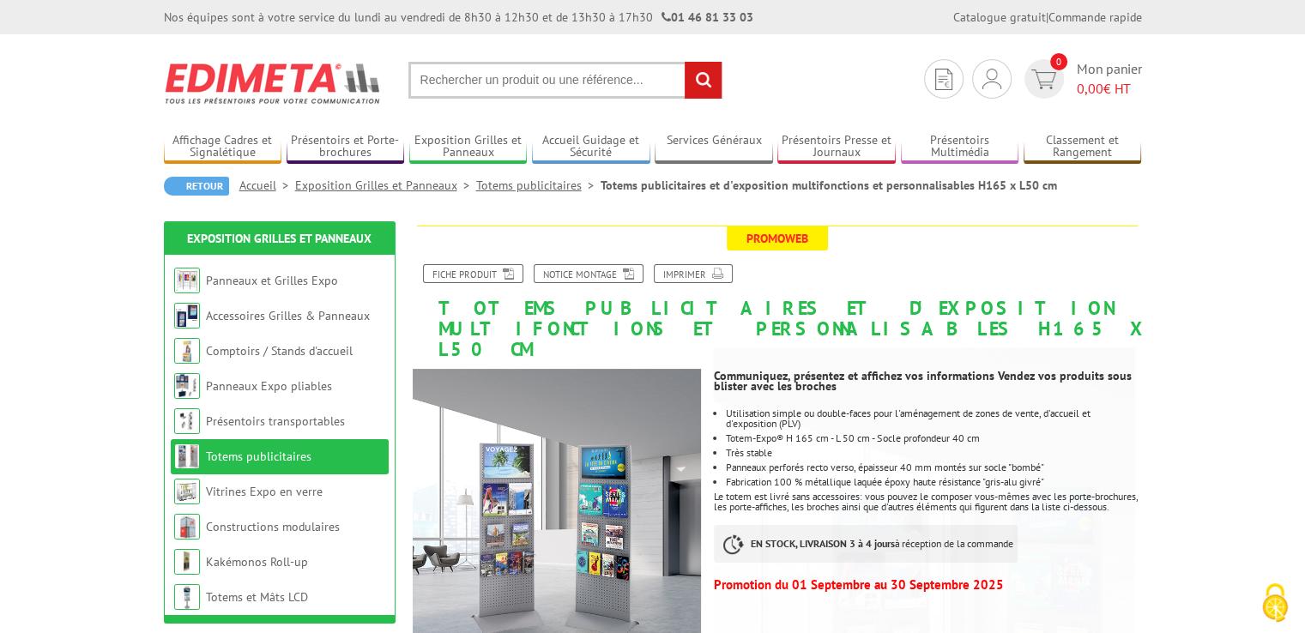
click at [504, 78] on input "text" at bounding box center [565, 80] width 314 height 37
type input "grilles d'exposition murale"
click at [685, 62] on input "rechercher" at bounding box center [703, 80] width 37 height 37
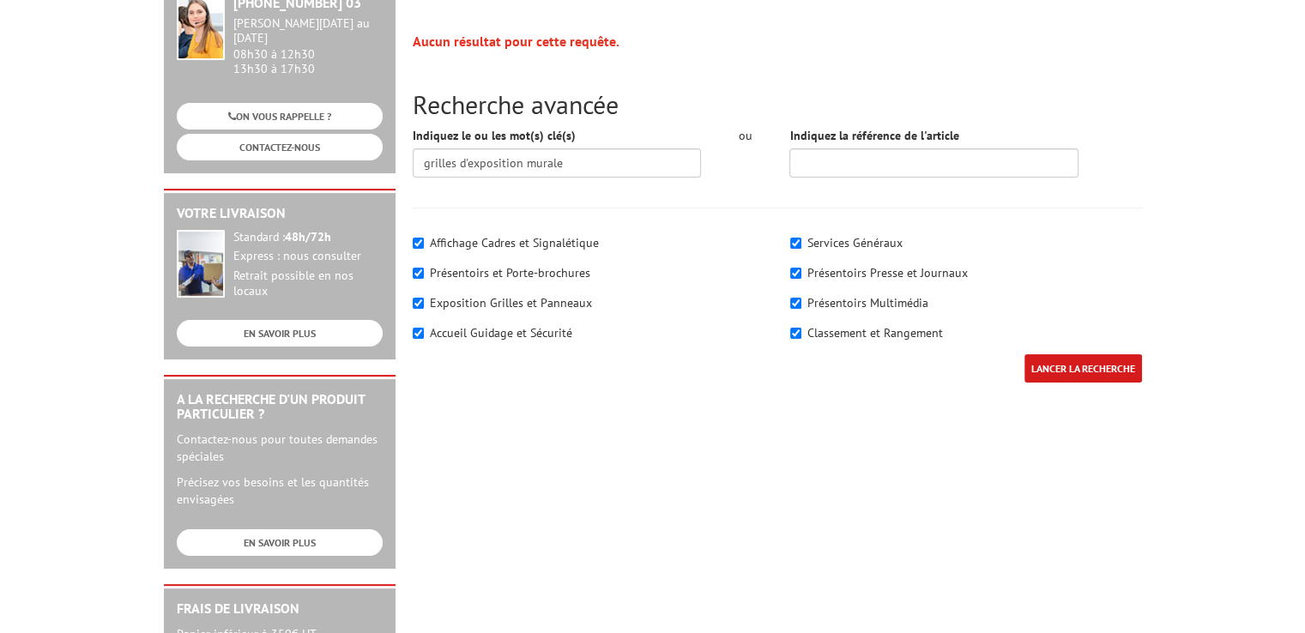
scroll to position [257, 0]
click at [497, 297] on label "Exposition Grilles et Panneaux" at bounding box center [511, 301] width 162 height 15
click at [424, 297] on input"] "Exposition Grilles et Panneaux" at bounding box center [418, 302] width 11 height 11
click at [497, 303] on label "Exposition Grilles et Panneaux" at bounding box center [511, 301] width 162 height 15
click at [424, 303] on input"] "Exposition Grilles et Panneaux" at bounding box center [418, 302] width 11 height 11
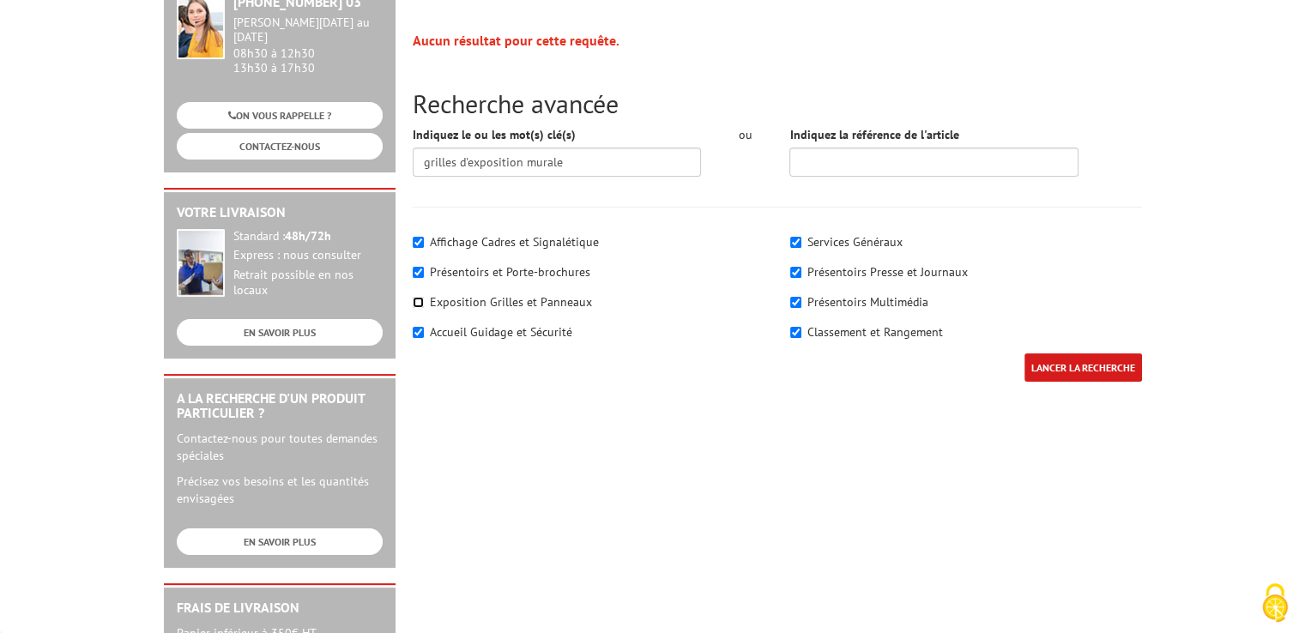
checkbox input"] "true"
click at [1064, 368] on input "LANCER LA RECHERCHE" at bounding box center [1084, 368] width 118 height 28
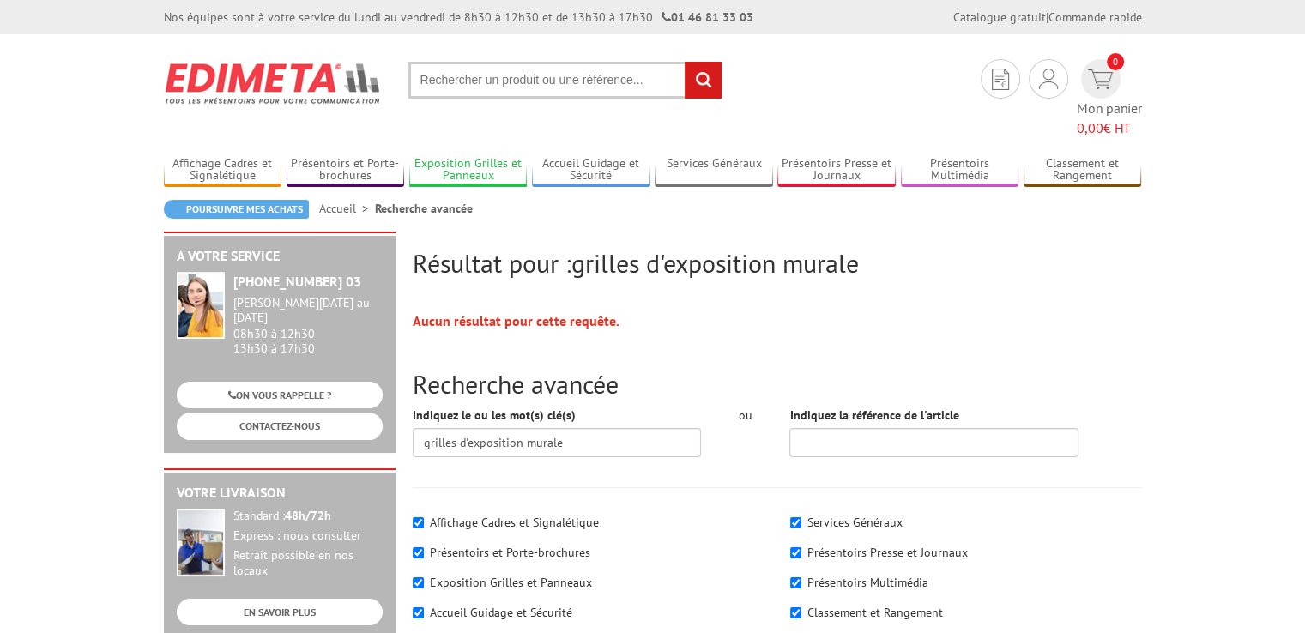
click at [469, 156] on link "Exposition Grilles et Panneaux" at bounding box center [468, 170] width 118 height 28
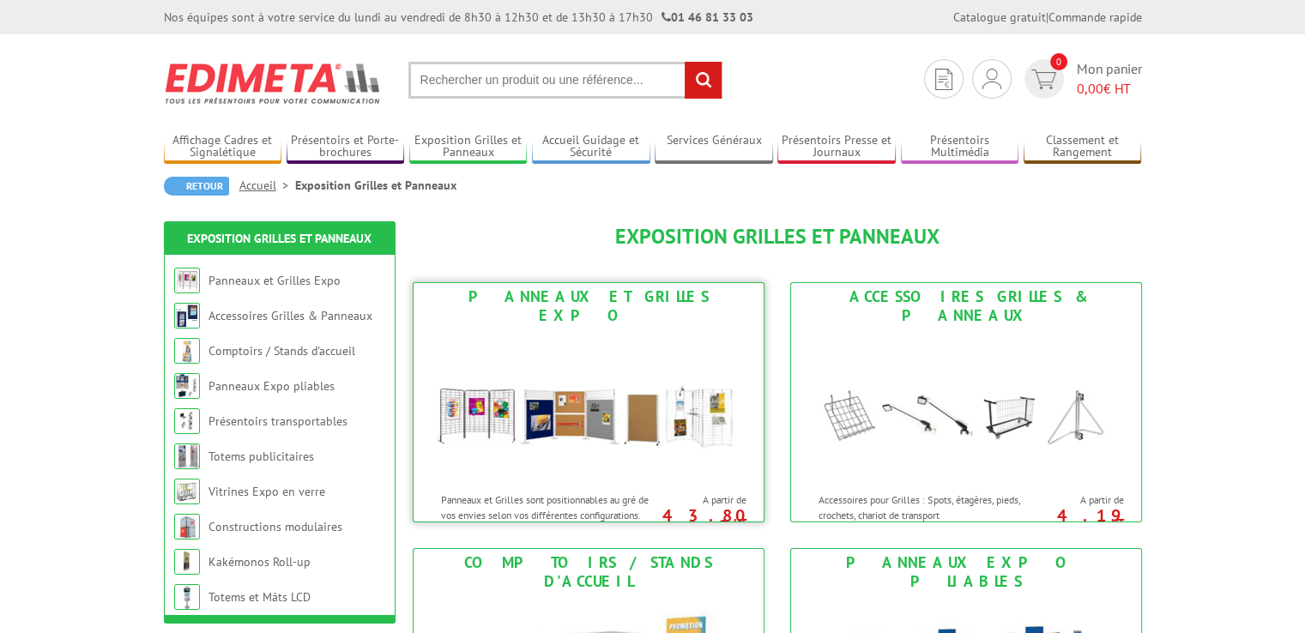
click at [586, 407] on img at bounding box center [589, 407] width 318 height 154
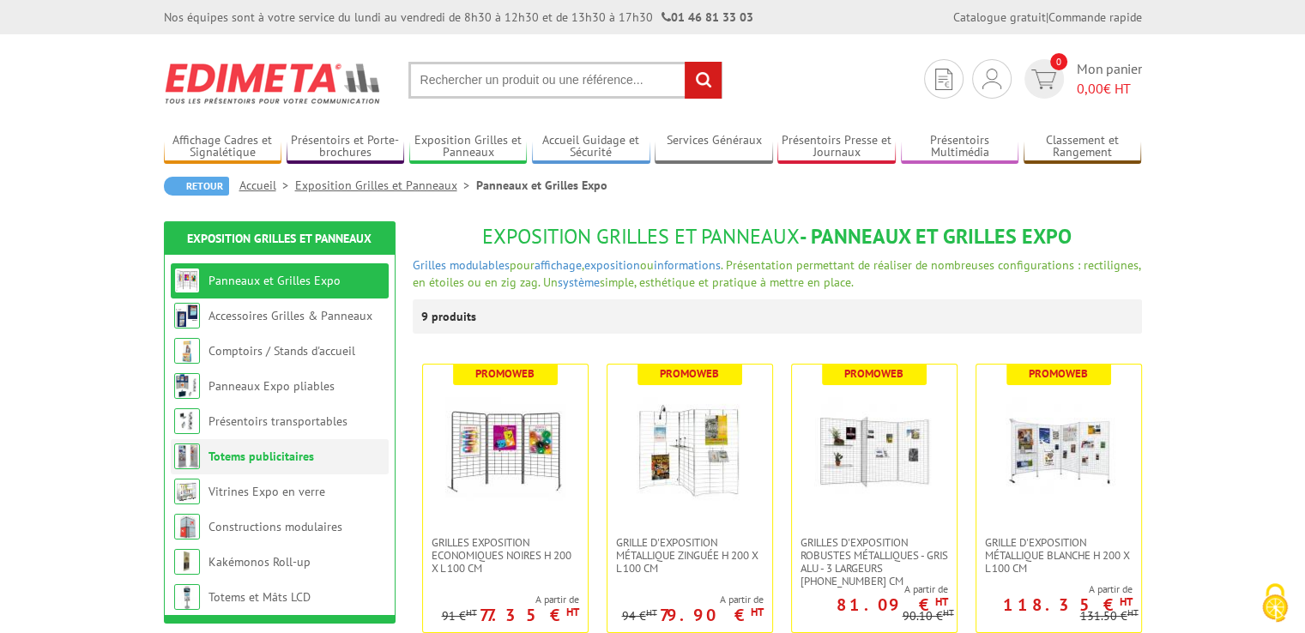
click at [283, 461] on link "Totems publicitaires" at bounding box center [262, 456] width 106 height 15
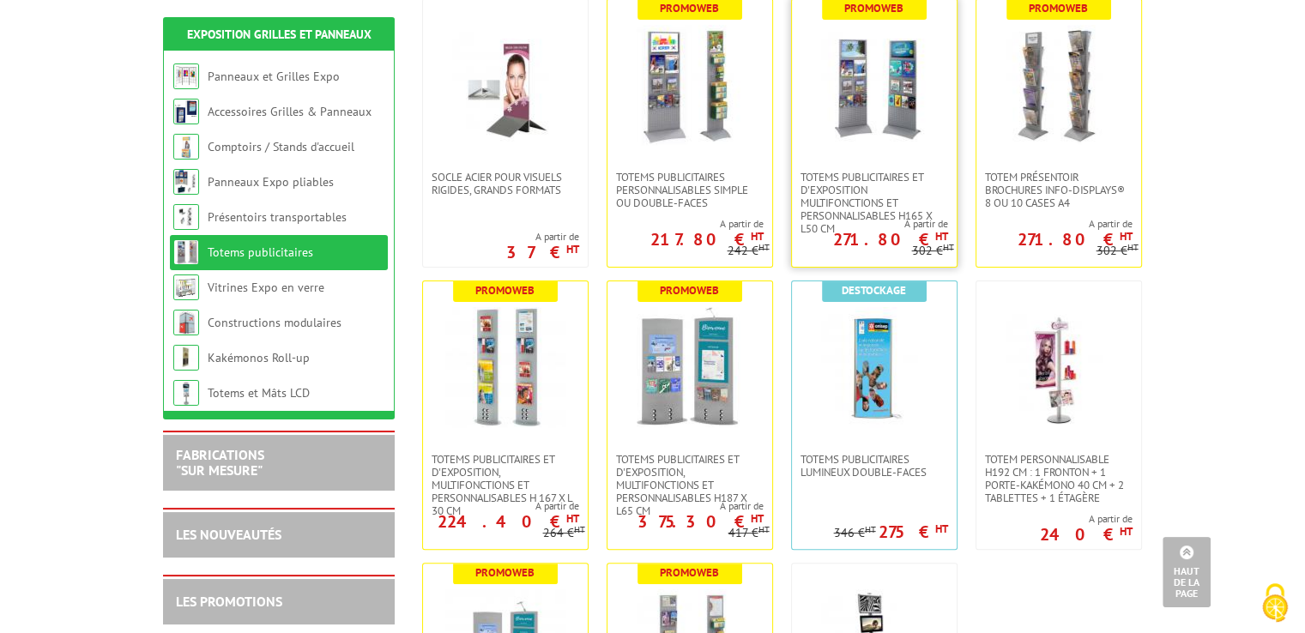
scroll to position [211, 0]
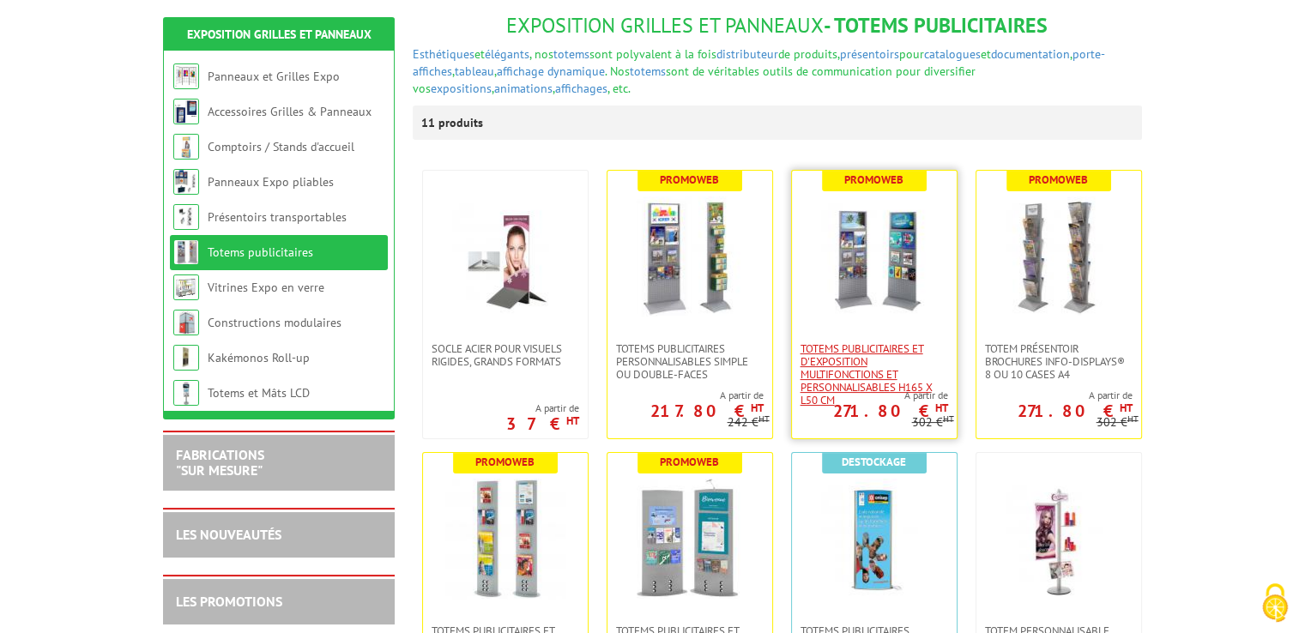
click at [848, 362] on span "Totems publicitaires et d'exposition multifonctions et personnalisables H165 x …" at bounding box center [875, 374] width 148 height 64
click at [853, 360] on span "Totems publicitaires et d'exposition multifonctions et personnalisables H165 x …" at bounding box center [875, 374] width 148 height 64
click at [855, 363] on span "Totems publicitaires et d'exposition multifonctions et personnalisables H165 x …" at bounding box center [875, 374] width 148 height 64
click at [862, 354] on span "Totems publicitaires et d'exposition multifonctions et personnalisables H165 x …" at bounding box center [875, 374] width 148 height 64
click at [862, 353] on span "Totems publicitaires et d'exposition multifonctions et personnalisables H165 x …" at bounding box center [875, 374] width 148 height 64
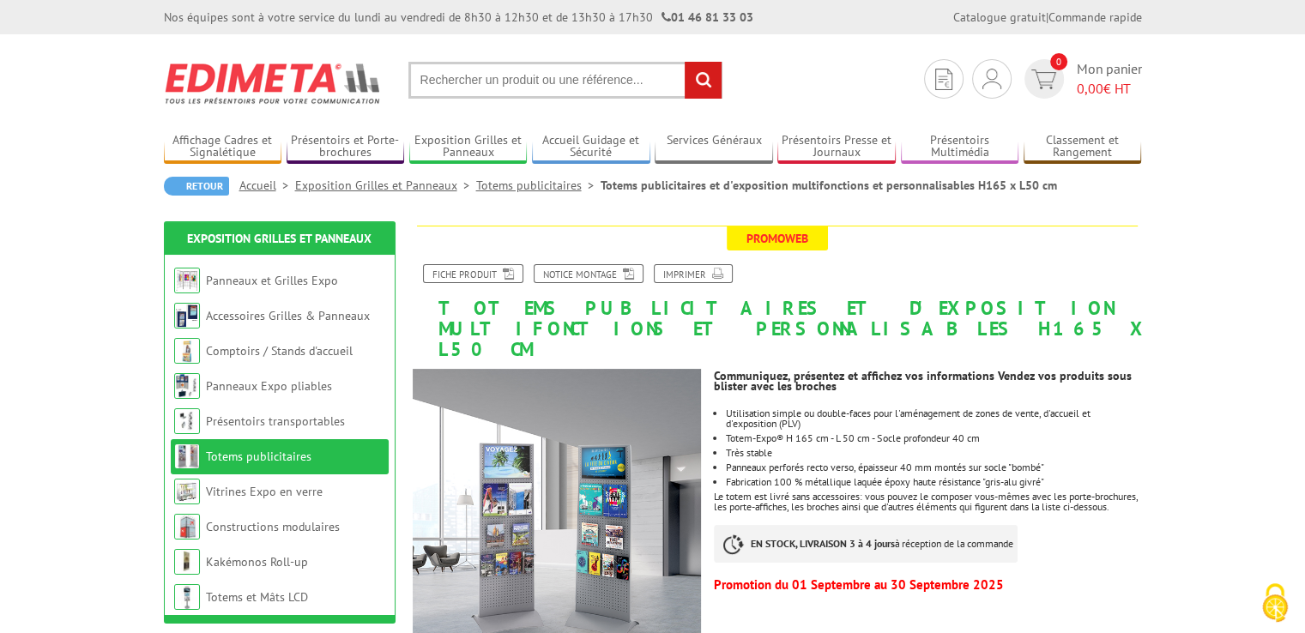
click at [474, 76] on input "text" at bounding box center [565, 80] width 314 height 37
type input "panneaux mural"
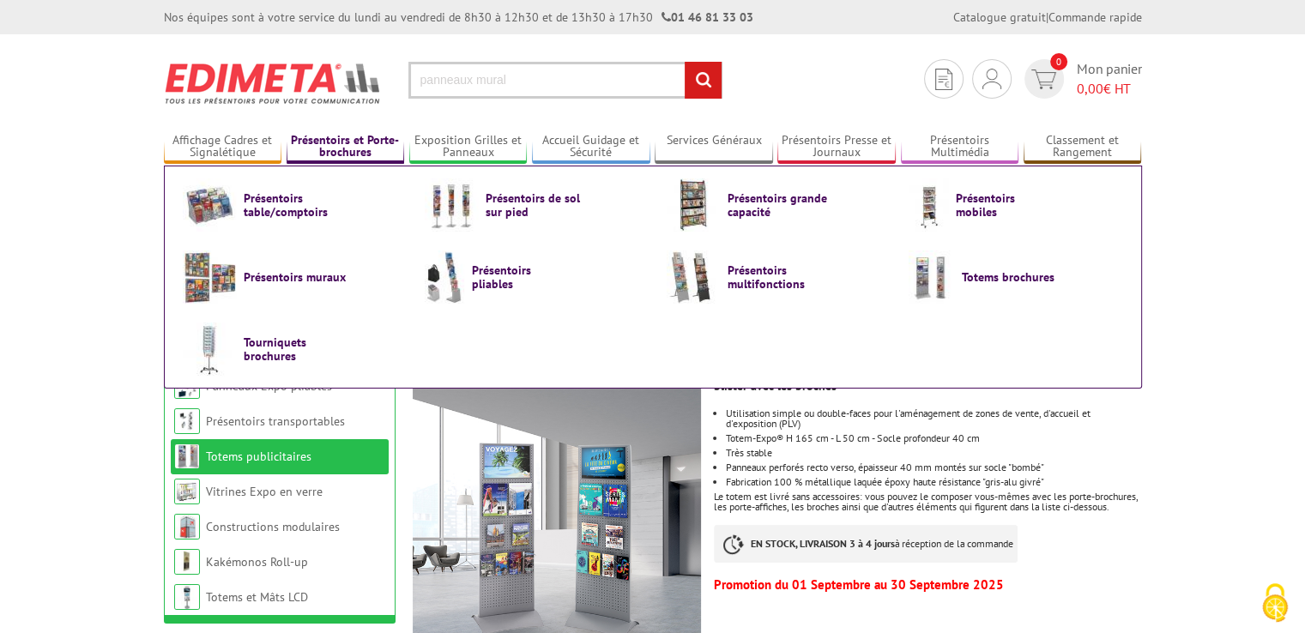
click at [344, 138] on link "Présentoirs et Porte-brochures" at bounding box center [346, 147] width 118 height 28
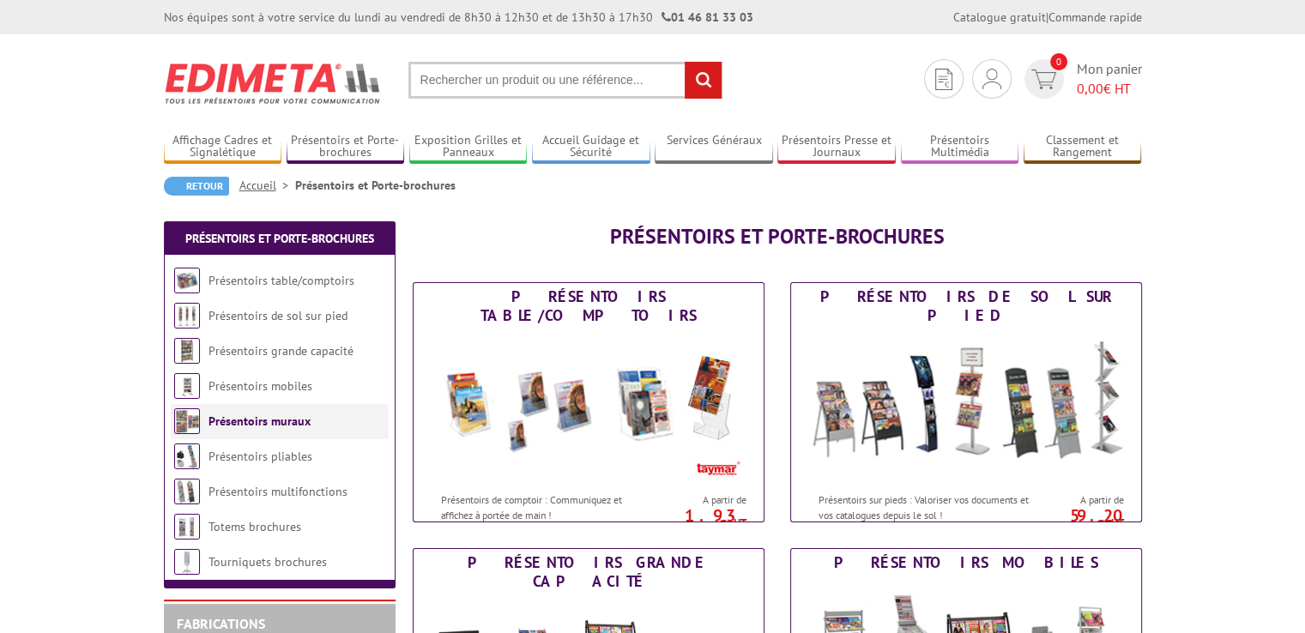
click at [287, 419] on link "Présentoirs muraux" at bounding box center [260, 421] width 102 height 15
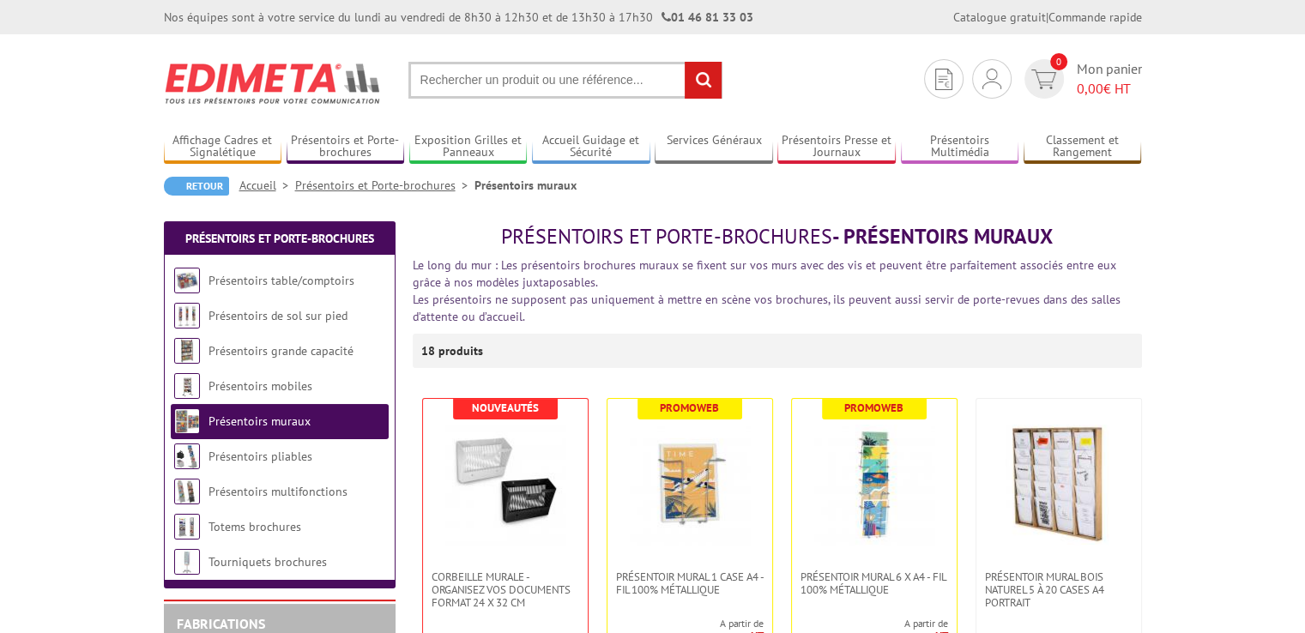
click at [283, 419] on link "Présentoirs muraux" at bounding box center [260, 421] width 102 height 15
click at [283, 418] on link "Présentoirs muraux" at bounding box center [260, 421] width 102 height 15
click at [287, 421] on link "Présentoirs muraux" at bounding box center [260, 421] width 102 height 15
click at [264, 422] on link "Présentoirs muraux" at bounding box center [260, 421] width 102 height 15
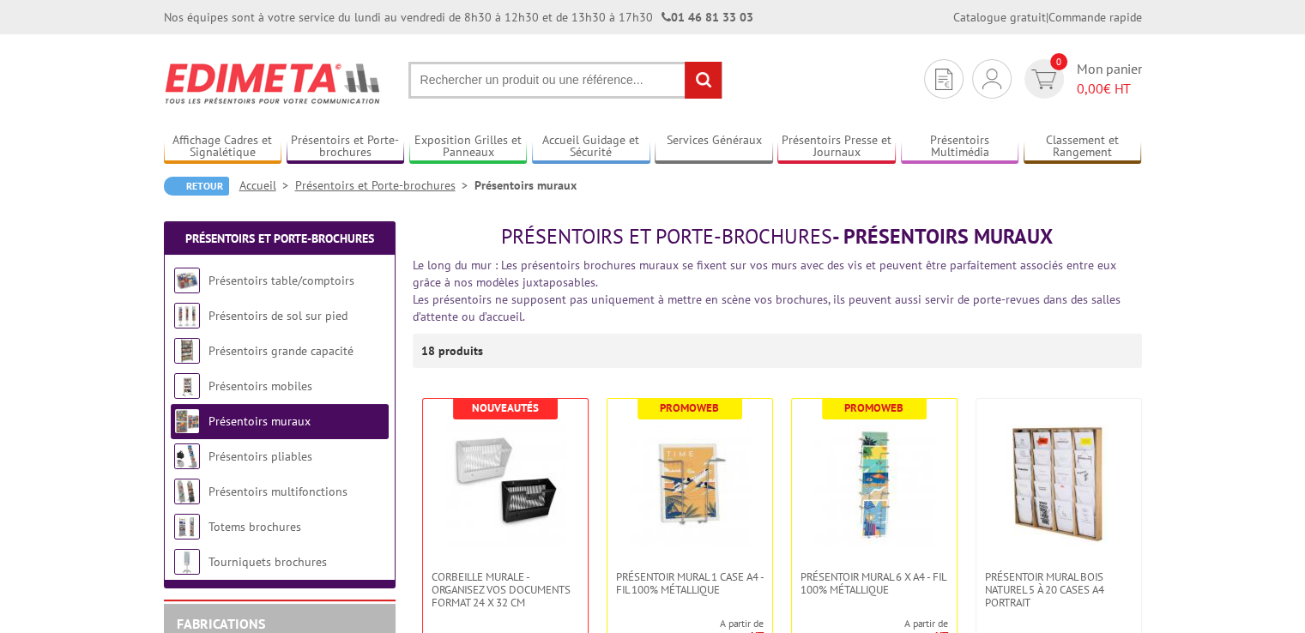
click at [264, 420] on link "Présentoirs muraux" at bounding box center [260, 421] width 102 height 15
click at [264, 417] on link "Présentoirs muraux" at bounding box center [260, 421] width 102 height 15
click at [518, 83] on input "text" at bounding box center [565, 80] width 314 height 37
paste input "Panneau perfore fixation murale sans porte brochures"
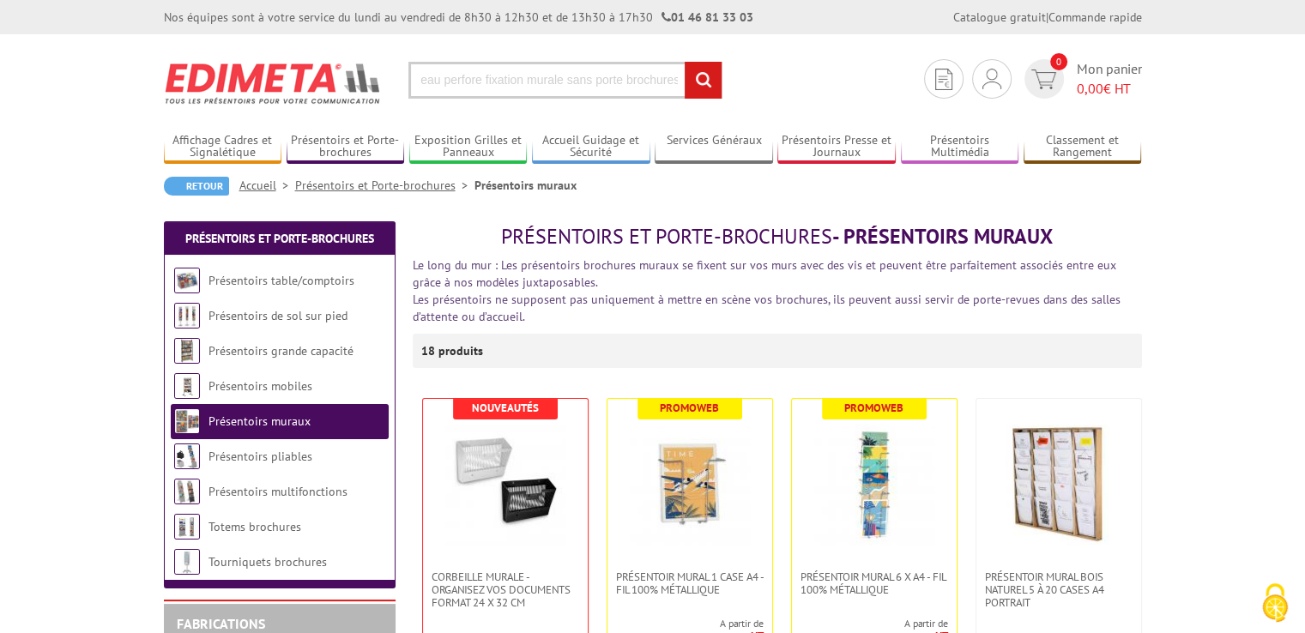
type input "Panneau perfore fixation murale sans porte brochures"
click at [709, 82] on input "rechercher" at bounding box center [703, 80] width 37 height 37
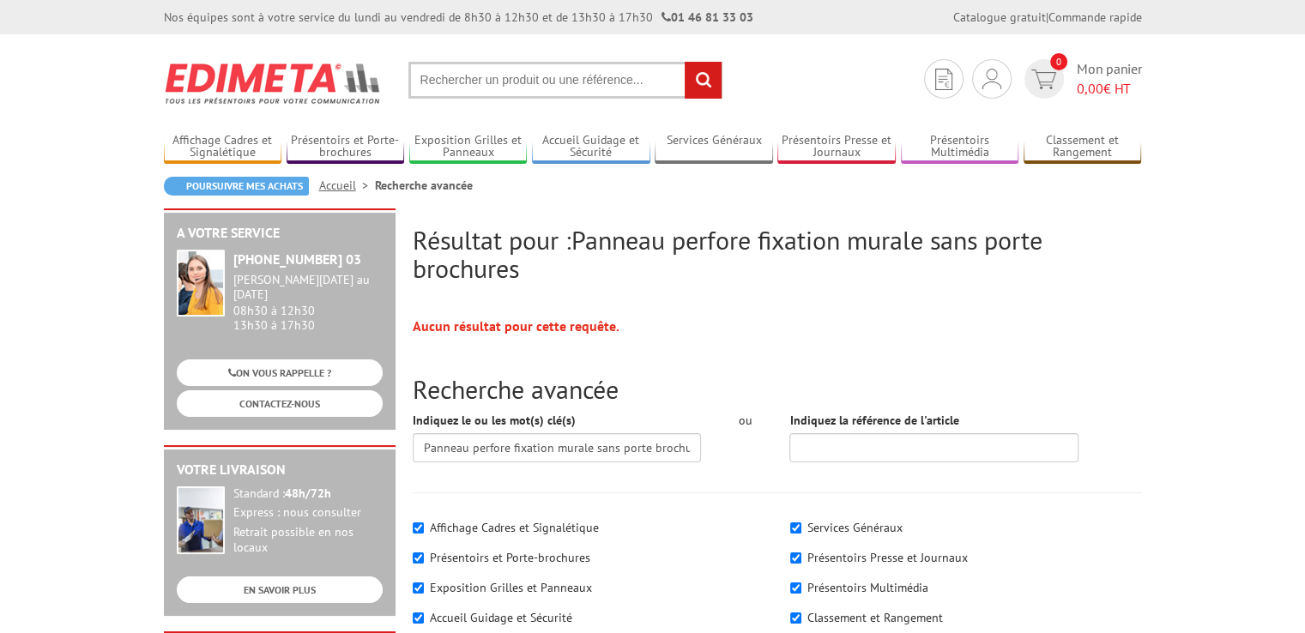
drag, startPoint x: 651, startPoint y: 81, endPoint x: 445, endPoint y: 65, distance: 206.5
click at [445, 65] on input "text" at bounding box center [565, 80] width 314 height 37
click at [430, 67] on input "text" at bounding box center [565, 80] width 314 height 37
paste input "Panneau perfore fixation murale sans porte brochures"
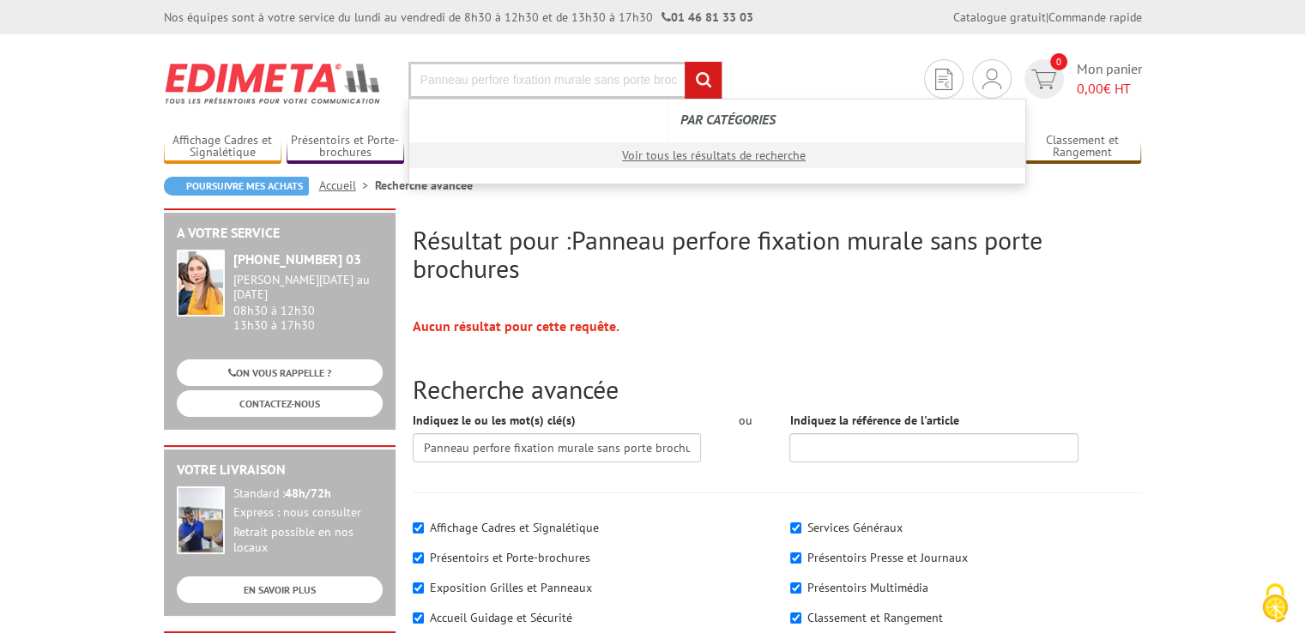
scroll to position [0, 27]
drag, startPoint x: 484, startPoint y: 78, endPoint x: 694, endPoint y: 82, distance: 210.3
click at [694, 82] on form "Panneau perfore fixation murale sans porte brochures rechercher Par catégories …" at bounding box center [565, 80] width 314 height 37
type input "P"
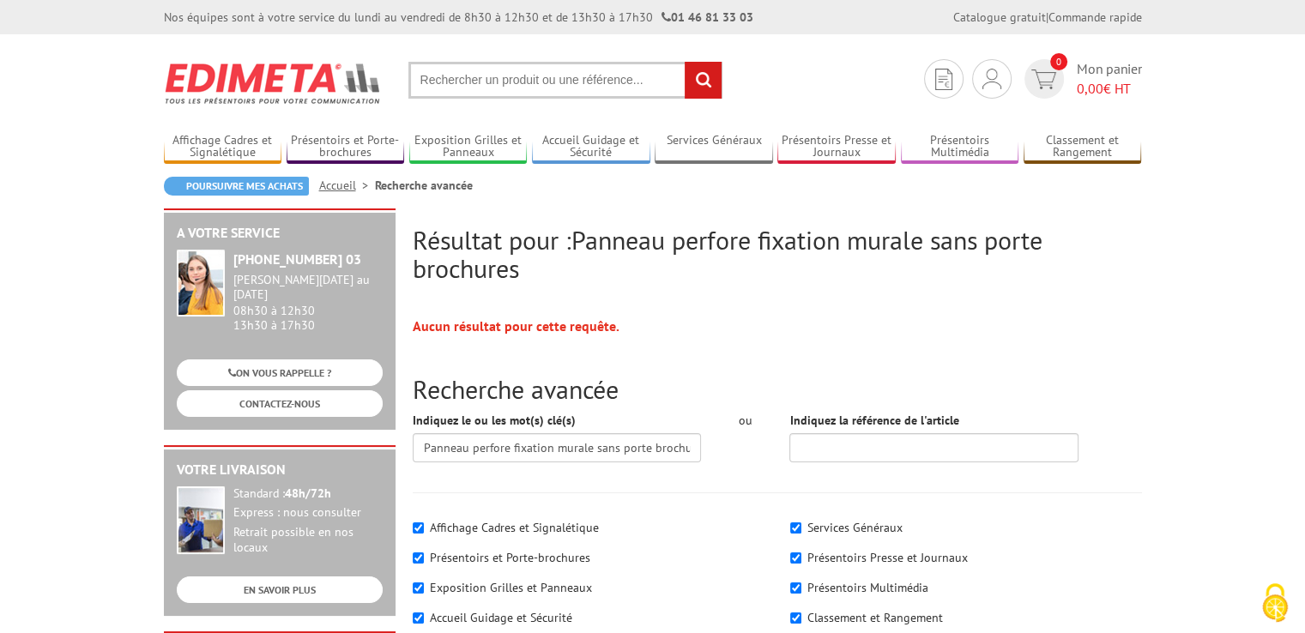
click at [505, 78] on input "text" at bounding box center [565, 80] width 314 height 37
paste input "Panneau métallique mural à fond perforé."
type input "Panneau métallique mural à fond perforé."
click at [699, 88] on input "rechercher" at bounding box center [703, 80] width 37 height 37
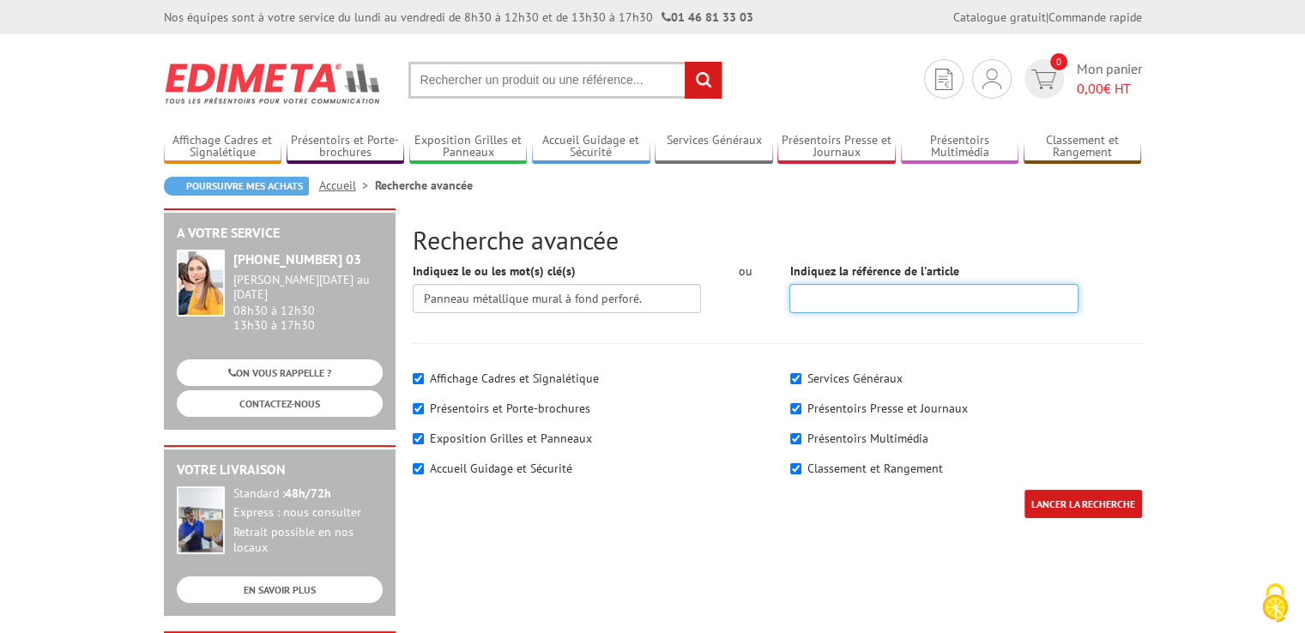
click at [889, 296] on input "Indiquez la référence de l'article" at bounding box center [934, 298] width 289 height 29
paste input "AAA0046139284"
type input "AAA0046139284"
click at [1076, 502] on input "LANCER LA RECHERCHE" at bounding box center [1084, 504] width 118 height 28
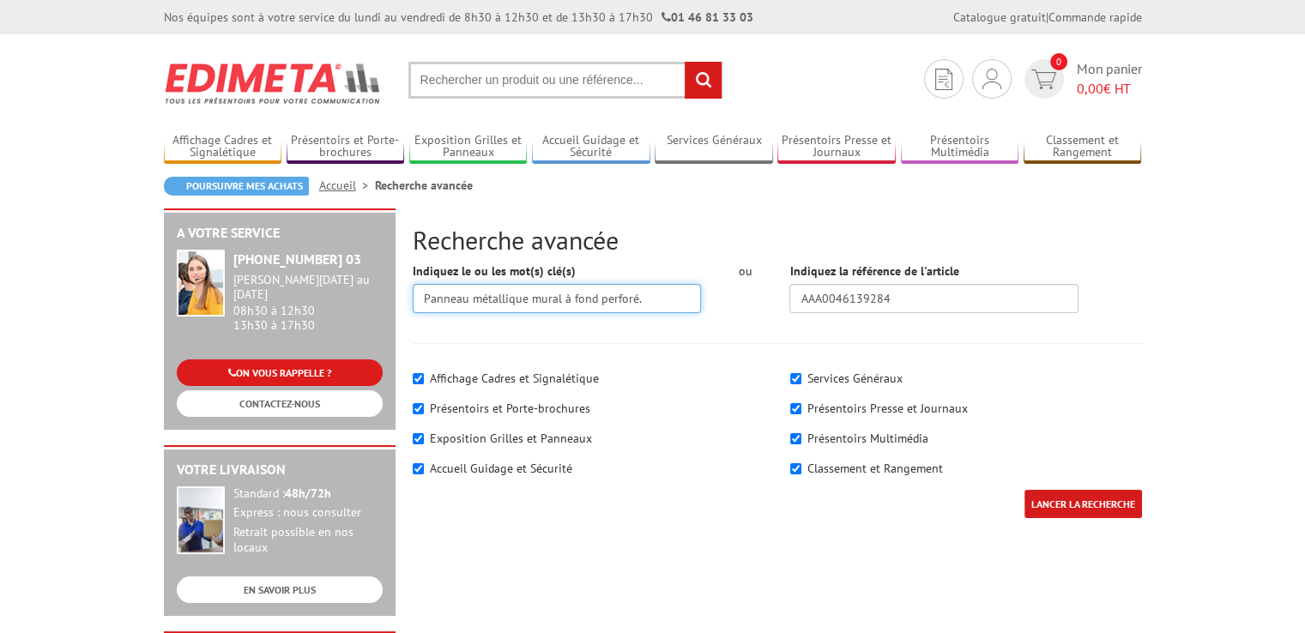
drag, startPoint x: 657, startPoint y: 286, endPoint x: 203, endPoint y: 370, distance: 462.5
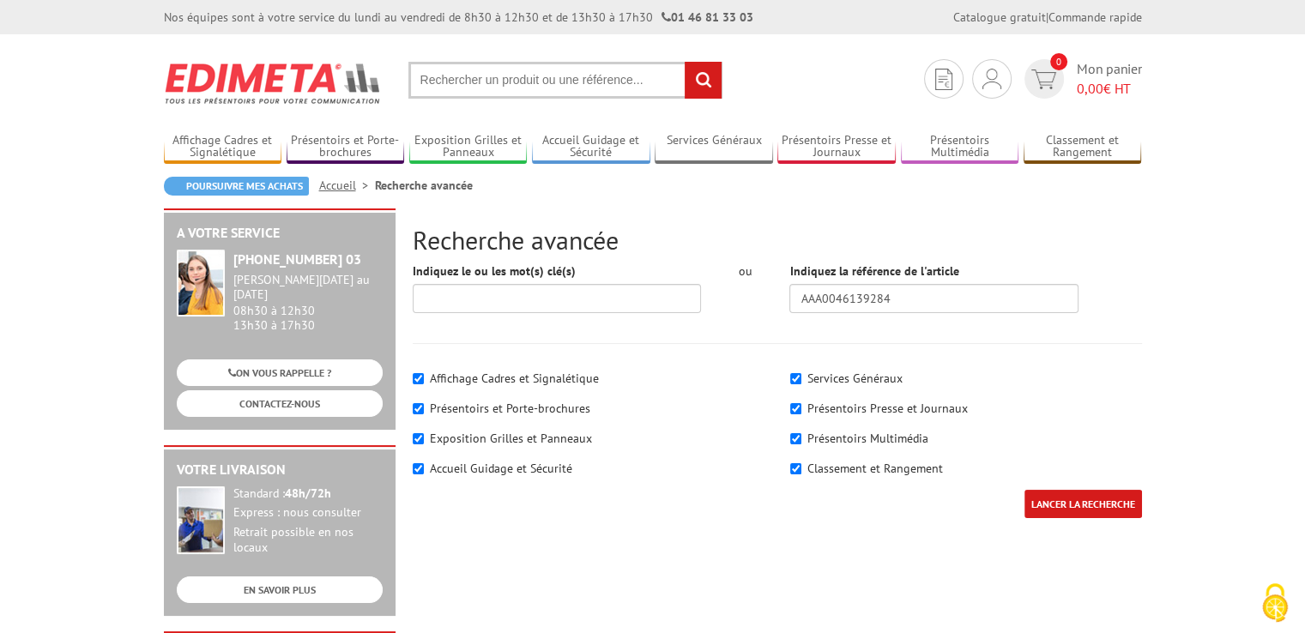
click at [1058, 505] on input "LANCER LA RECHERCHE" at bounding box center [1084, 504] width 118 height 28
click at [1047, 426] on div "Services Généraux Présentoirs Presse et Journaux" at bounding box center [967, 425] width 378 height 129
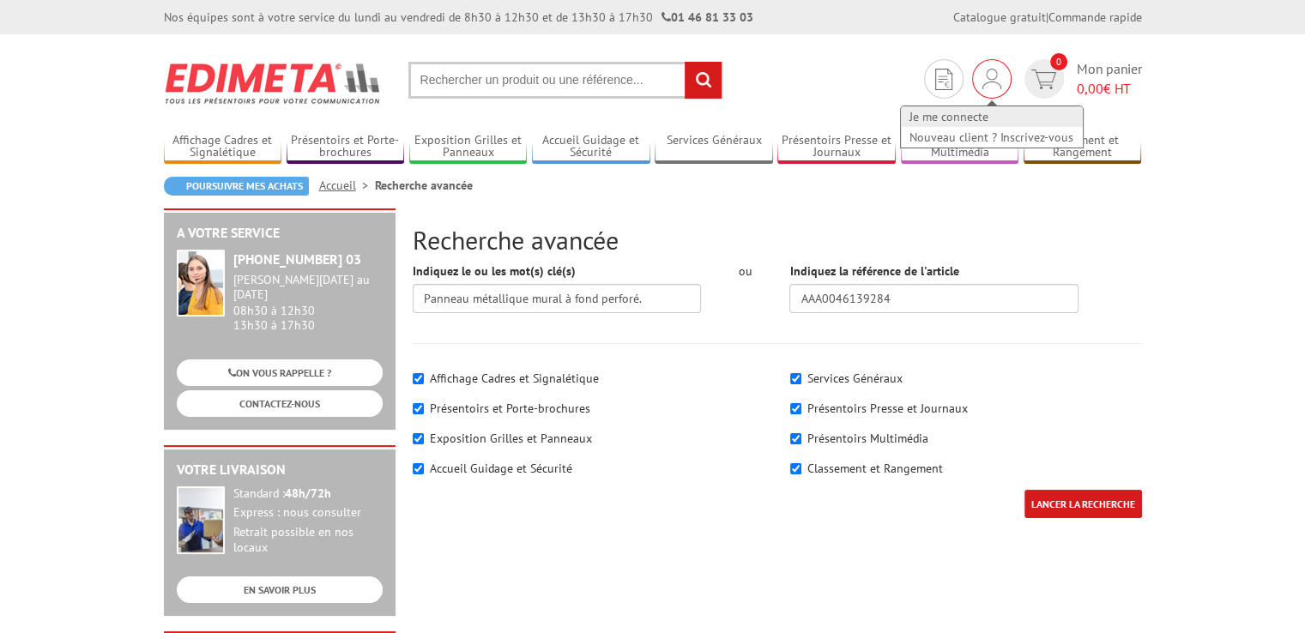
click at [966, 113] on link "Je me connecte" at bounding box center [992, 116] width 182 height 21
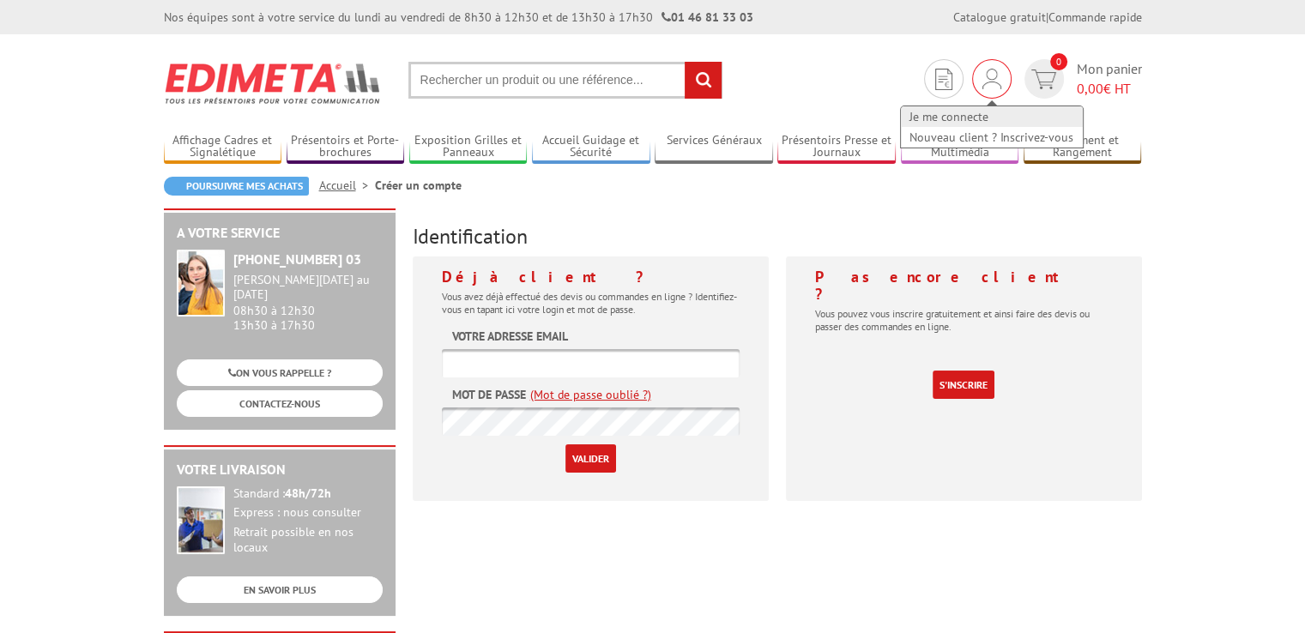
click at [952, 118] on link "Je me connecte" at bounding box center [992, 116] width 182 height 21
click at [989, 90] on div "Je me connecte Nouveau client ? Inscrivez-vous" at bounding box center [991, 118] width 185 height 61
click at [966, 115] on link "Je me connecte" at bounding box center [992, 116] width 182 height 21
click at [513, 362] on input "text" at bounding box center [591, 363] width 298 height 28
type input "l"
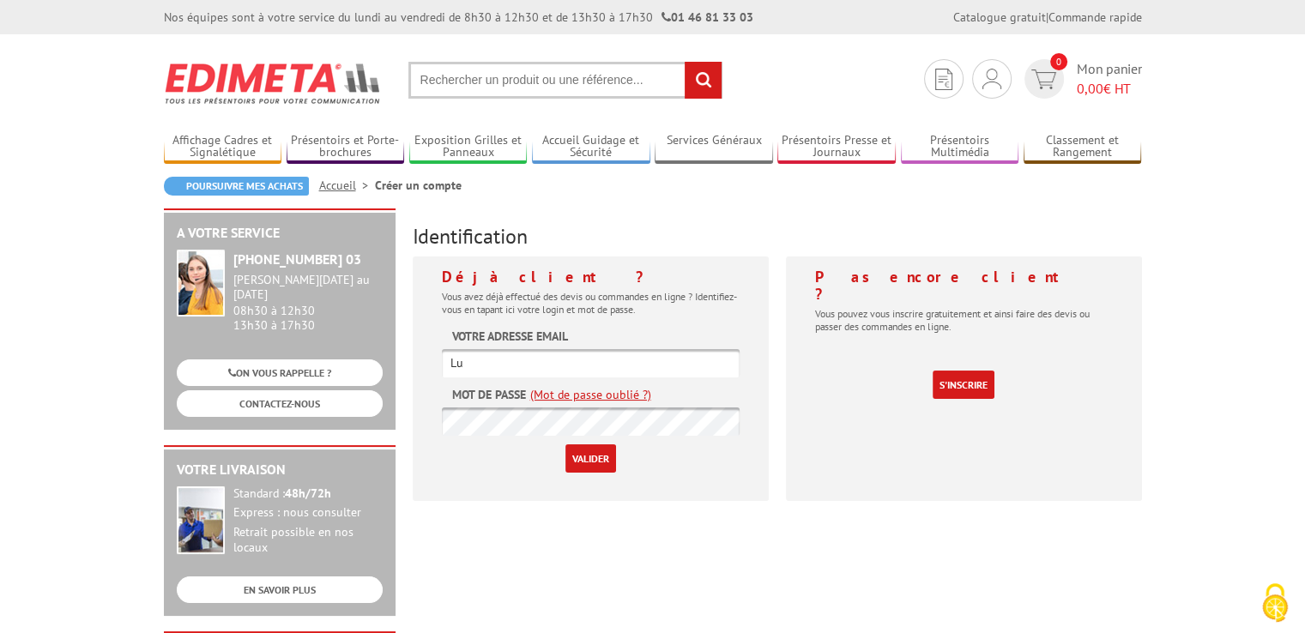
type input "L"
type input "ludivine.Jorcin"
click at [602, 460] on input "Valider" at bounding box center [591, 459] width 51 height 28
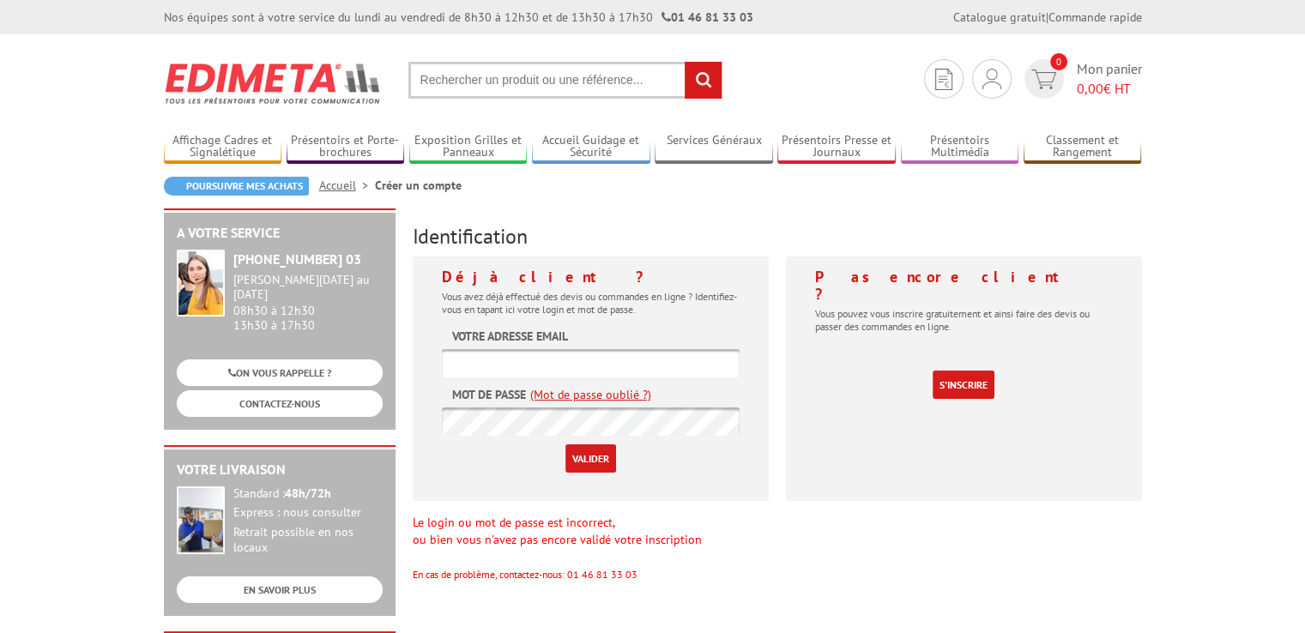
click at [541, 364] on input "text" at bounding box center [591, 363] width 298 height 28
type input "ludivine.Jorcin"
drag, startPoint x: 596, startPoint y: 460, endPoint x: 595, endPoint y: 449, distance: 11.2
click at [595, 452] on input "Valider" at bounding box center [591, 459] width 51 height 28
click at [545, 370] on input "text" at bounding box center [591, 363] width 298 height 28
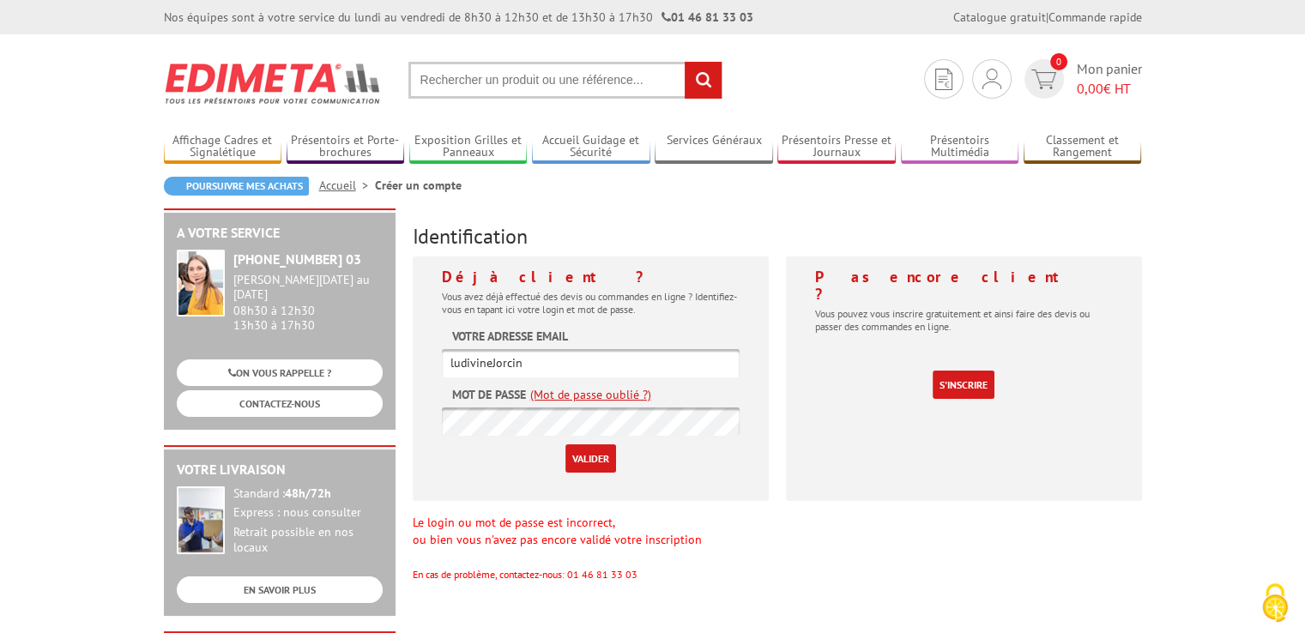
click at [492, 361] on input "ludivineJorcin" at bounding box center [591, 363] width 298 height 28
type input "ludivine Jorcin"
click at [602, 457] on input "Valider" at bounding box center [591, 459] width 51 height 28
click at [590, 362] on input "text" at bounding box center [591, 363] width 298 height 28
type input "ludivine.jorcin"
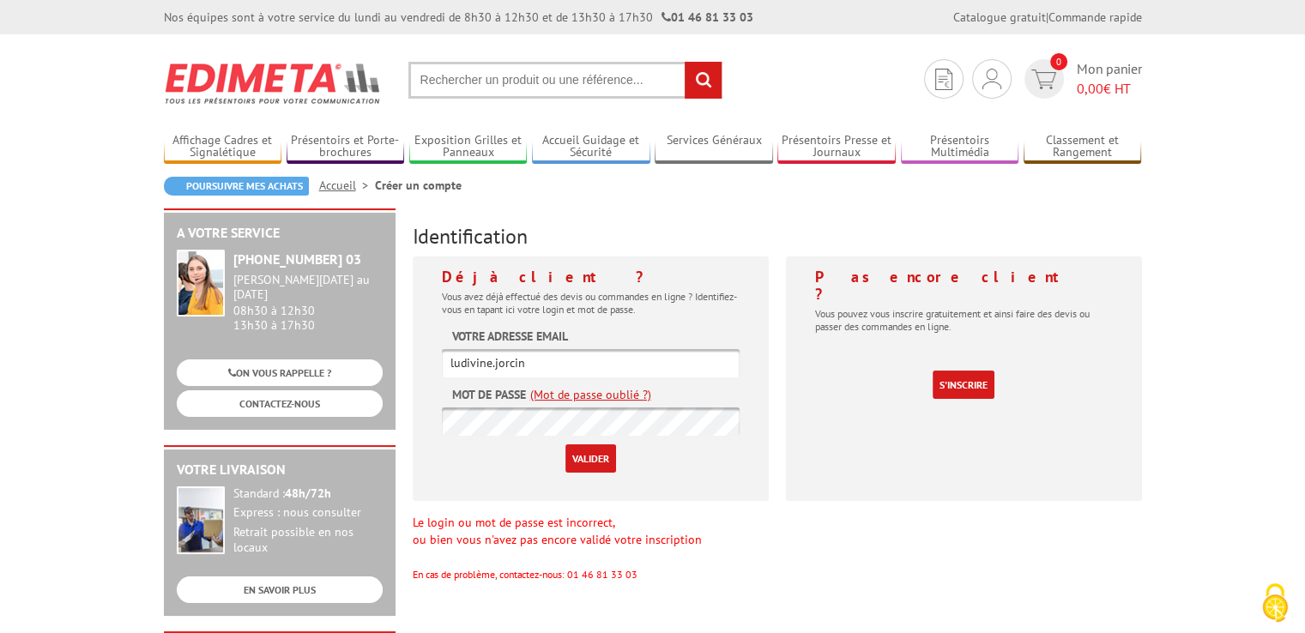
click at [591, 461] on input "Valider" at bounding box center [591, 459] width 51 height 28
drag, startPoint x: 475, startPoint y: 354, endPoint x: 471, endPoint y: 346, distance: 9.2
click at [474, 351] on input "text" at bounding box center [591, 363] width 298 height 28
type input "Ludivine.Jorcin"
click at [596, 474] on div "Déjà client ? Vous avez déjà effectué des devis ou commandes en ligne ? Identif…" at bounding box center [591, 379] width 356 height 245
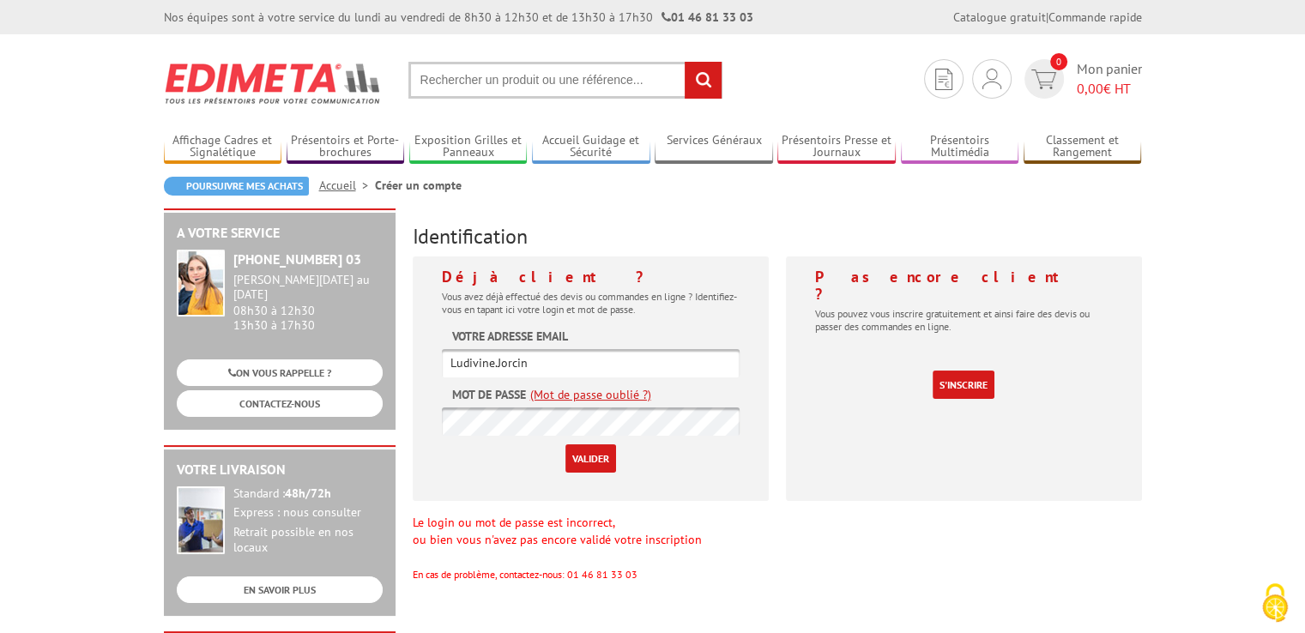
click at [596, 465] on input "Valider" at bounding box center [591, 459] width 51 height 28
drag, startPoint x: 522, startPoint y: 370, endPoint x: 515, endPoint y: 360, distance: 11.7
click at [518, 365] on input "text" at bounding box center [591, 363] width 298 height 28
type input "L"
type input "[EMAIL_ADDRESS][DOMAIN_NAME]"
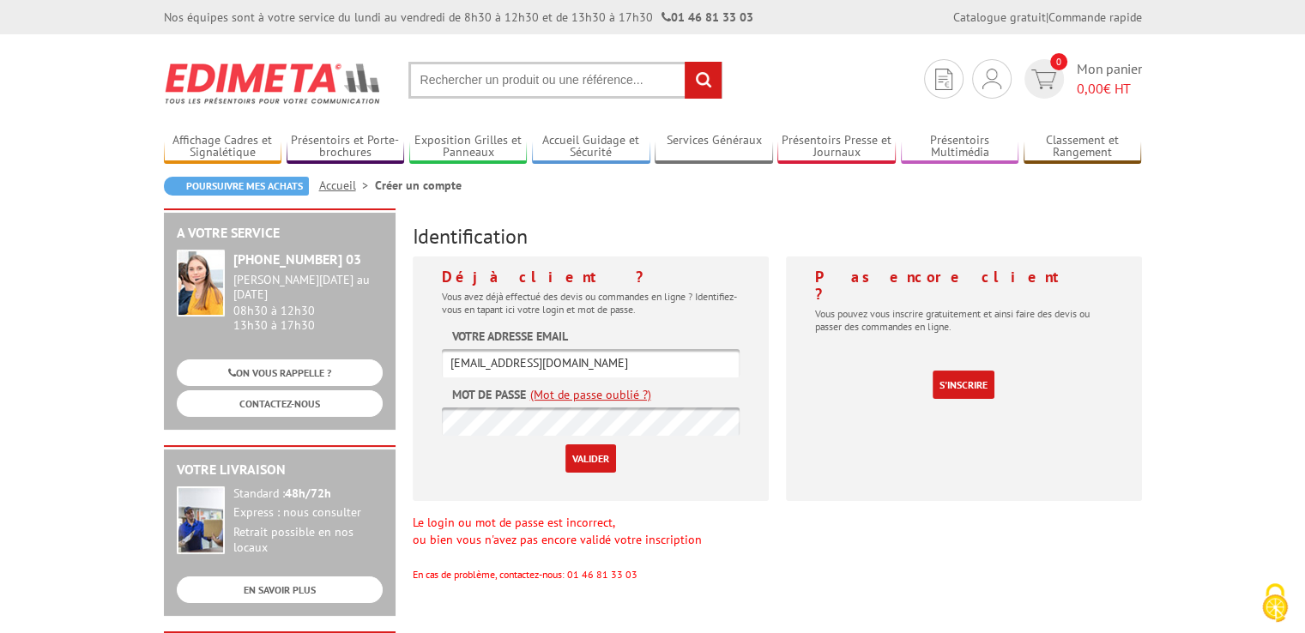
click at [577, 457] on input "Valider" at bounding box center [591, 459] width 51 height 28
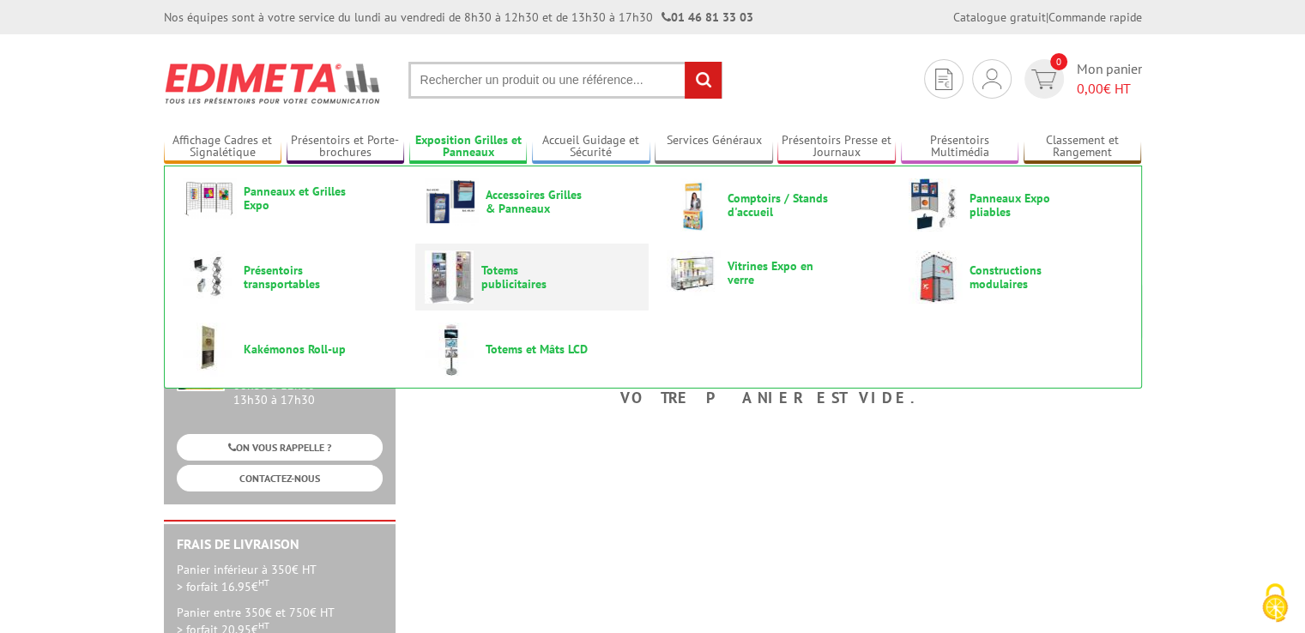
click at [513, 284] on span "Totems publicitaires" at bounding box center [532, 276] width 103 height 27
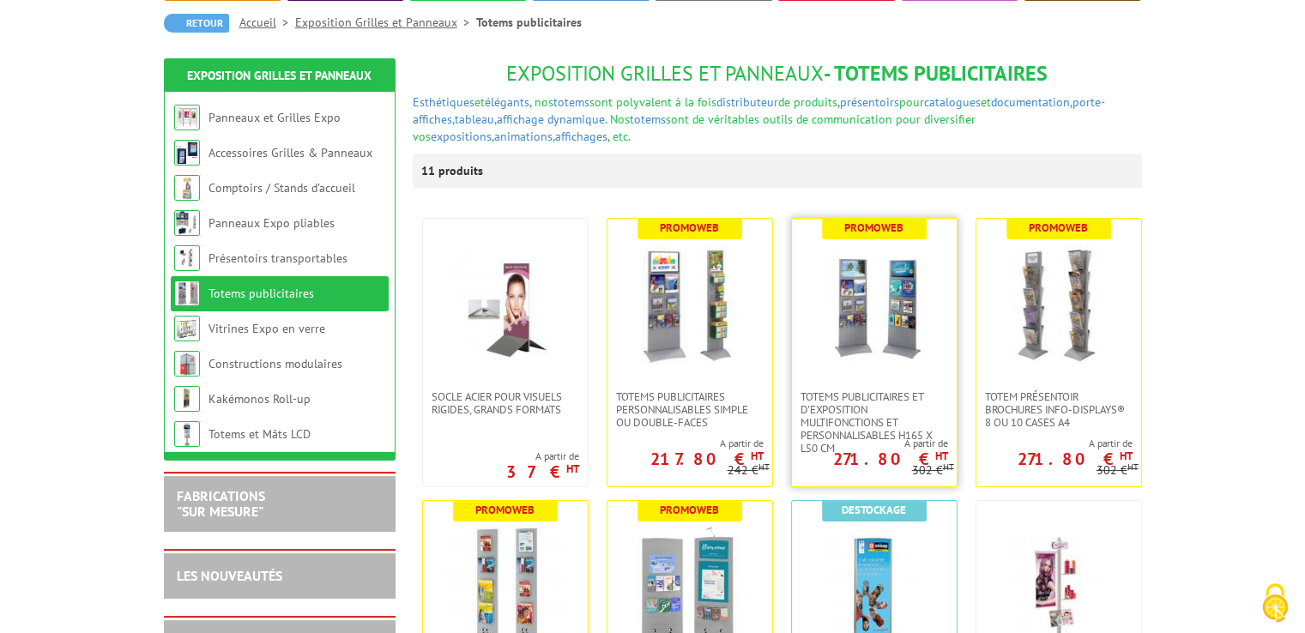
scroll to position [172, 0]
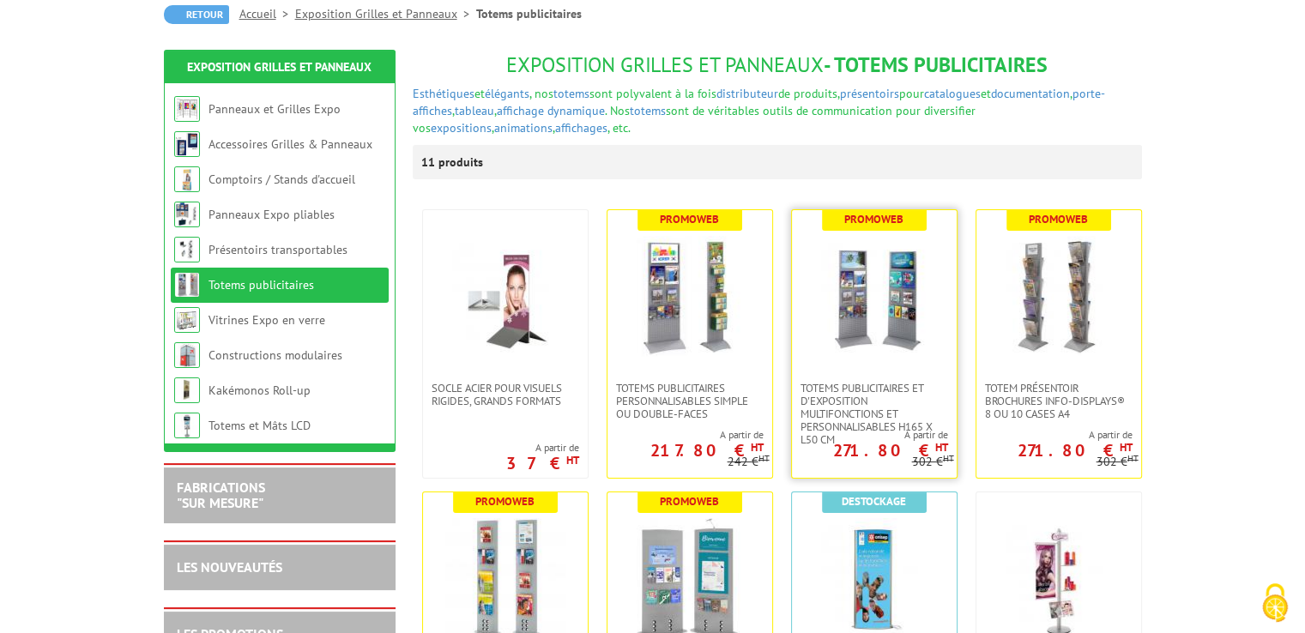
click at [870, 340] on img at bounding box center [874, 296] width 120 height 120
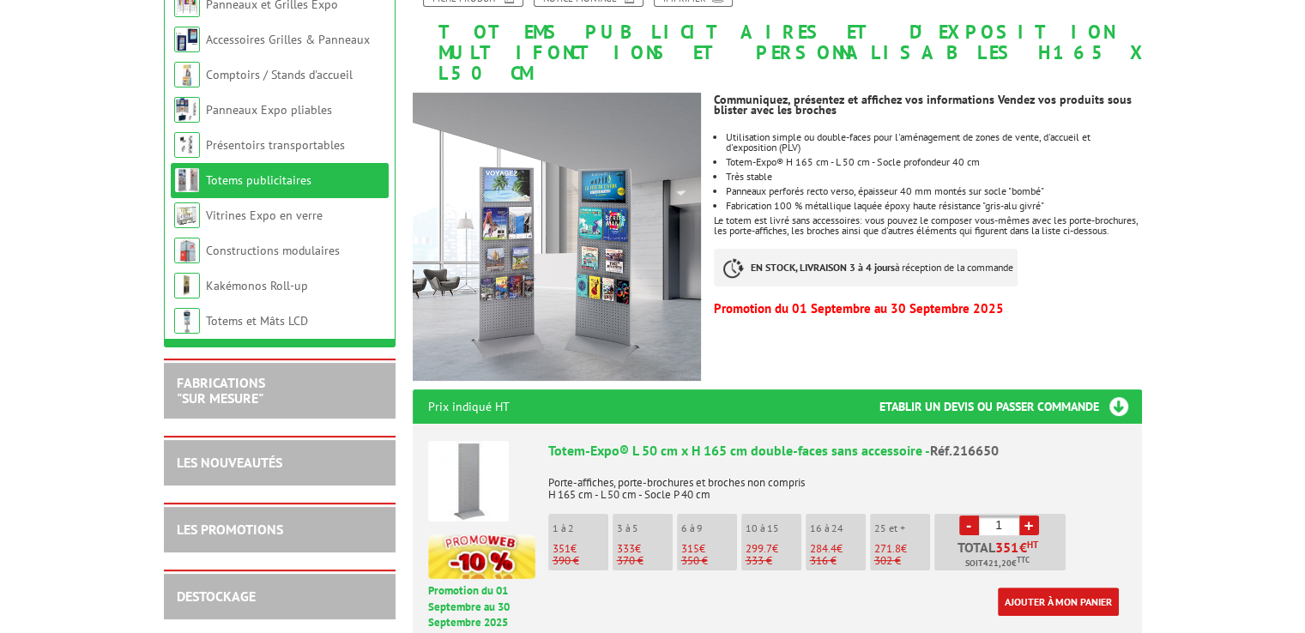
scroll to position [257, 0]
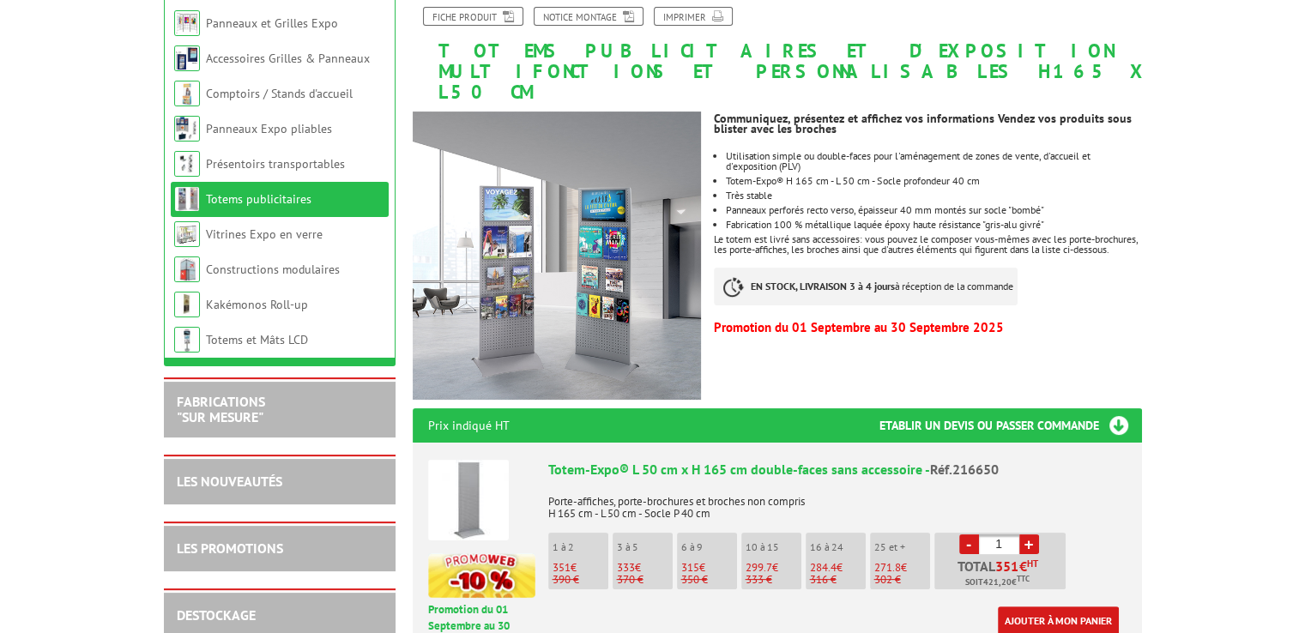
click at [1032, 535] on link "+" at bounding box center [1030, 545] width 20 height 20
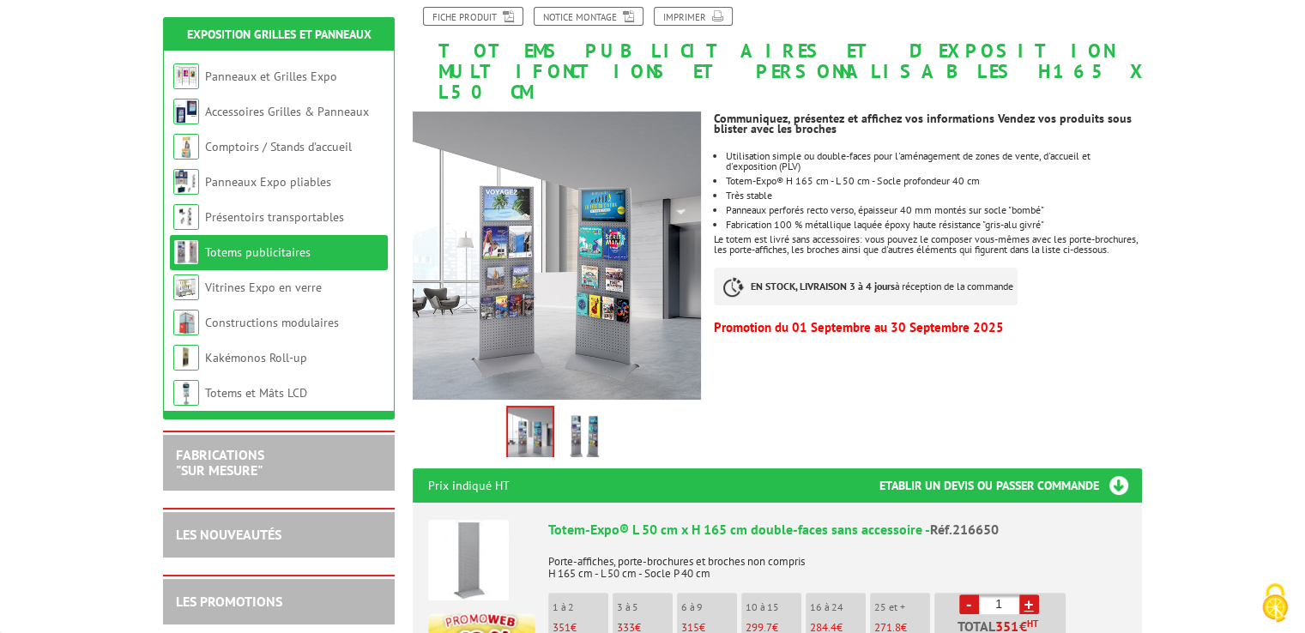
scroll to position [0, 0]
click at [1032, 595] on link "+" at bounding box center [1030, 605] width 20 height 20
type input "2"
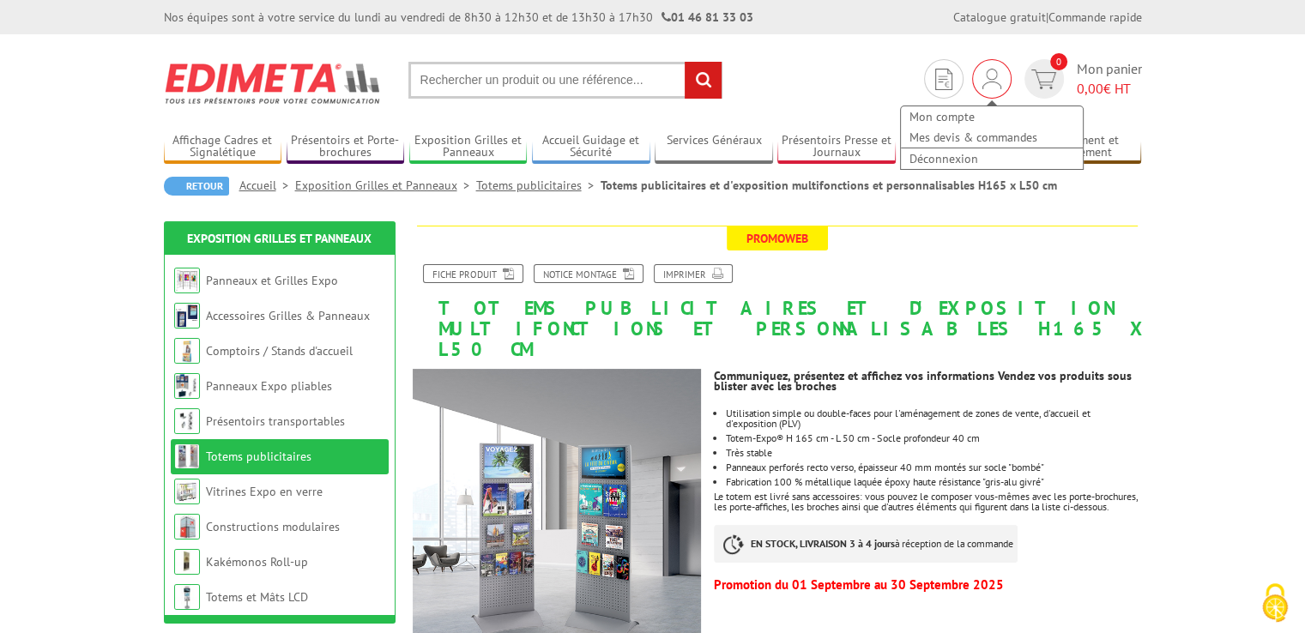
click at [940, 89] on div "Mon compte Mes devis & commandes Déconnexion" at bounding box center [991, 129] width 185 height 82
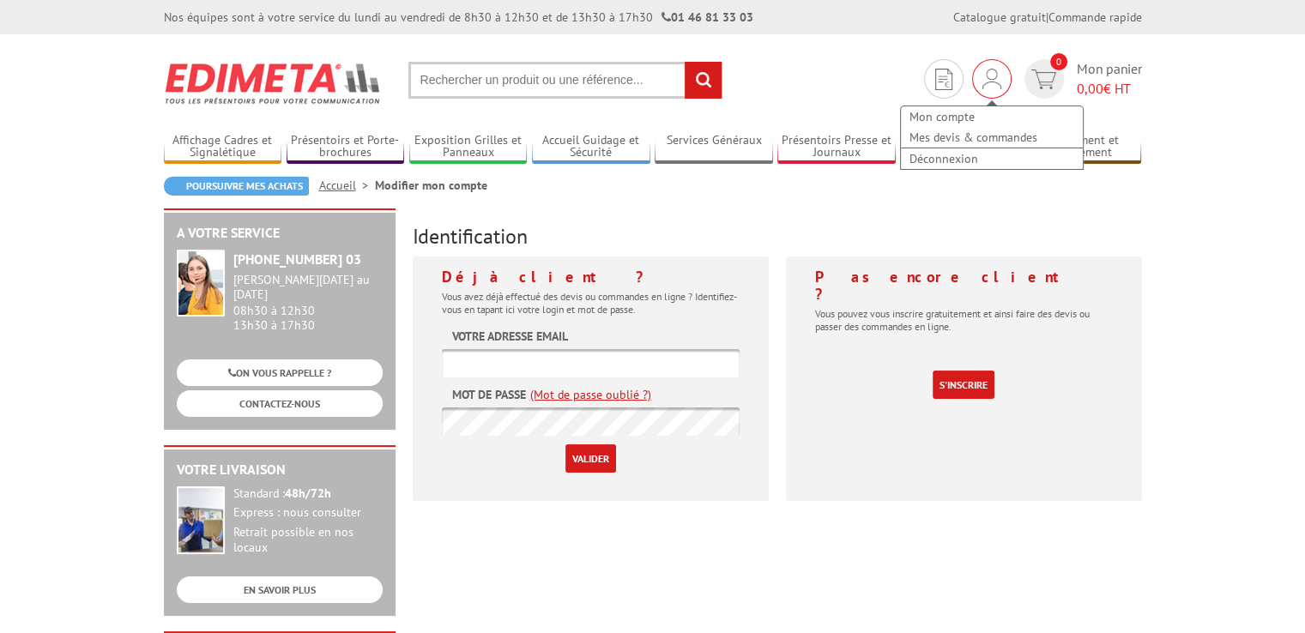
click at [989, 83] on img at bounding box center [992, 79] width 19 height 21
click at [958, 118] on link "Mon compte" at bounding box center [992, 116] width 182 height 21
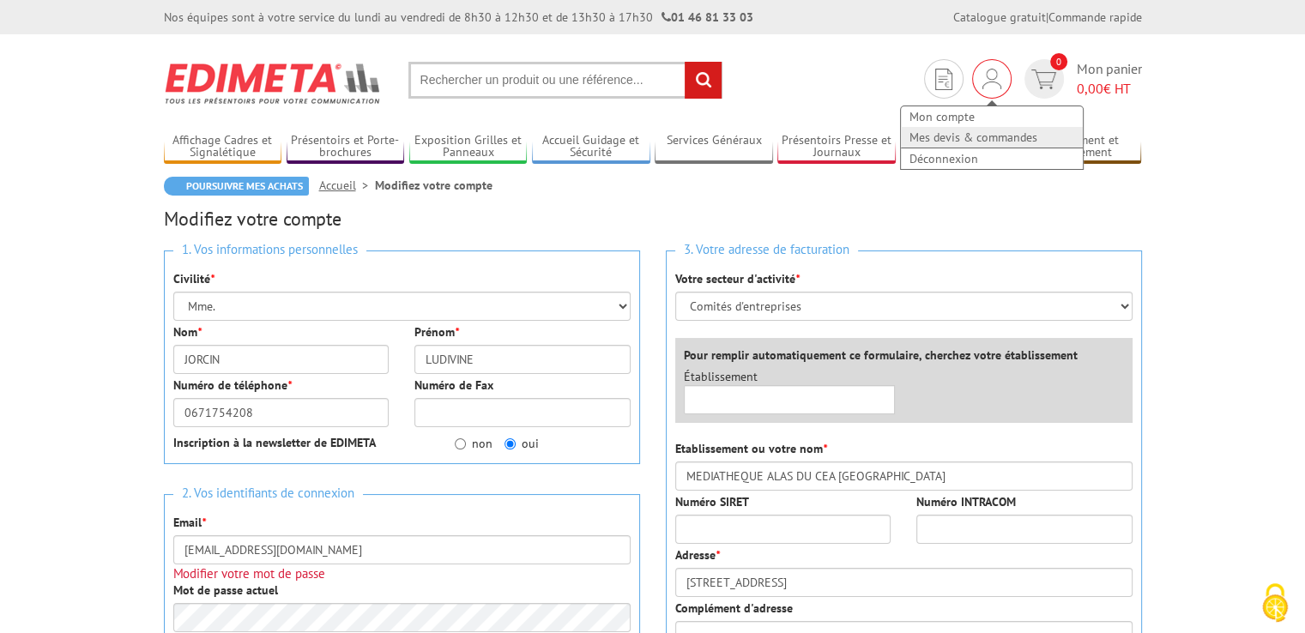
click at [946, 138] on link "Mes devis & commandes" at bounding box center [992, 137] width 182 height 21
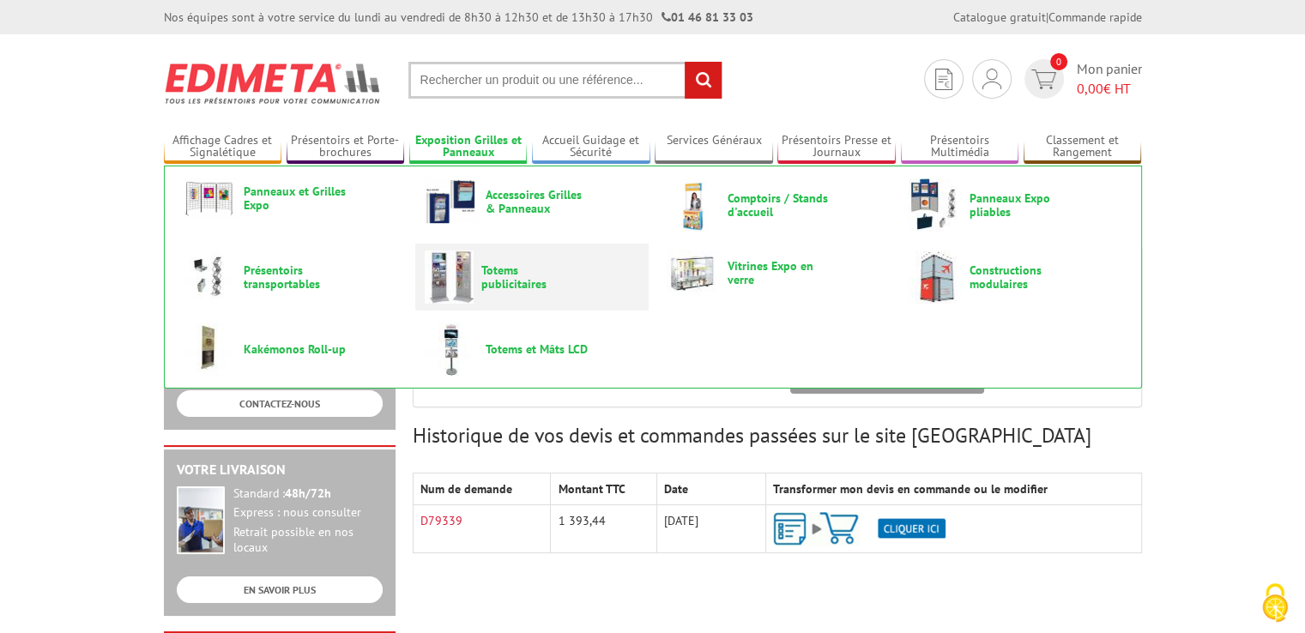
click at [488, 276] on span "Totems publicitaires" at bounding box center [532, 276] width 103 height 27
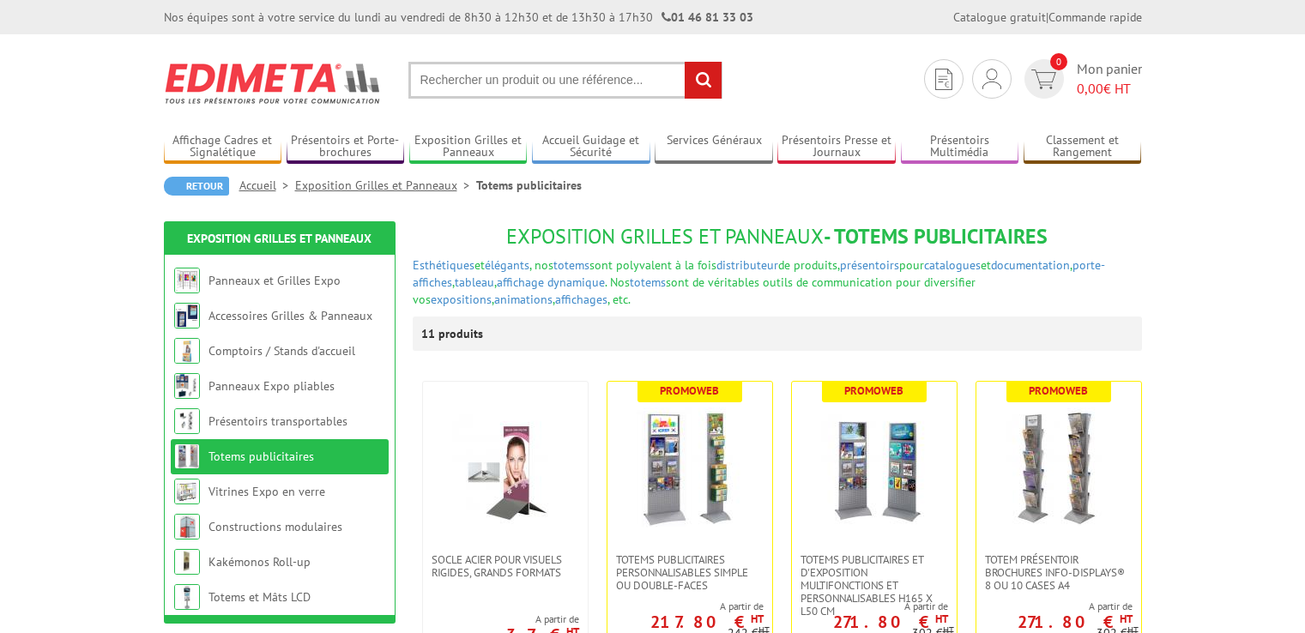
scroll to position [172, 0]
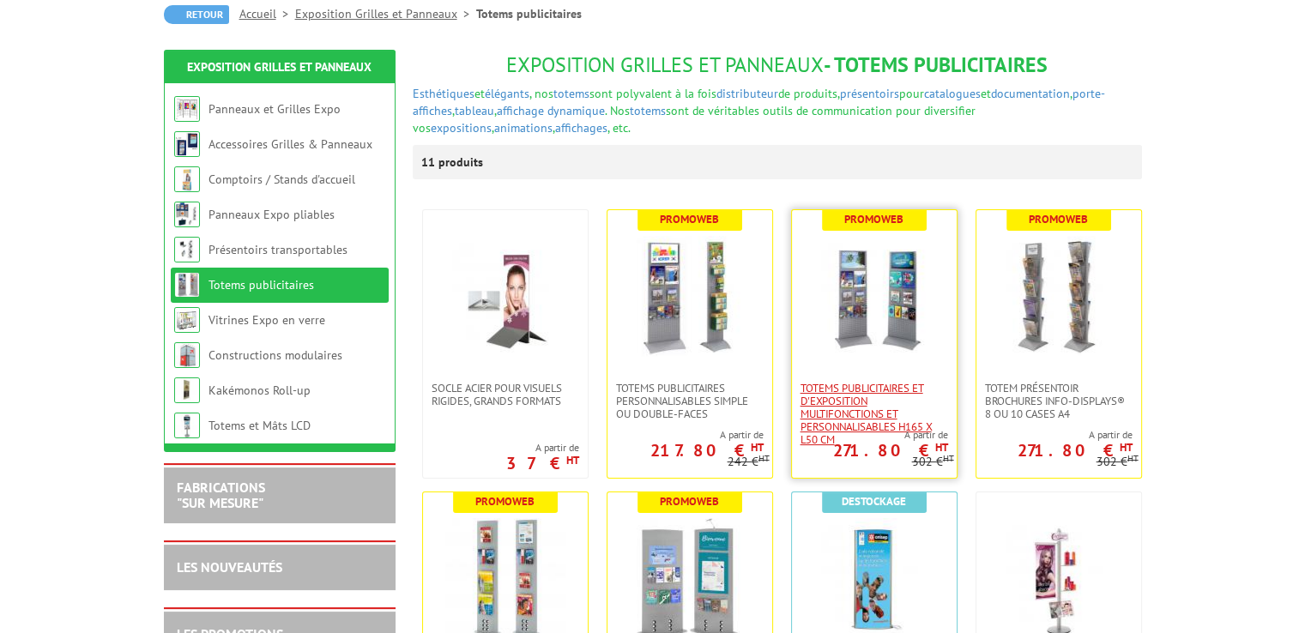
click at [850, 399] on span "Totems publicitaires et d'exposition multifonctions et personnalisables H165 x …" at bounding box center [875, 414] width 148 height 64
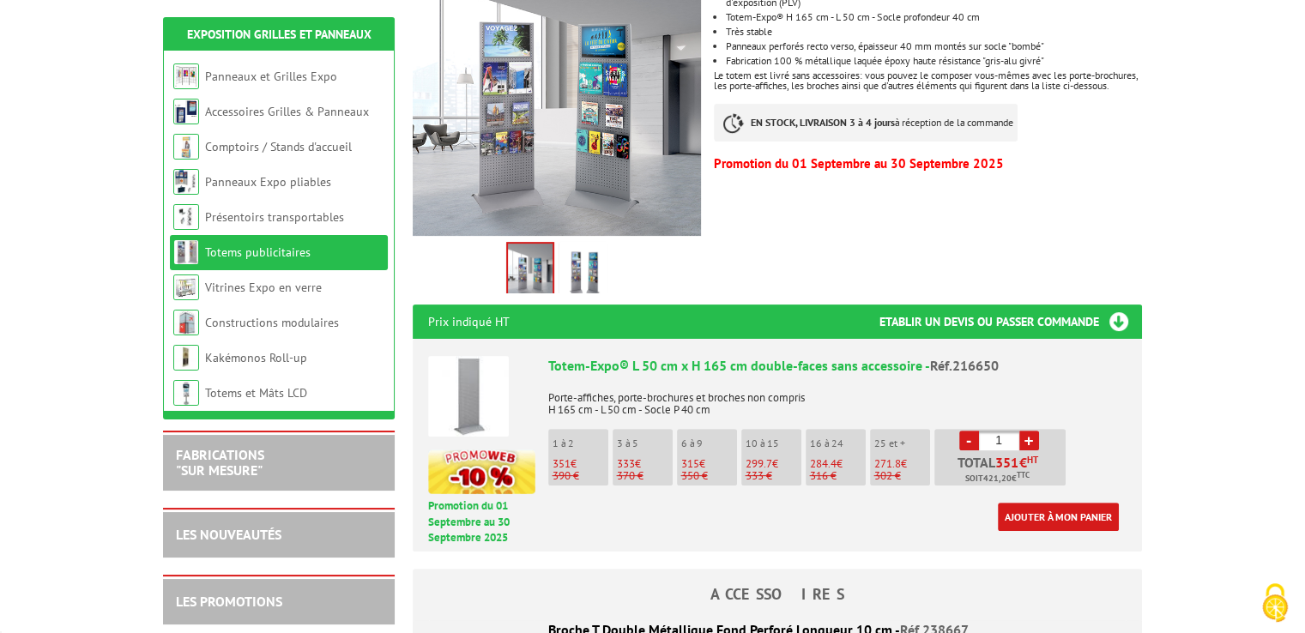
scroll to position [429, 0]
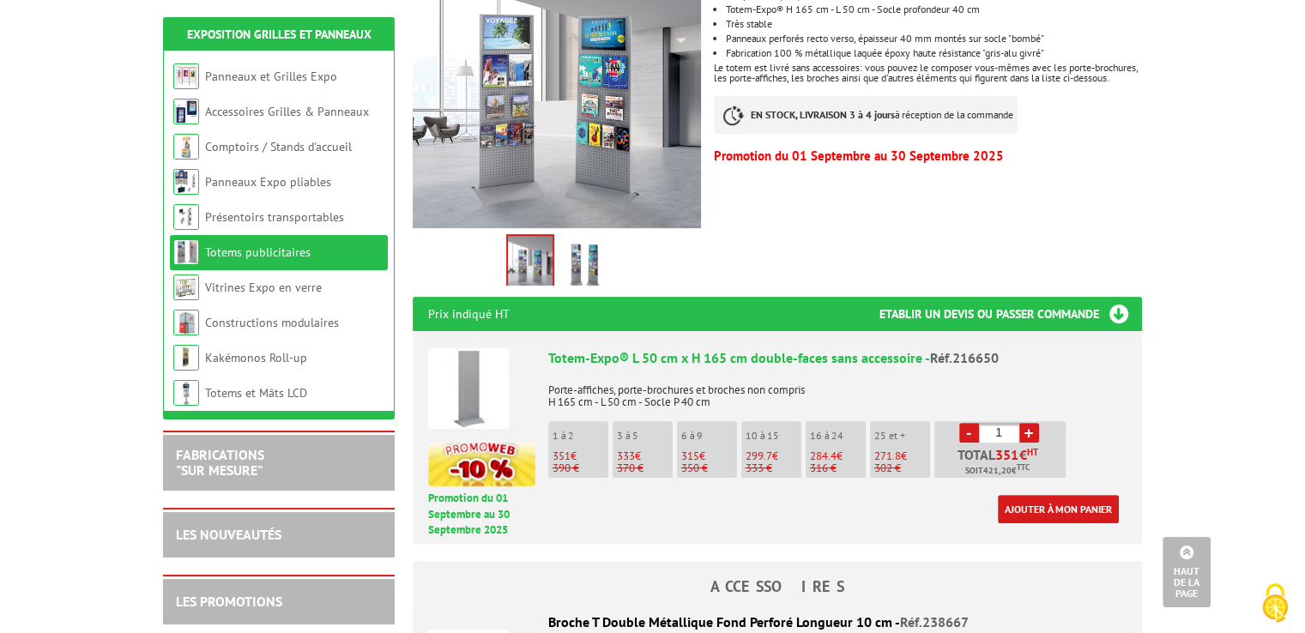
click at [1030, 423] on link "+" at bounding box center [1030, 433] width 20 height 20
type input "2"
click at [1049, 495] on link "Ajouter à mon panier" at bounding box center [1058, 509] width 121 height 28
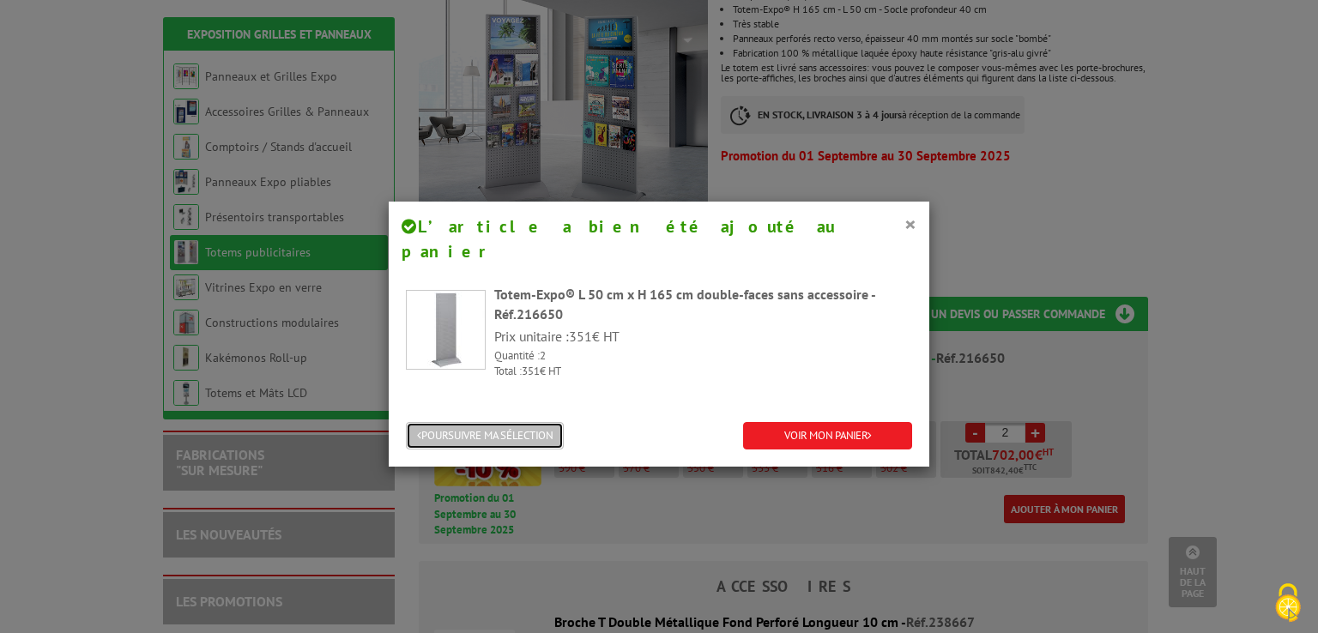
click at [492, 422] on button "POURSUIVRE MA SÉLECTION" at bounding box center [485, 436] width 158 height 28
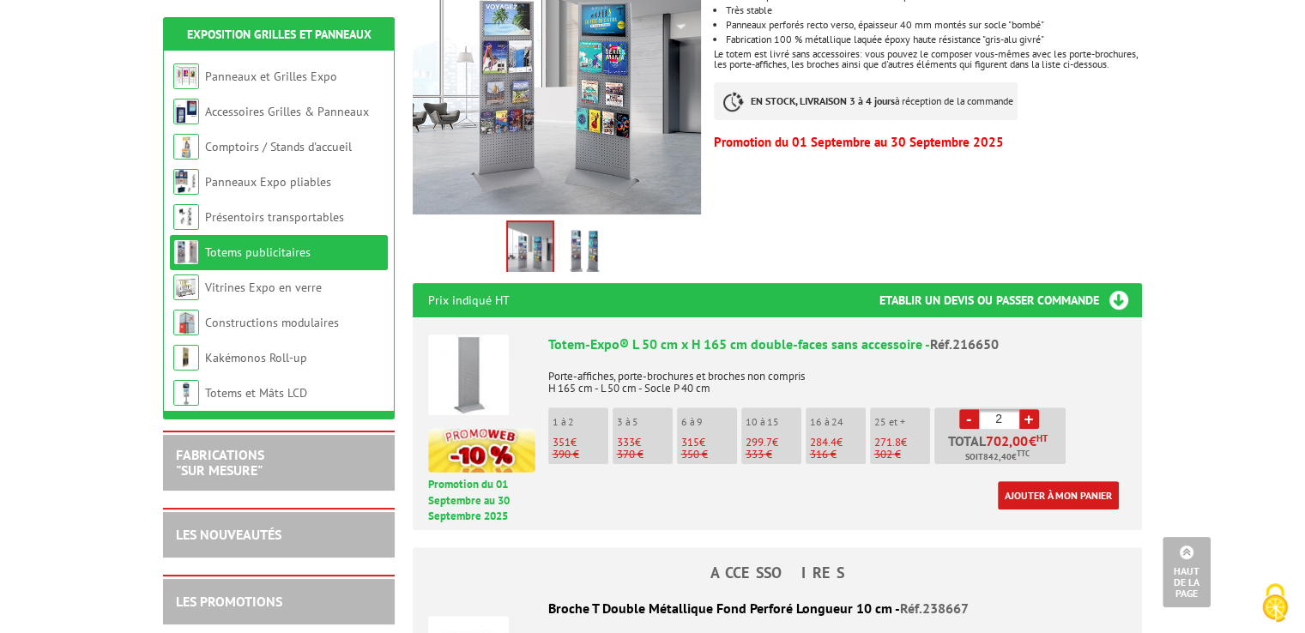
scroll to position [0, 0]
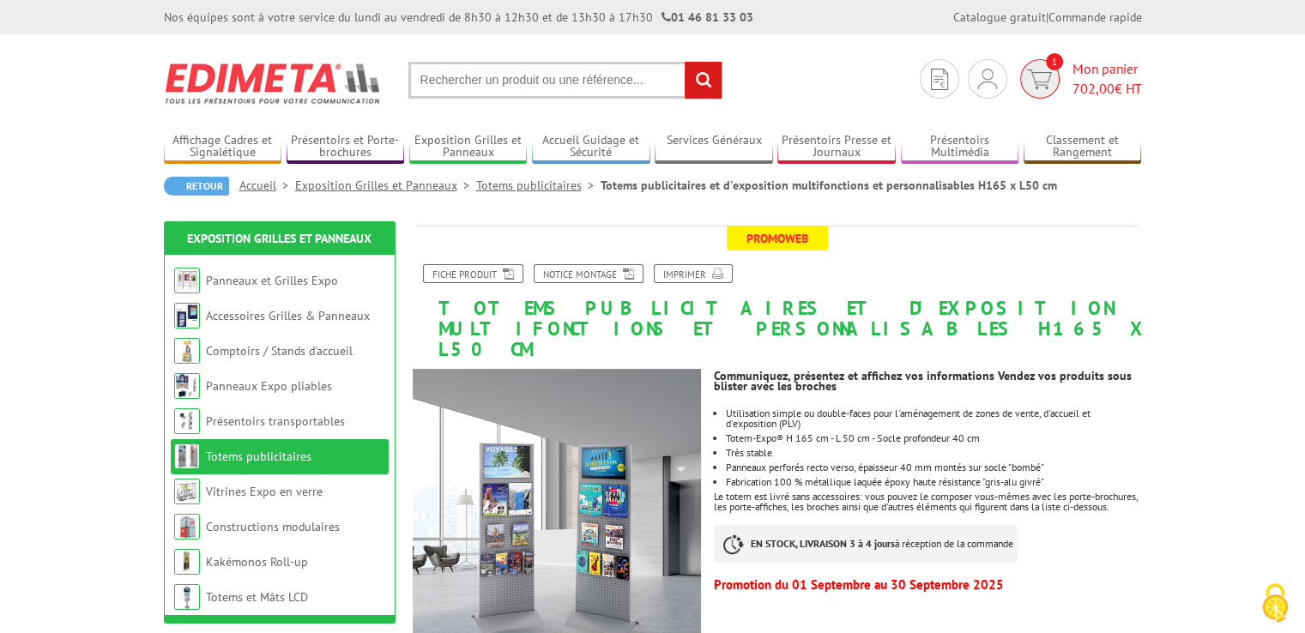
click at [1098, 71] on span "Mon panier 702,00 € HT" at bounding box center [1108, 78] width 70 height 39
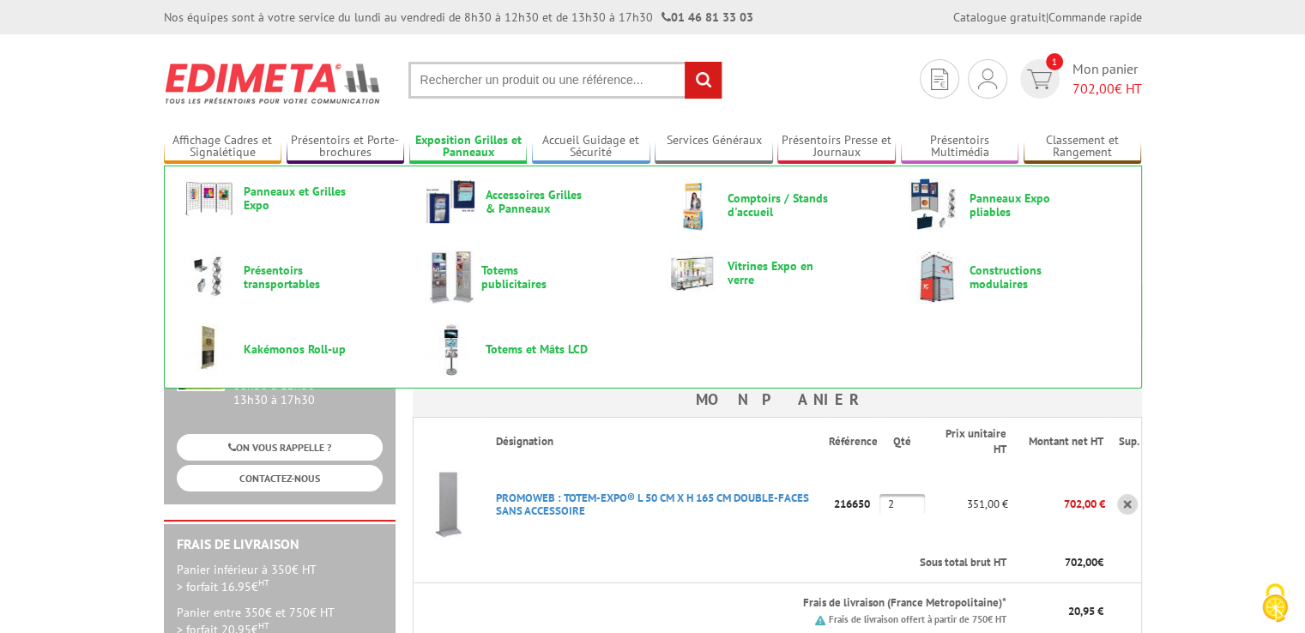
click at [501, 142] on link "Exposition Grilles et Panneaux" at bounding box center [468, 147] width 118 height 28
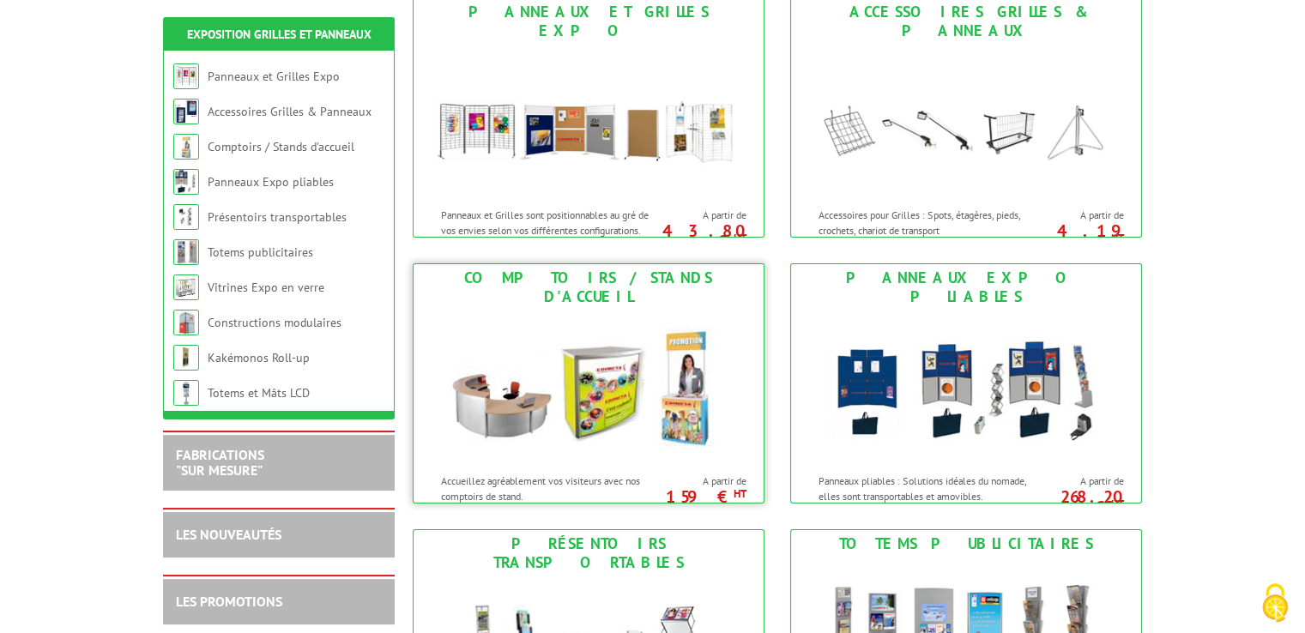
scroll to position [343, 0]
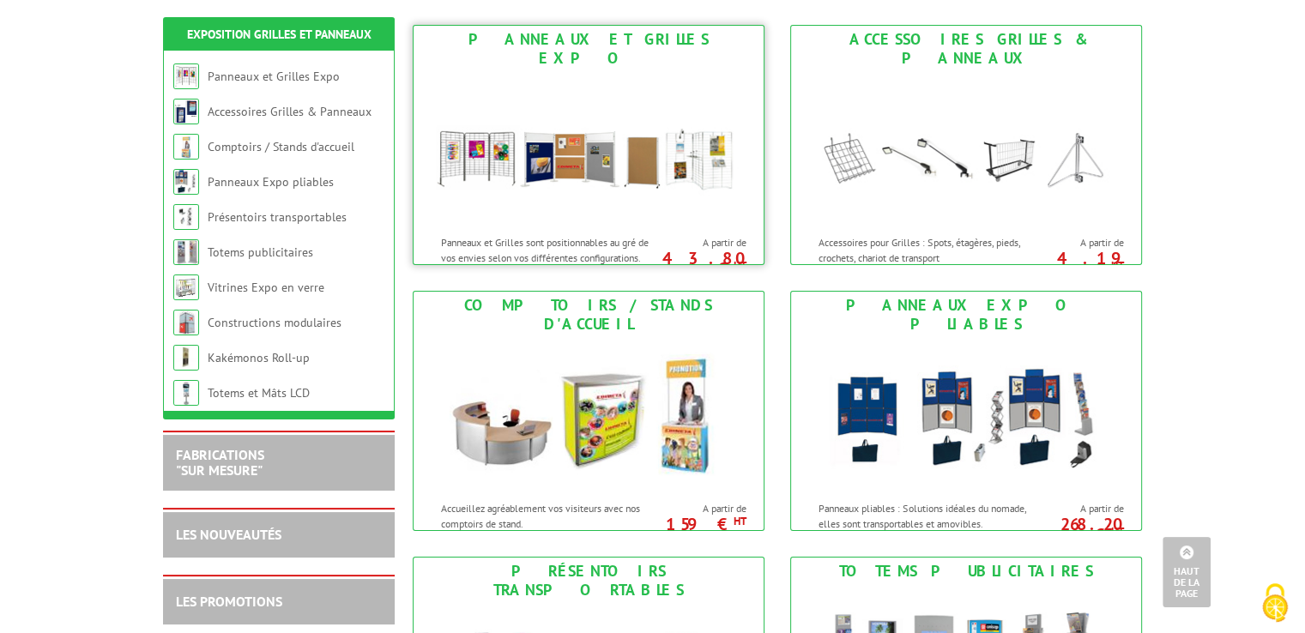
scroll to position [0, 0]
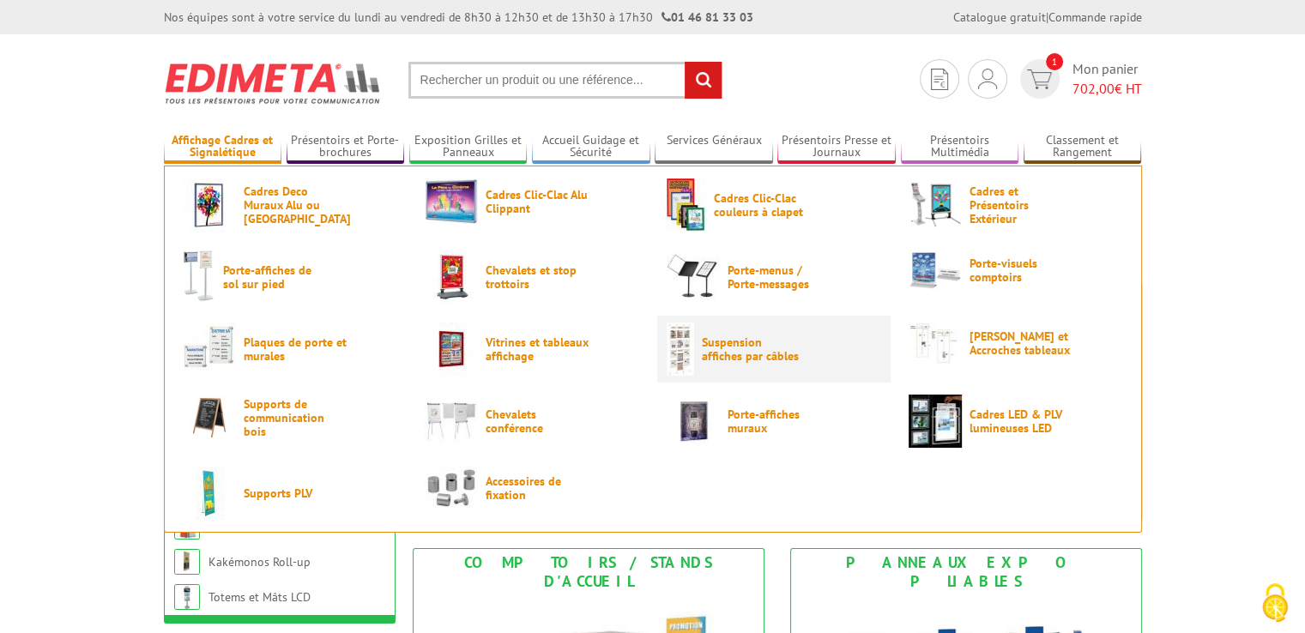
click at [728, 346] on span "Suspension affiches par câbles" at bounding box center [753, 349] width 103 height 27
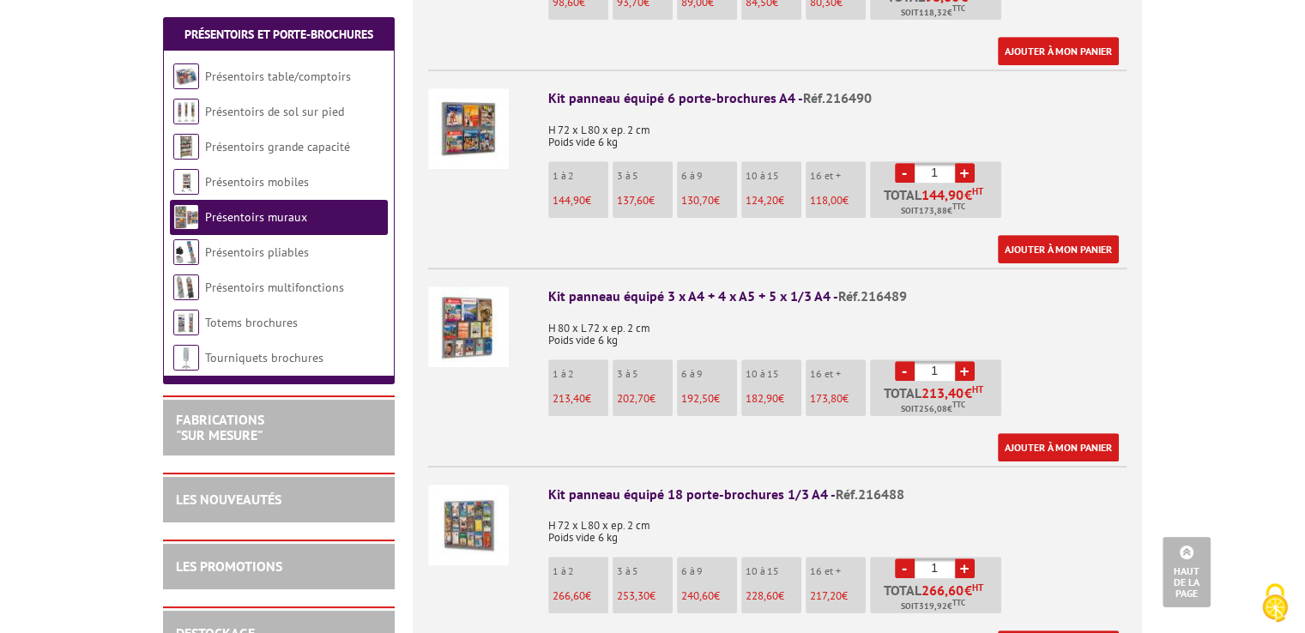
scroll to position [944, 0]
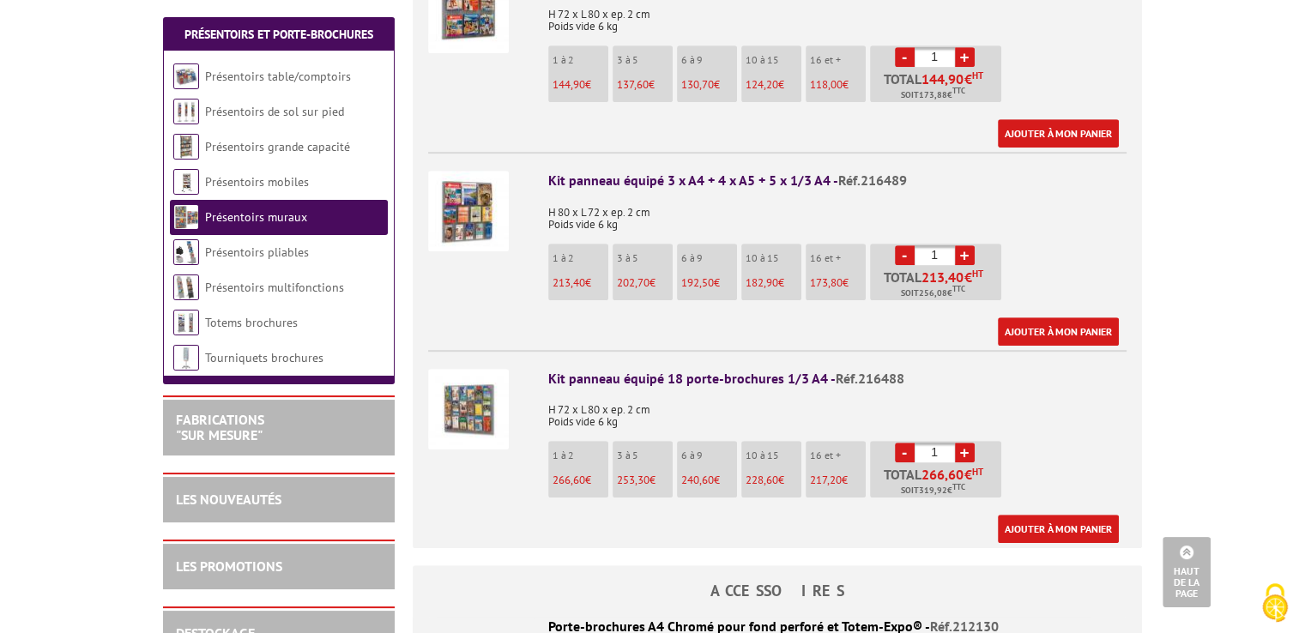
click at [469, 381] on img at bounding box center [468, 409] width 81 height 81
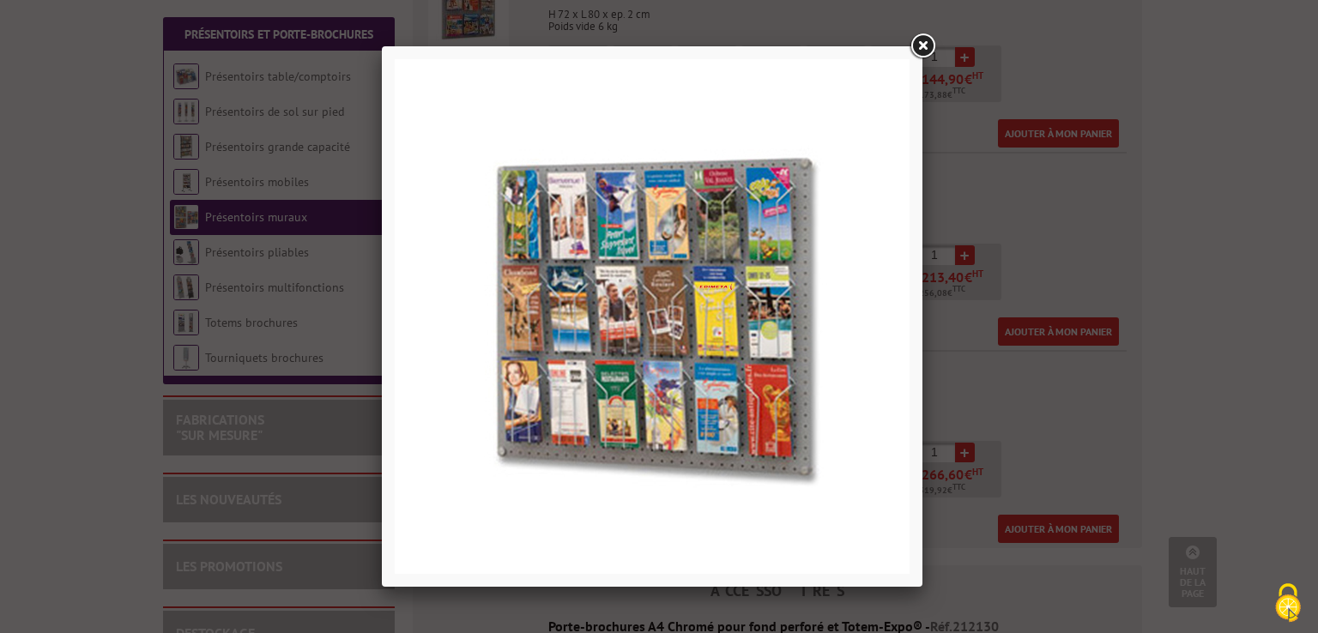
click at [929, 45] on link at bounding box center [922, 46] width 31 height 31
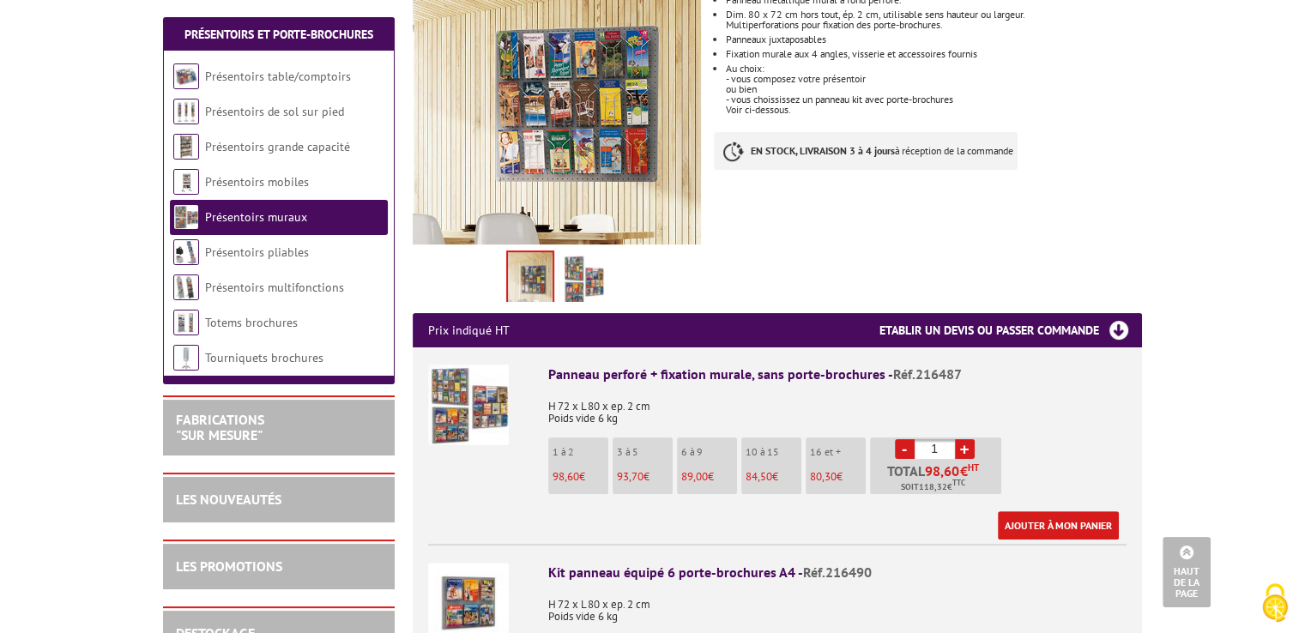
scroll to position [343, 0]
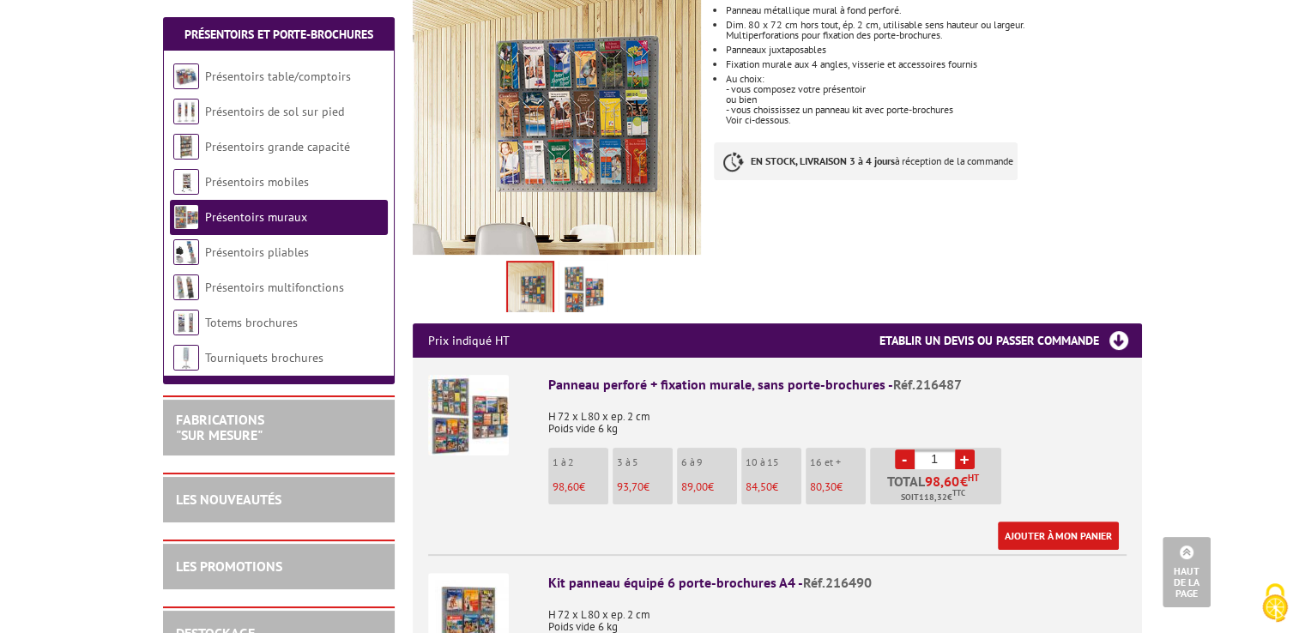
click at [963, 450] on link "+" at bounding box center [965, 460] width 20 height 20
type input "4"
click at [1046, 522] on link "Ajouter à mon panier" at bounding box center [1058, 536] width 121 height 28
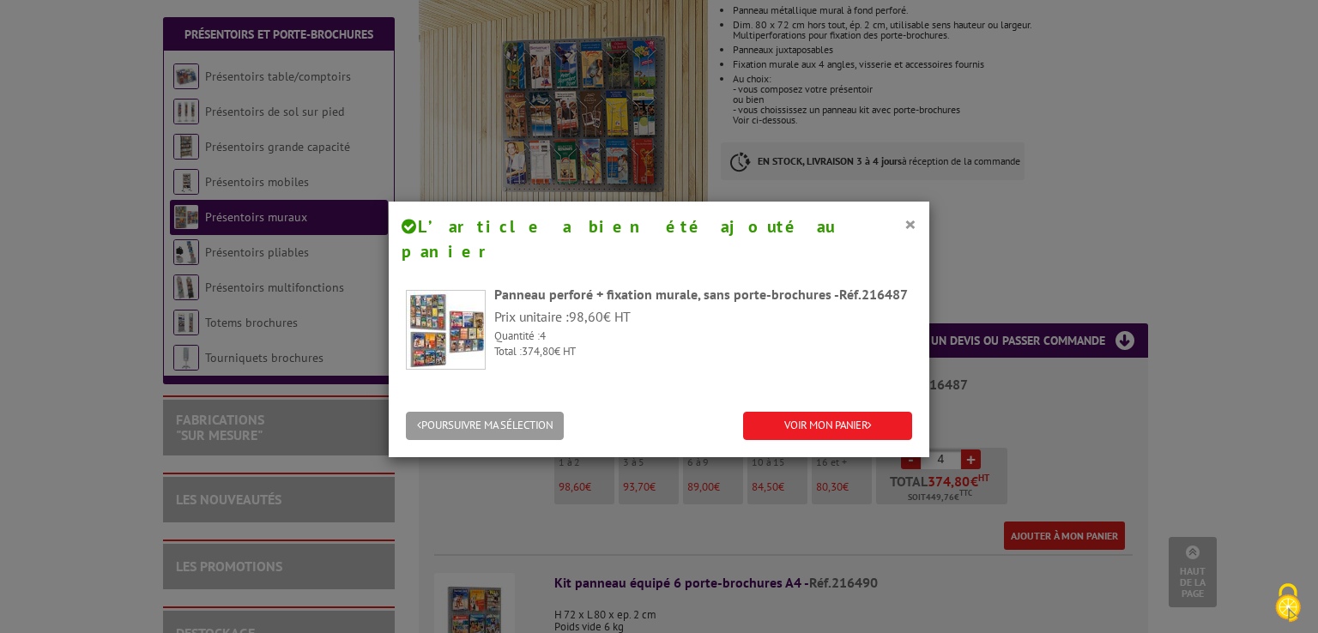
click at [1014, 263] on div "× L’article a bien été ajouté au panier Panneau perforé + fixation murale, sans…" at bounding box center [659, 316] width 1318 height 633
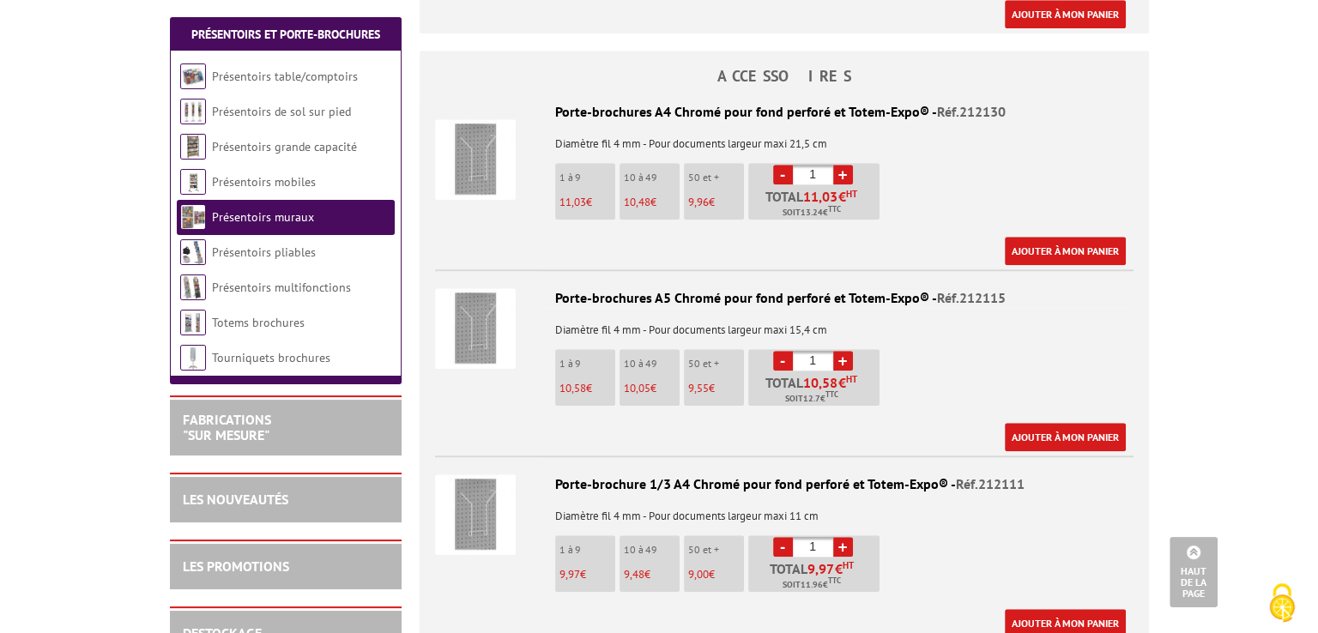
scroll to position [1373, 0]
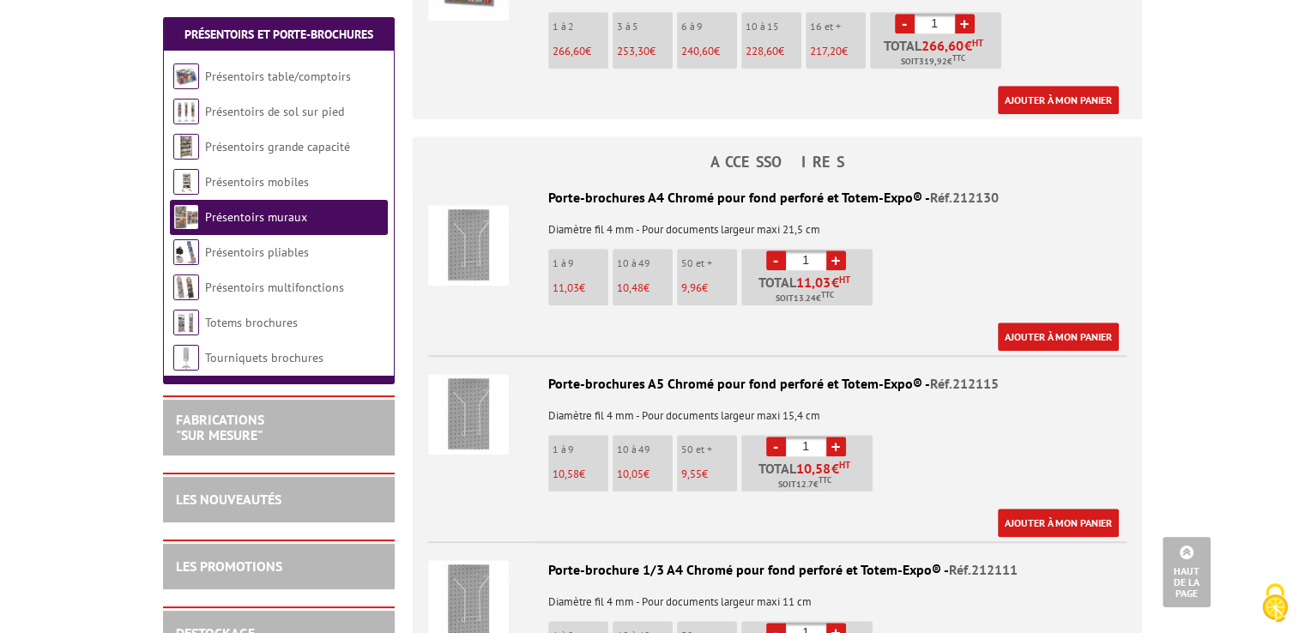
drag, startPoint x: 815, startPoint y: 426, endPoint x: 792, endPoint y: 421, distance: 23.6
click at [792, 437] on input "1" at bounding box center [806, 447] width 40 height 20
type input "32"
click at [972, 434] on div "Porte-brochures A5 Chromé pour fond perforé et Totem-Expo® - Réf.212115 Diamètr…" at bounding box center [777, 455] width 699 height 163
click at [1038, 509] on link "Ajouter à mon panier" at bounding box center [1058, 523] width 121 height 28
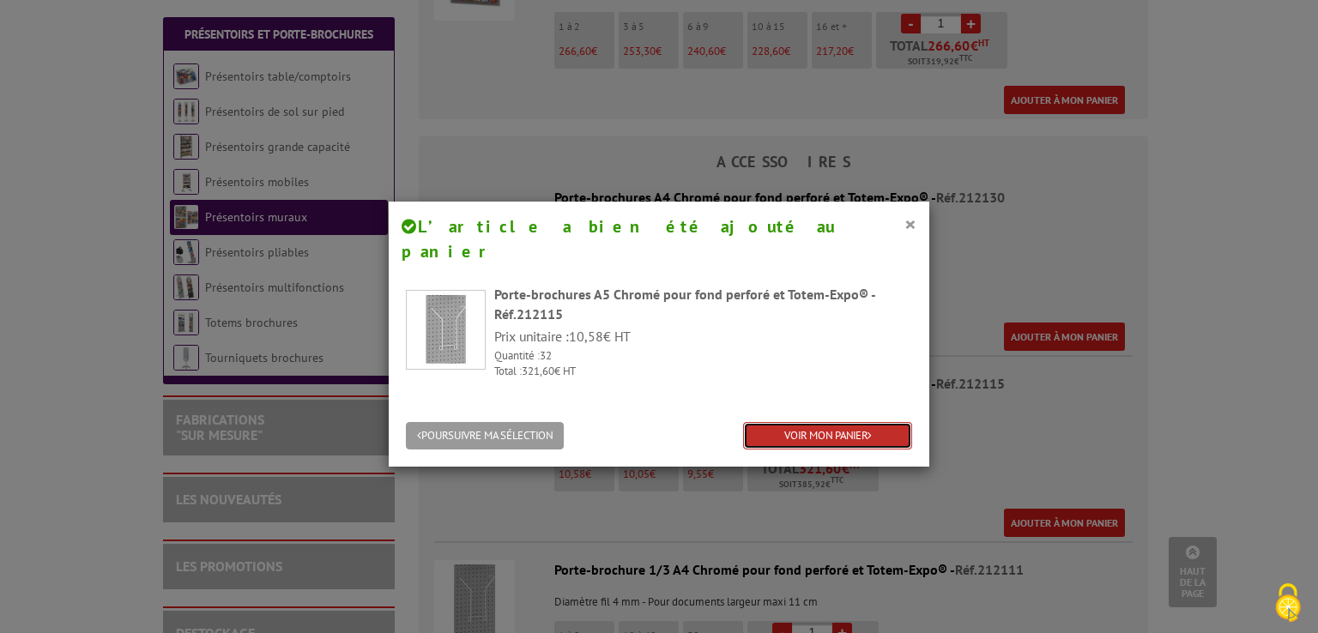
click at [805, 422] on link "VOIR MON PANIER" at bounding box center [827, 436] width 169 height 28
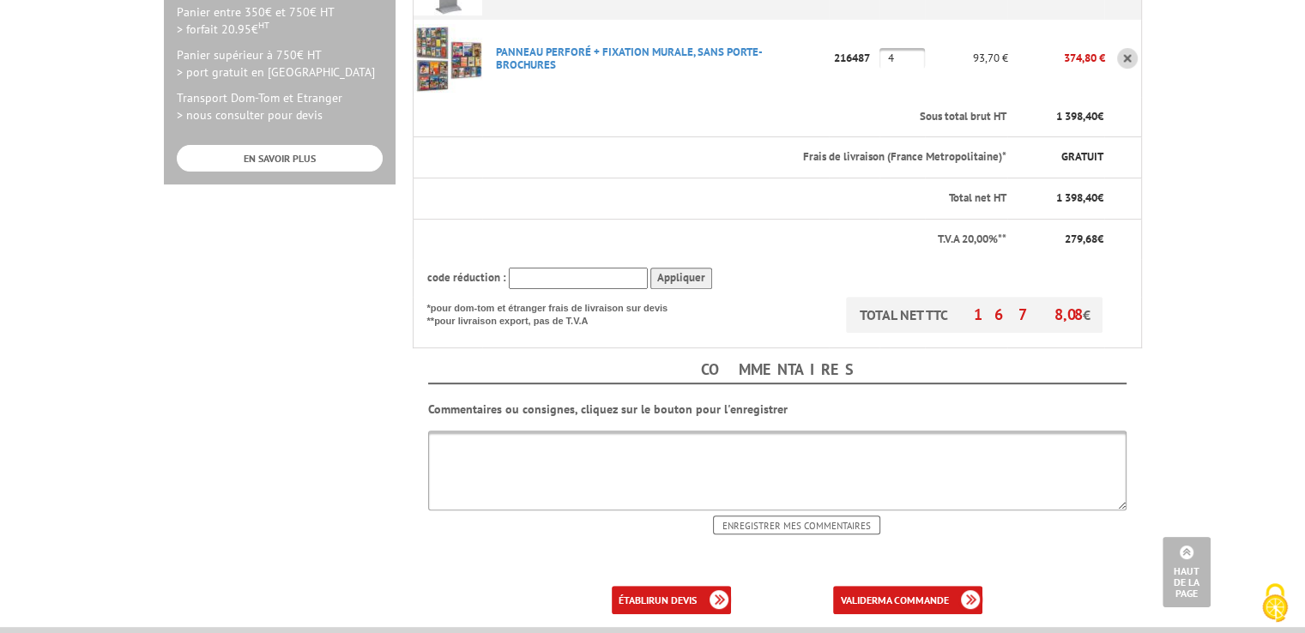
scroll to position [772, 0]
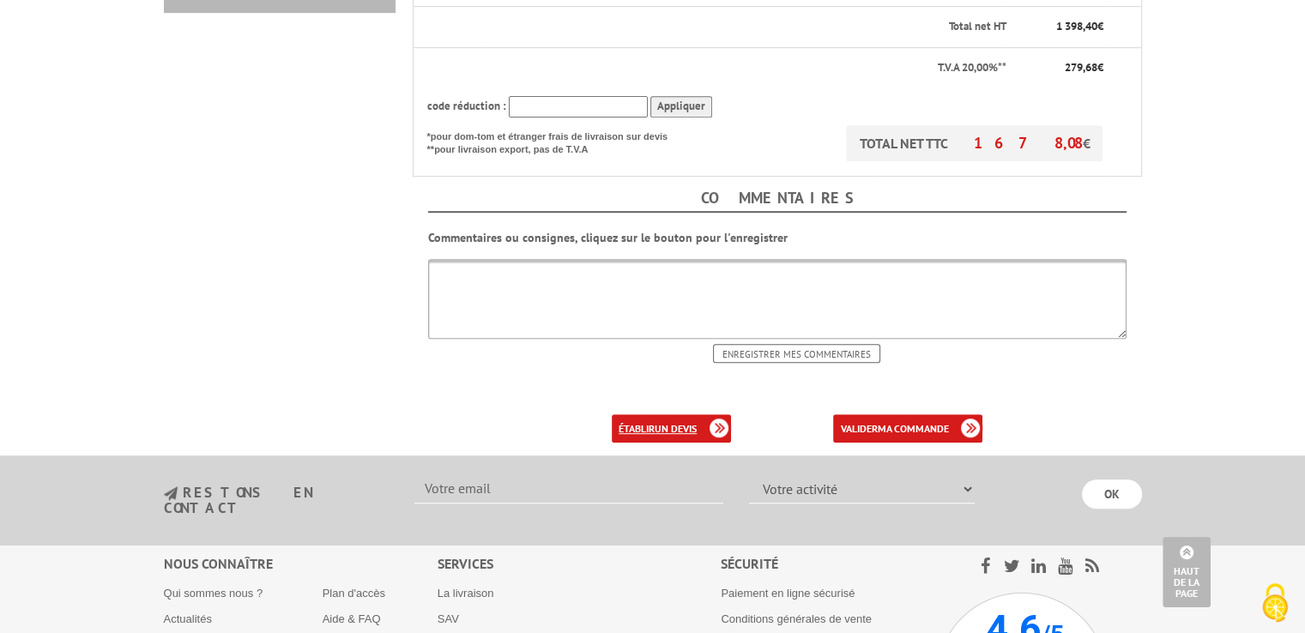
click at [663, 422] on b "un devis" at bounding box center [676, 428] width 42 height 13
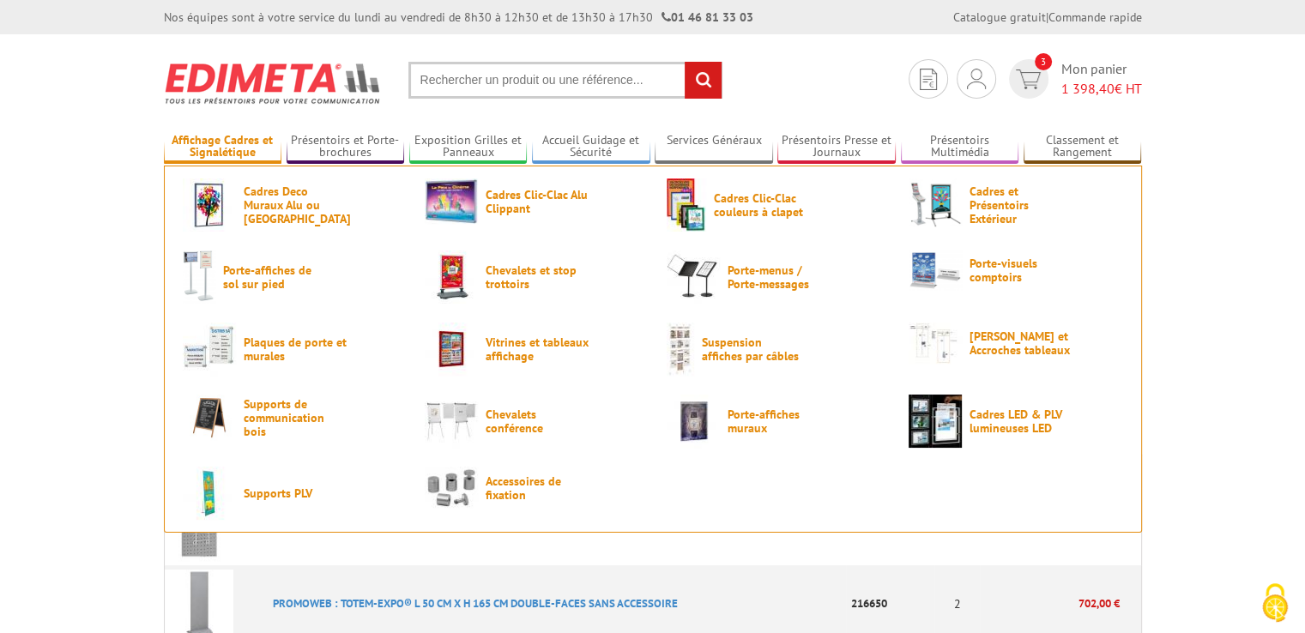
click at [221, 148] on link "Affichage Cadres et Signalétique" at bounding box center [223, 147] width 118 height 28
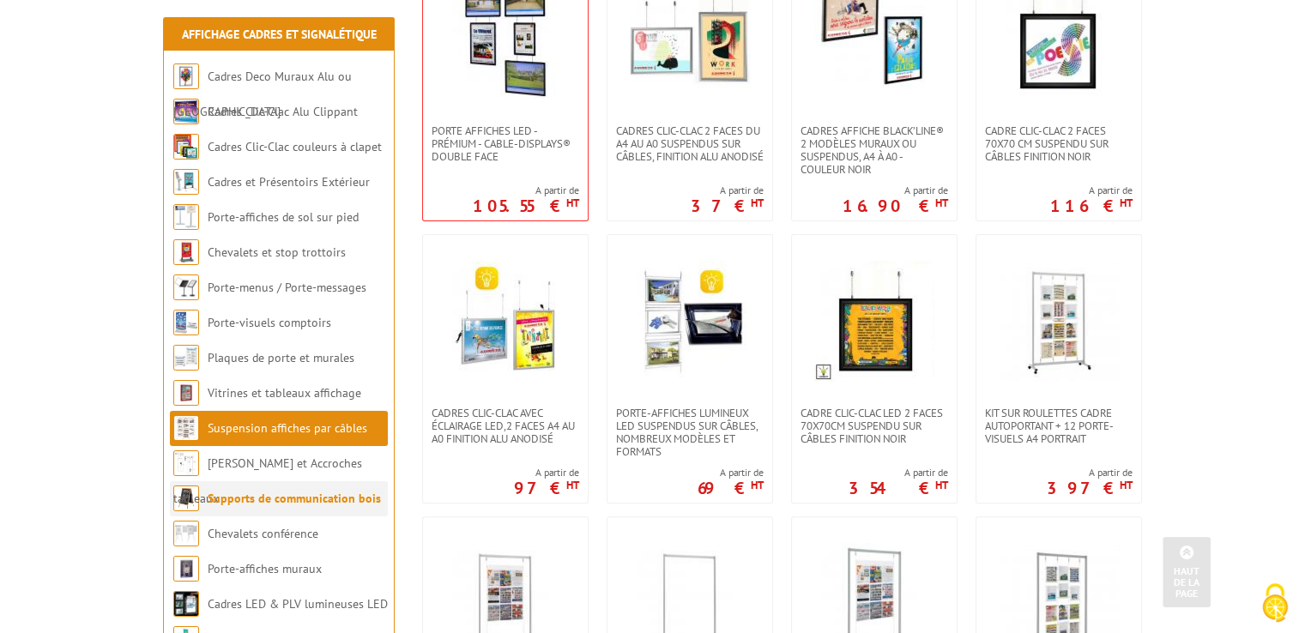
scroll to position [492, 0]
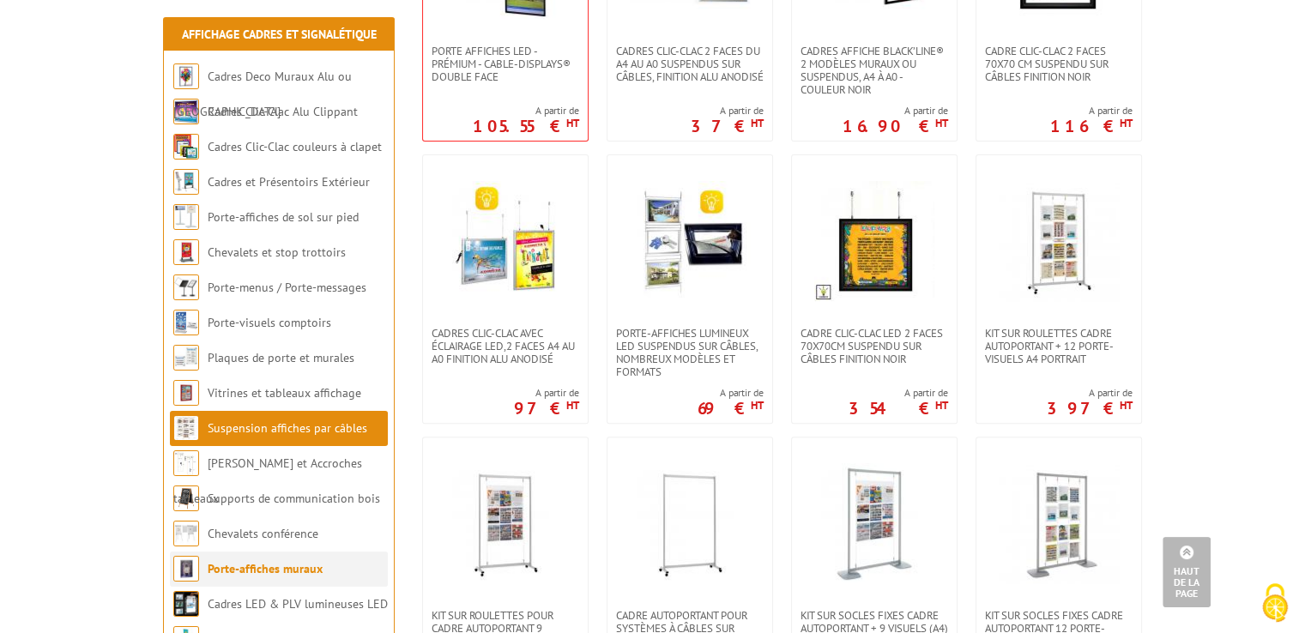
click at [295, 565] on link "Porte-affiches muraux" at bounding box center [265, 568] width 115 height 15
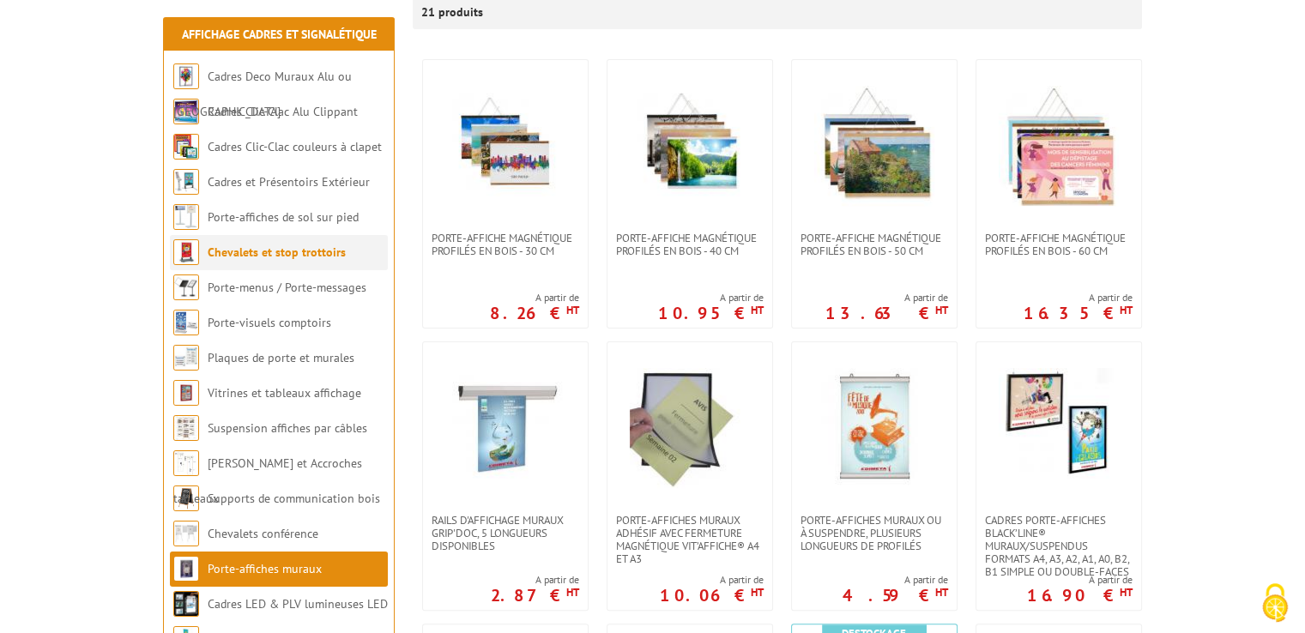
scroll to position [429, 0]
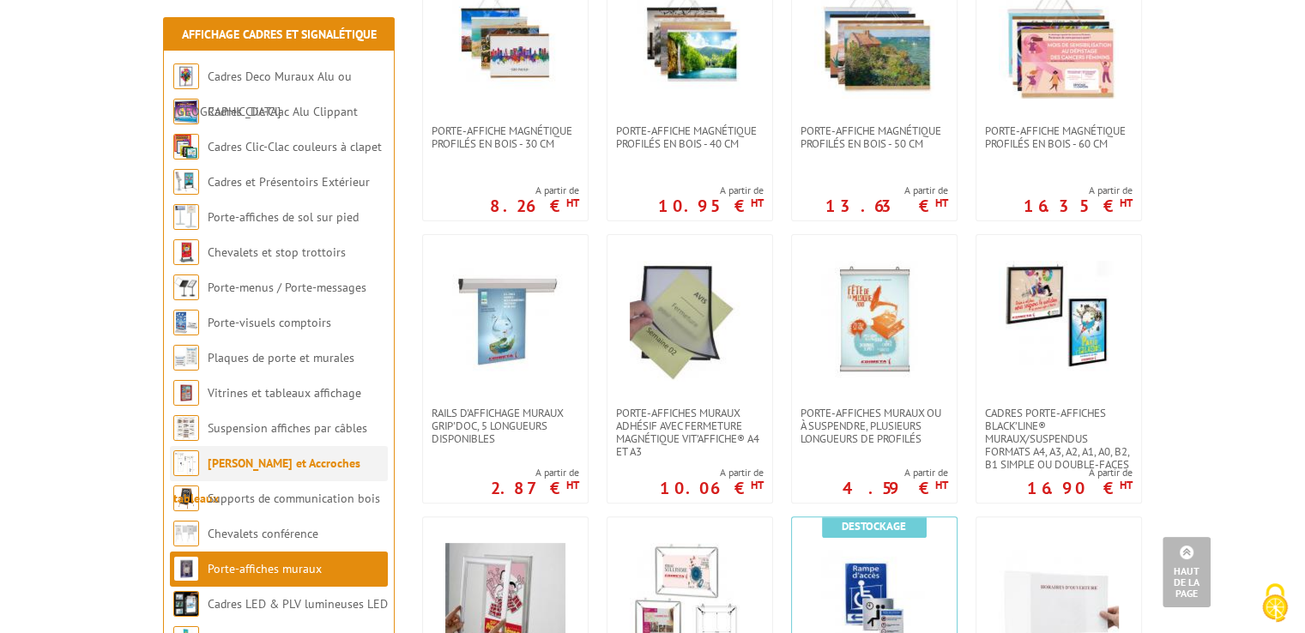
click at [295, 465] on link "[PERSON_NAME] et Accroches tableaux" at bounding box center [266, 481] width 187 height 51
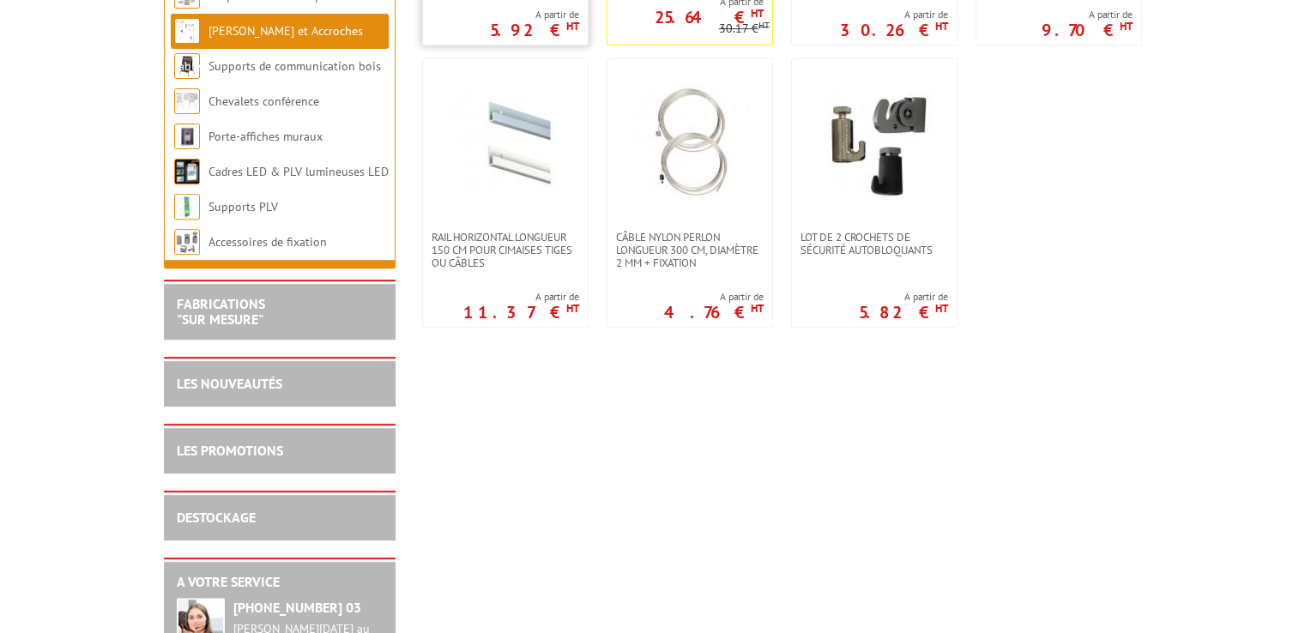
scroll to position [601, 0]
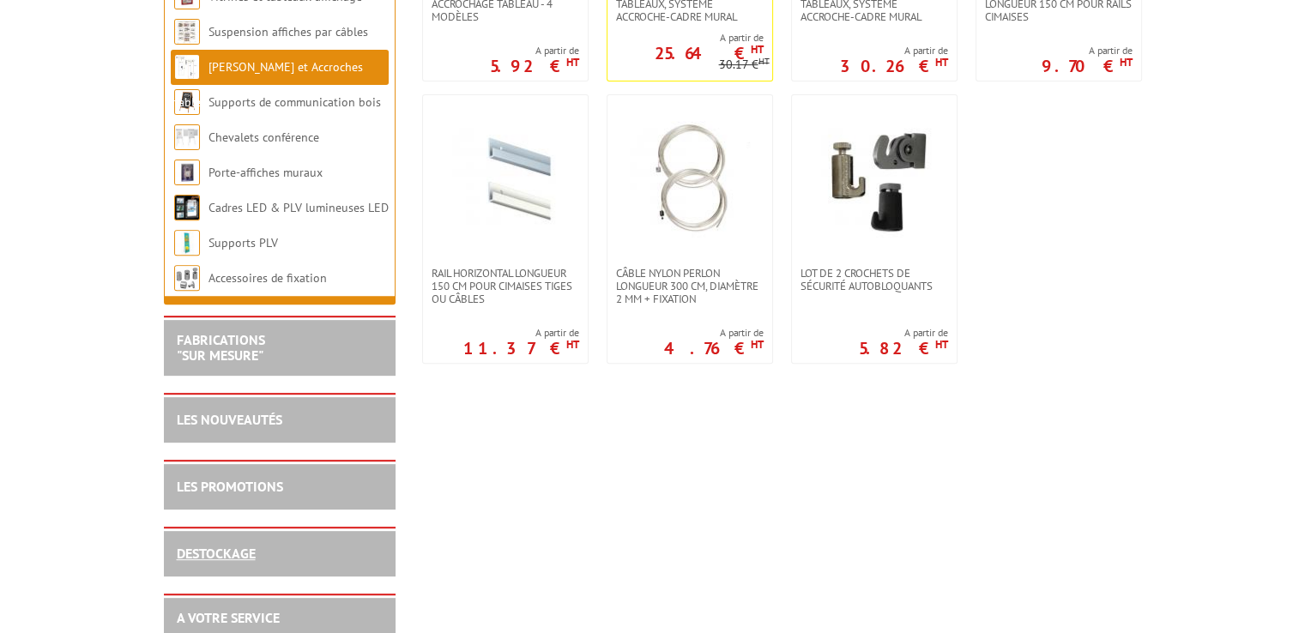
click at [213, 555] on link "DESTOCKAGE" at bounding box center [216, 553] width 79 height 17
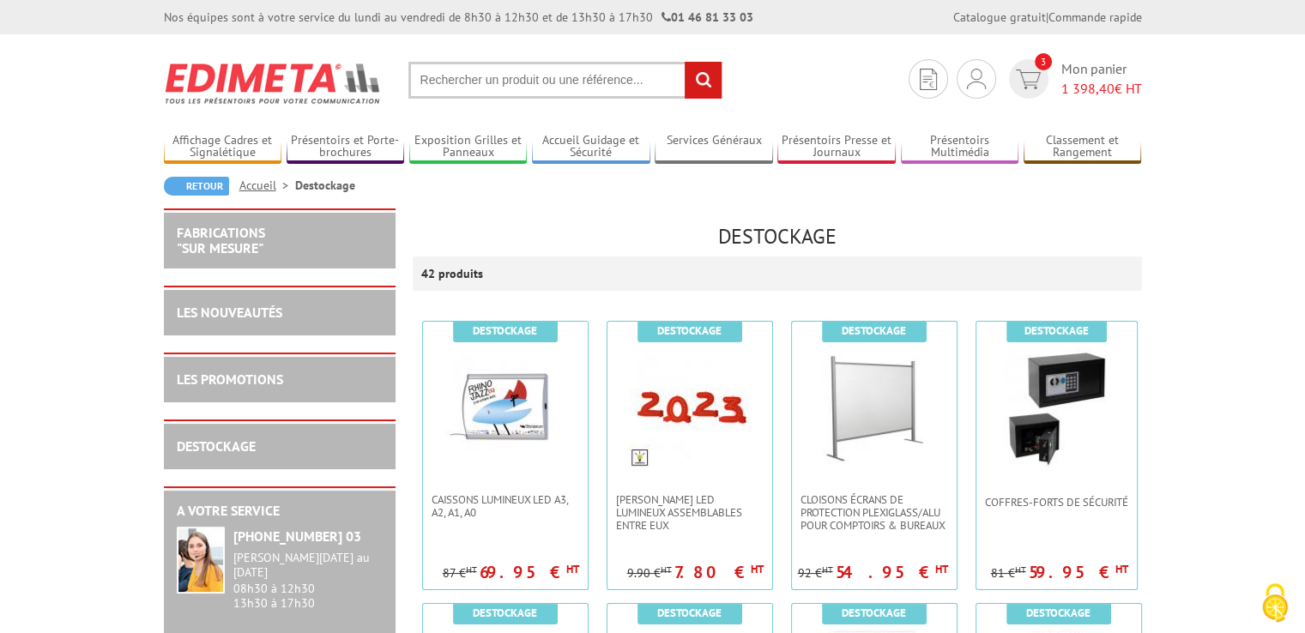
click at [470, 76] on input "text" at bounding box center [565, 80] width 314 height 37
type input "porte pince"
click at [685, 62] on input "rechercher" at bounding box center [703, 80] width 37 height 37
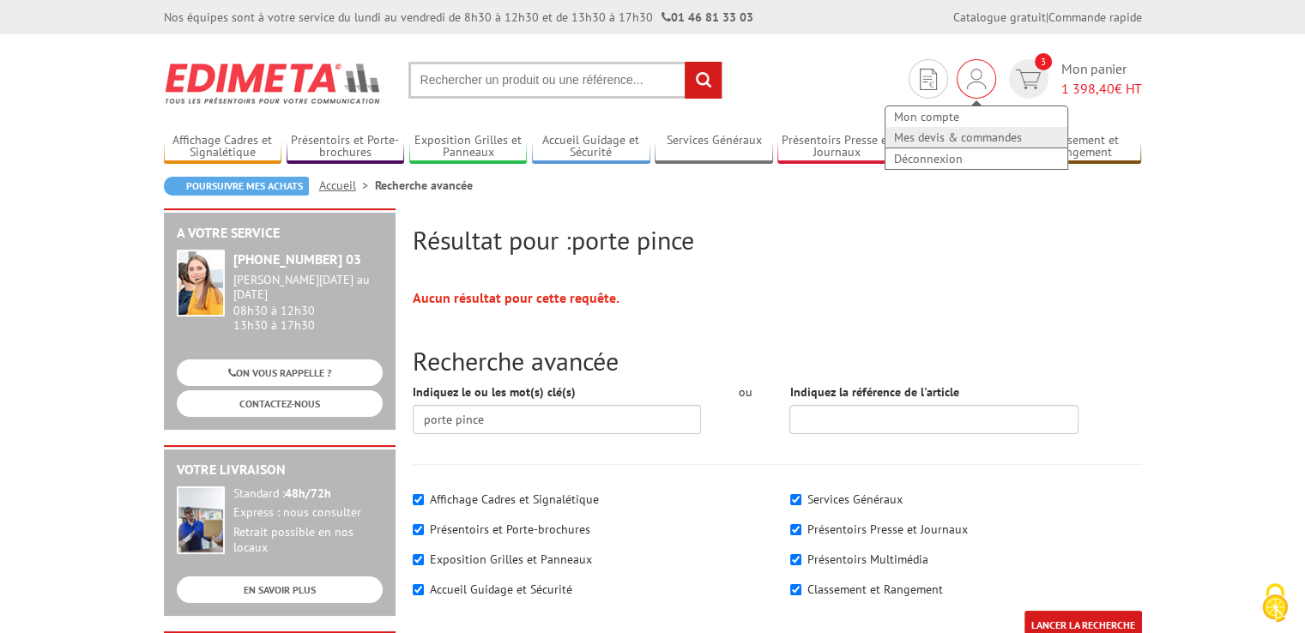
click at [961, 135] on link "Mes devis & commandes" at bounding box center [977, 137] width 182 height 21
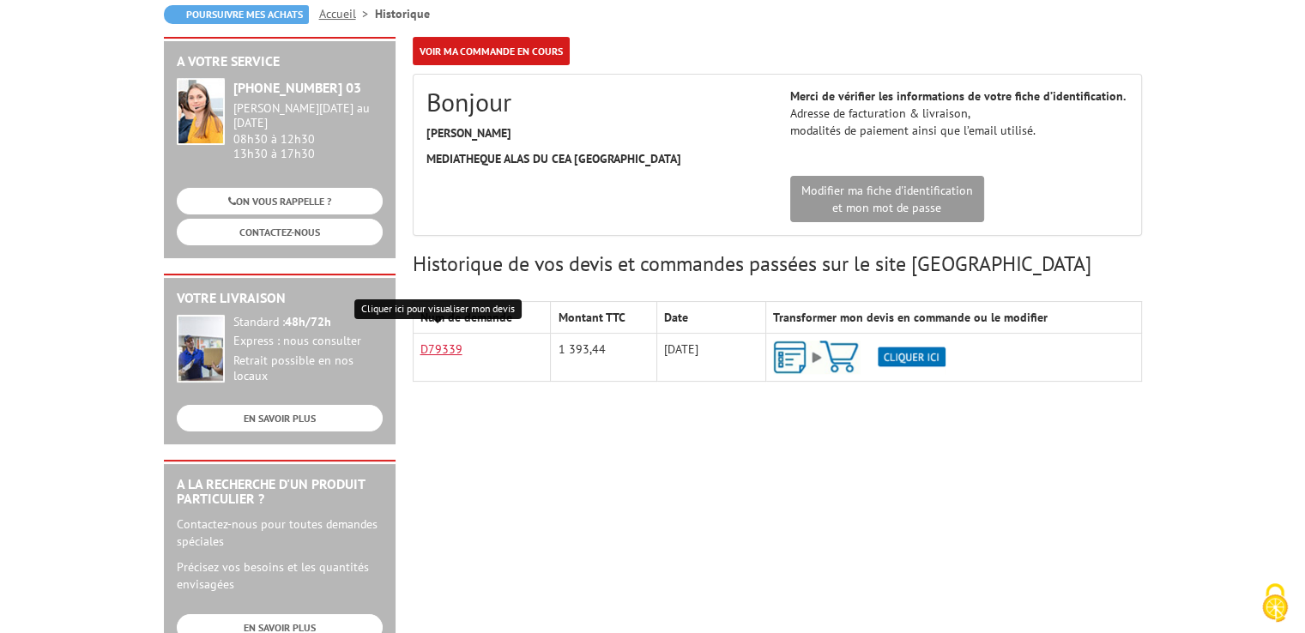
click at [433, 345] on link "D79339" at bounding box center [442, 349] width 42 height 15
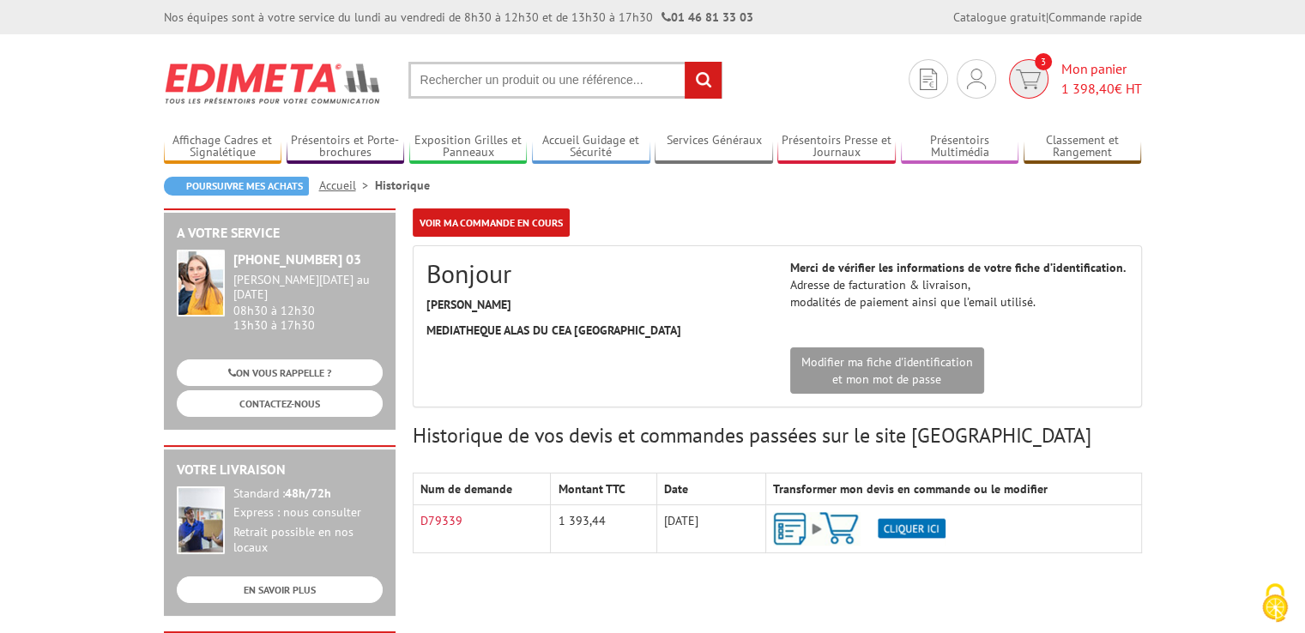
click at [1091, 86] on span "1 398,40" at bounding box center [1088, 88] width 53 height 17
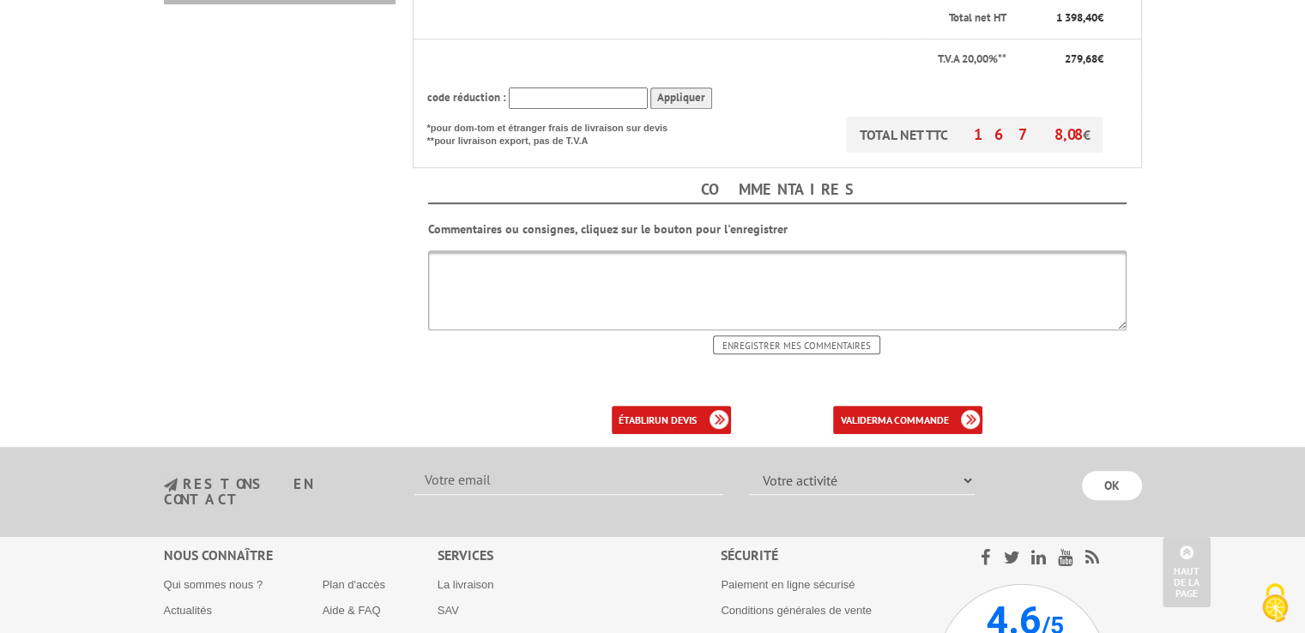
scroll to position [858, 0]
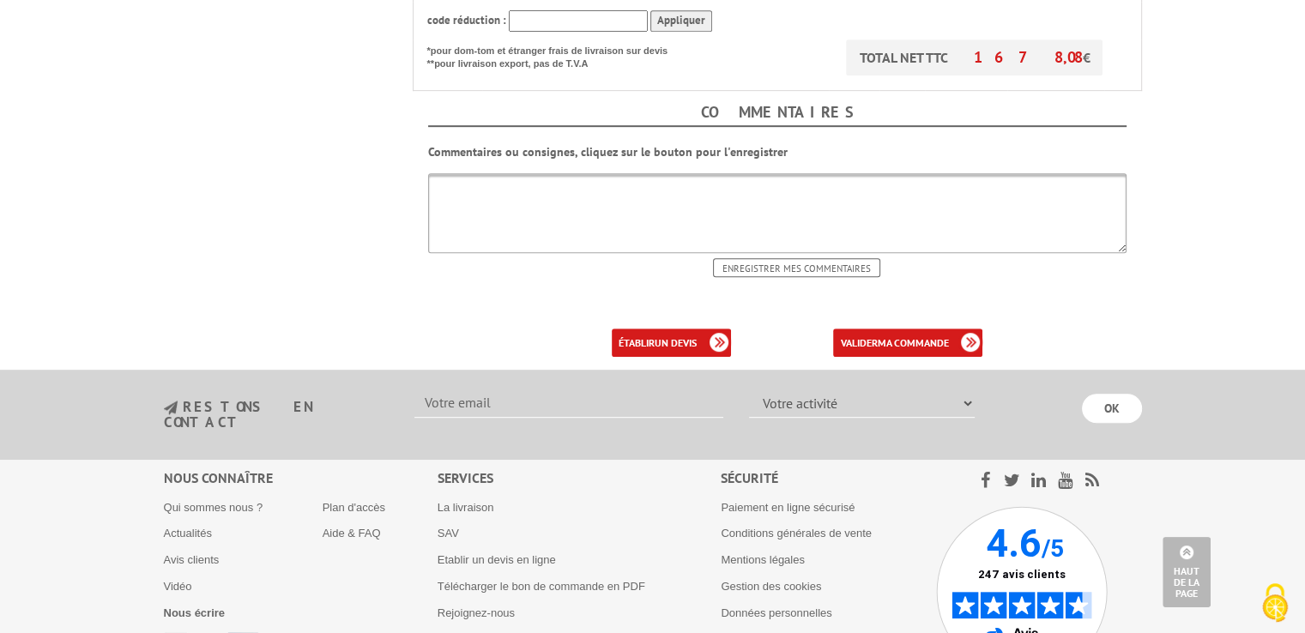
click at [719, 329] on div "établir un devis" at bounding box center [671, 343] width 119 height 28
click at [669, 336] on b "un devis" at bounding box center [676, 342] width 42 height 13
click at [664, 336] on b "un devis" at bounding box center [676, 342] width 42 height 13
click at [665, 336] on b "un devis" at bounding box center [676, 342] width 42 height 13
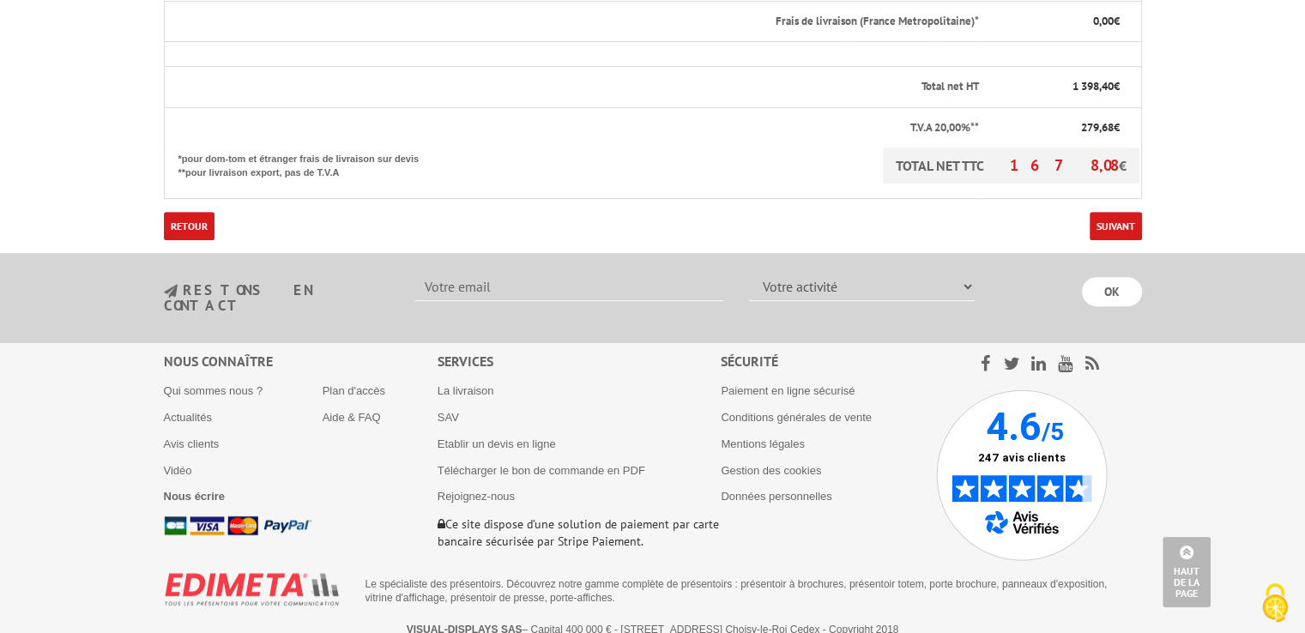
scroll to position [762, 0]
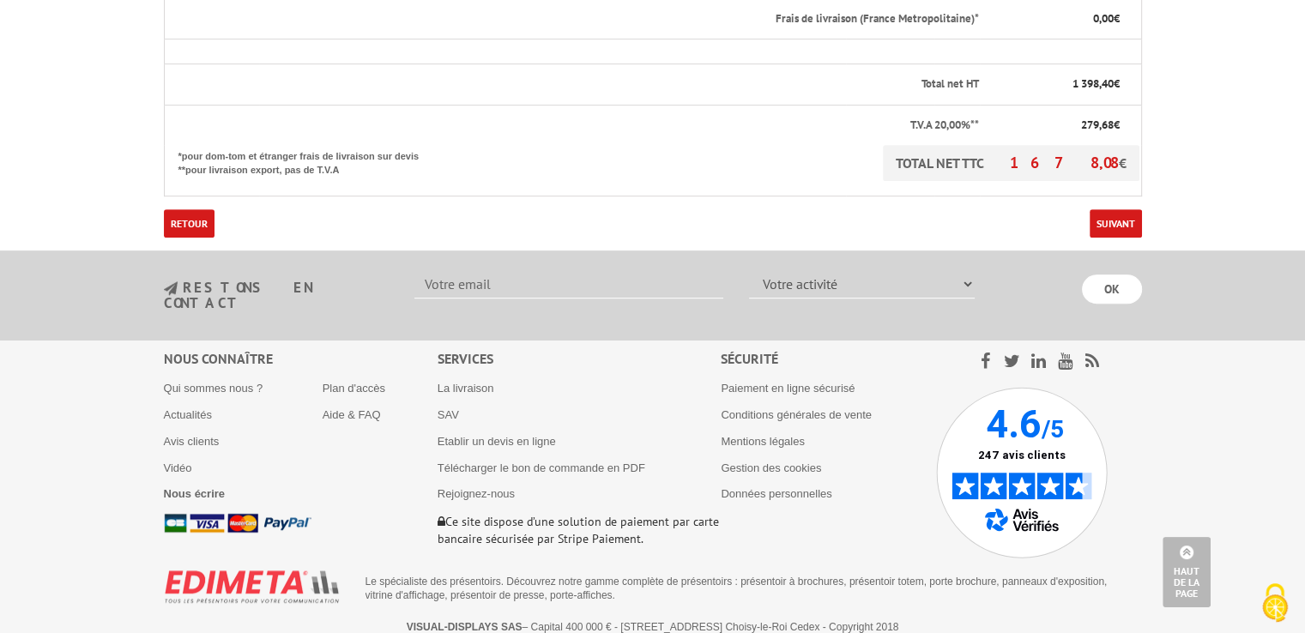
click at [566, 274] on input "text" at bounding box center [569, 283] width 309 height 29
type input "marie.paturel@cea.fr"
click at [813, 285] on select "Votre activité Administrations et collectivités Magasins et commerces Entrepris…" at bounding box center [862, 283] width 226 height 29
select select "879"
click at [749, 269] on select "Votre activité Administrations et collectivités Magasins et commerces Entrepris…" at bounding box center [862, 283] width 226 height 29
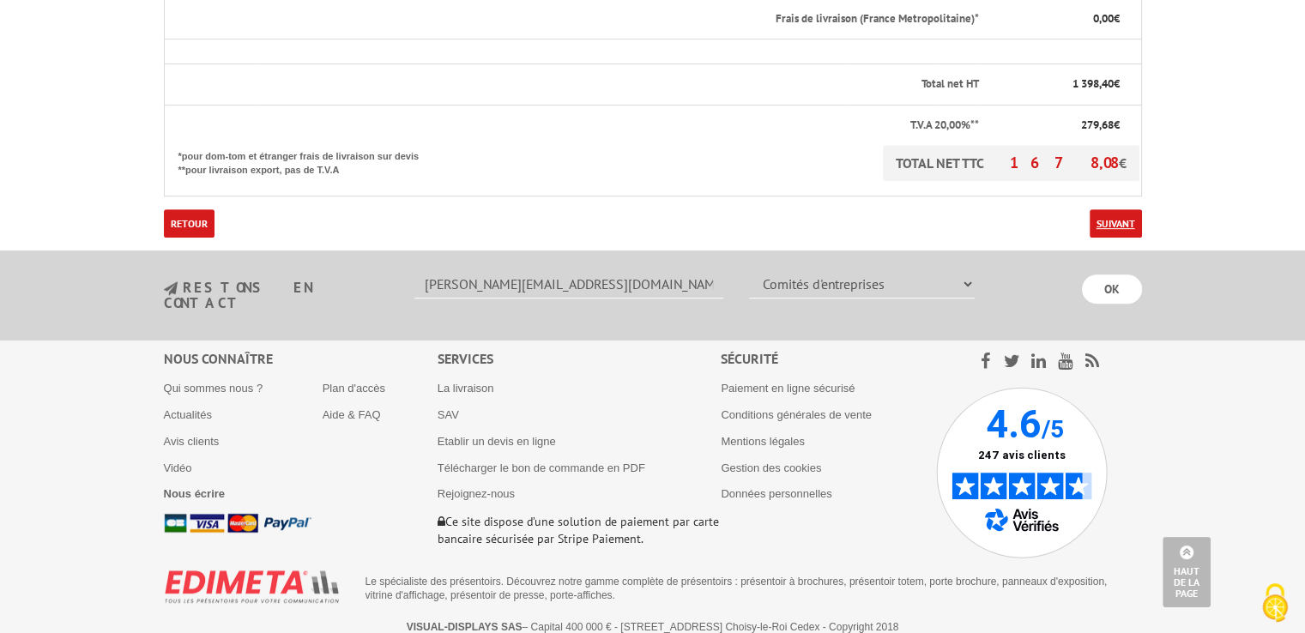
click at [1117, 224] on link "Suivant" at bounding box center [1116, 223] width 52 height 28
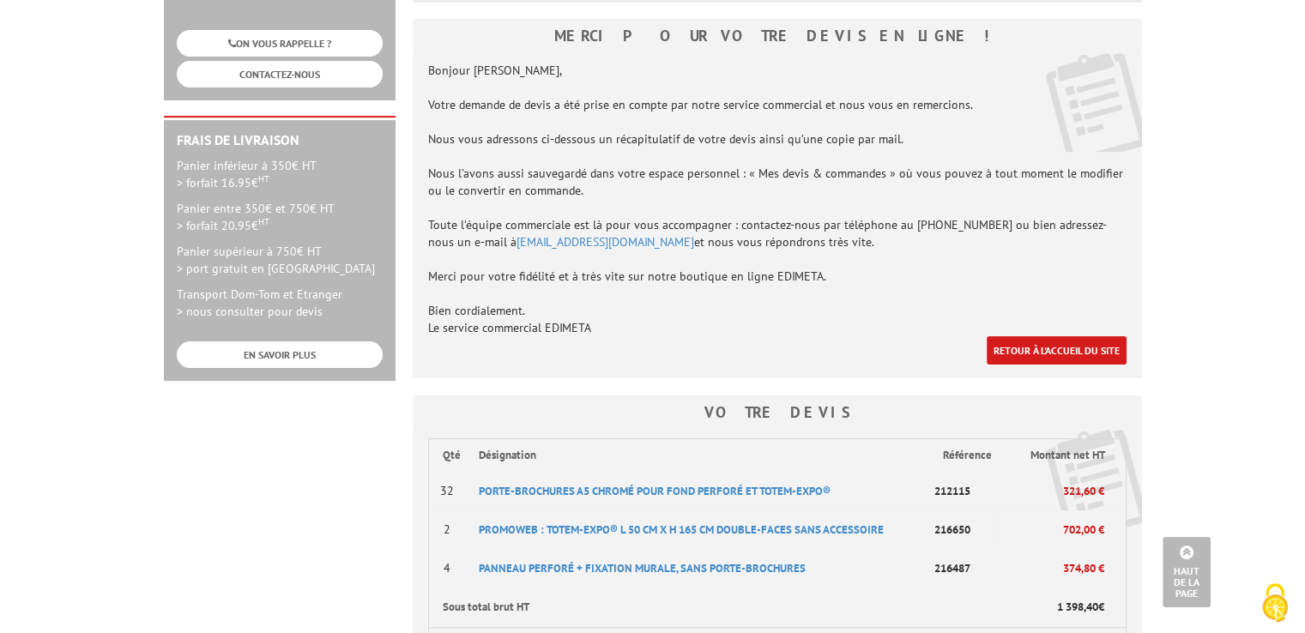
scroll to position [366, 0]
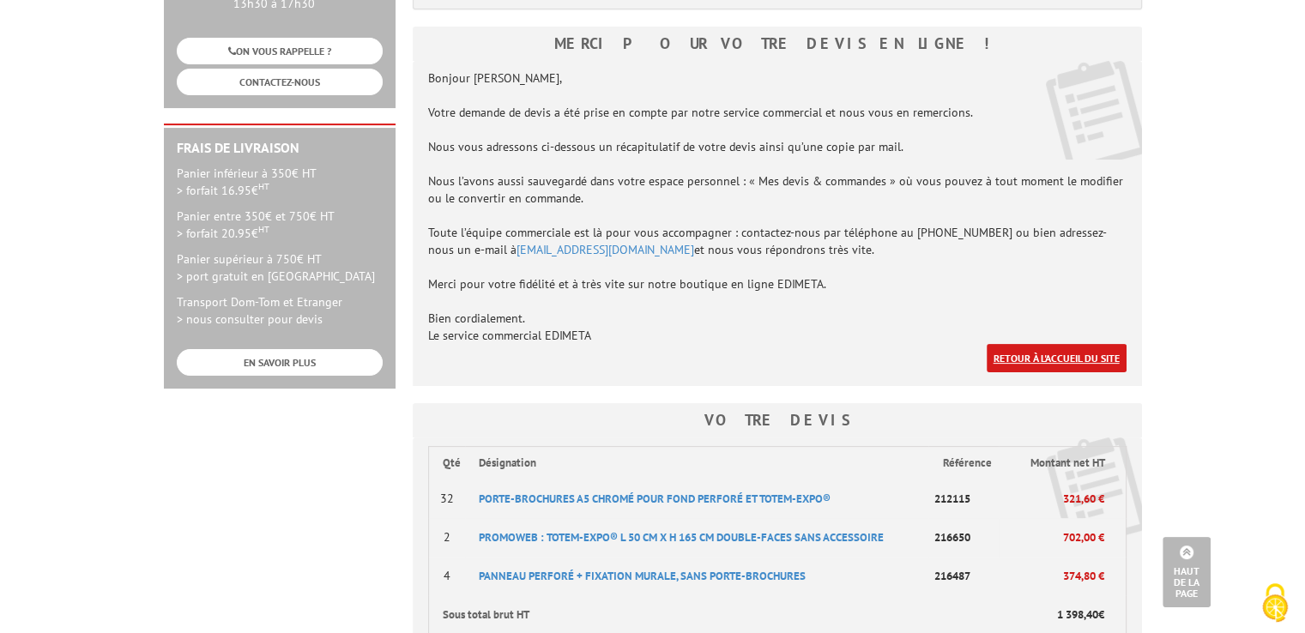
click at [1054, 364] on link "Retour à l'accueil du site" at bounding box center [1057, 358] width 140 height 28
click at [1054, 365] on link "Retour à l'accueil du site" at bounding box center [1057, 358] width 140 height 28
